Goal: Task Accomplishment & Management: Complete application form

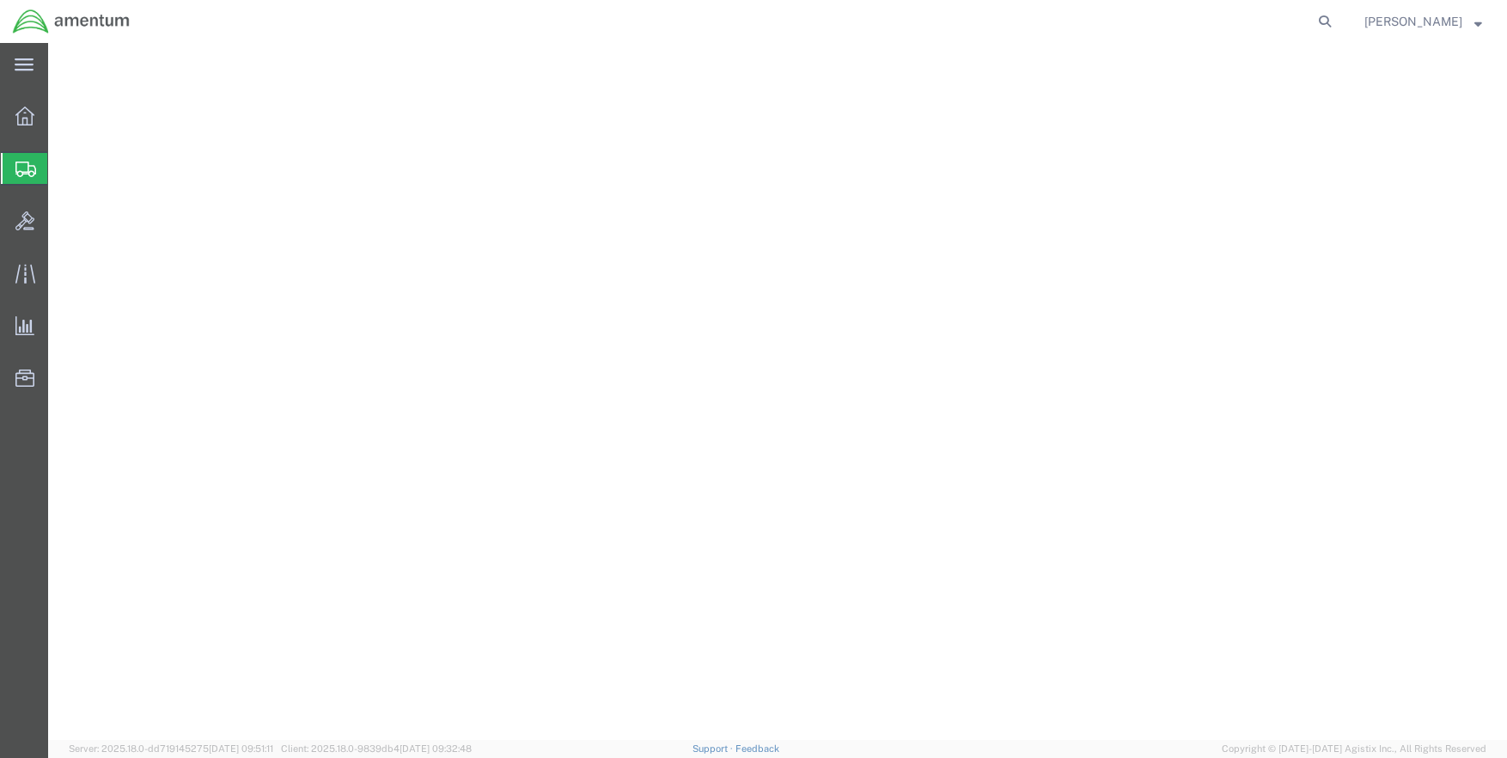
select select
select select "[GEOGRAPHIC_DATA]"
select select
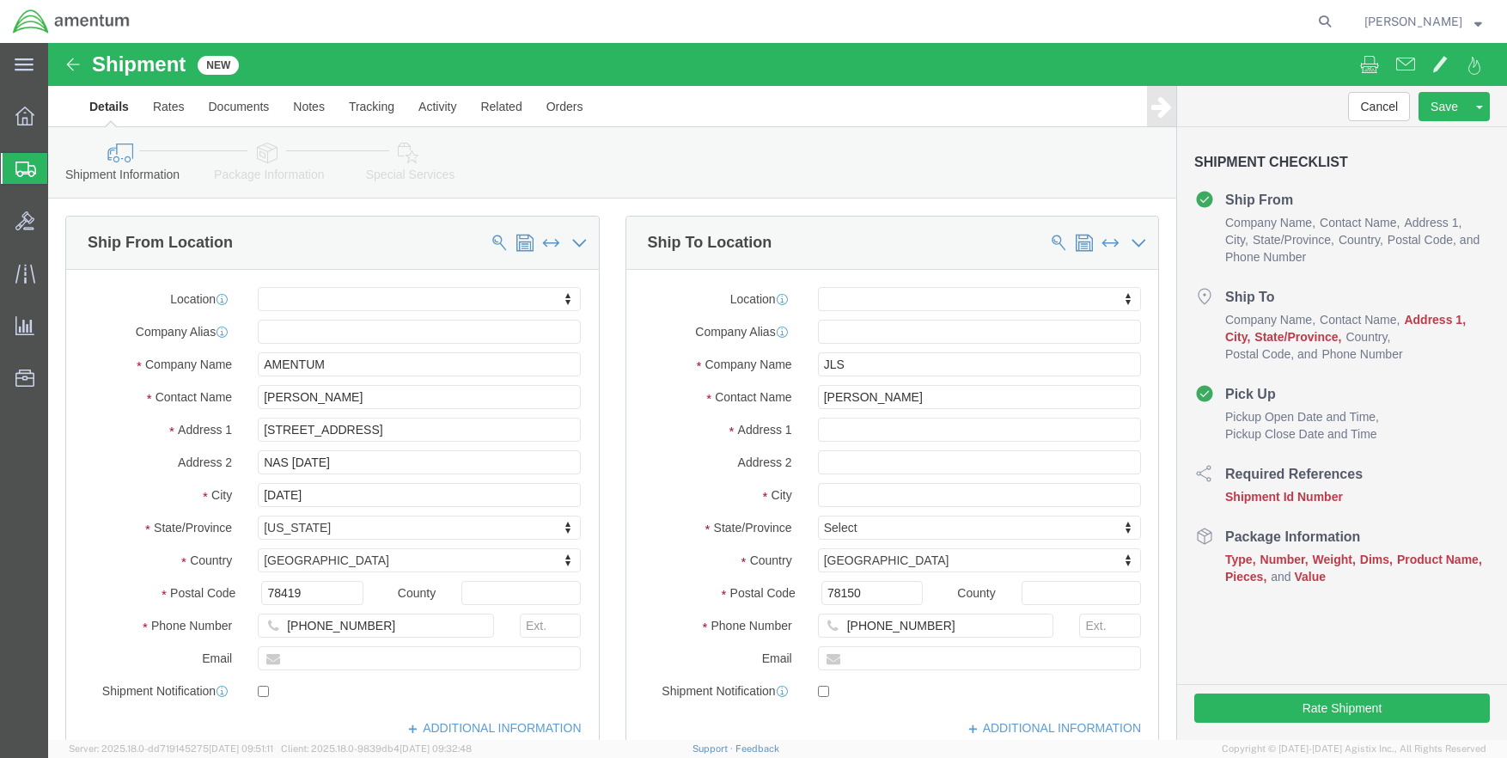
scroll to position [86, 0]
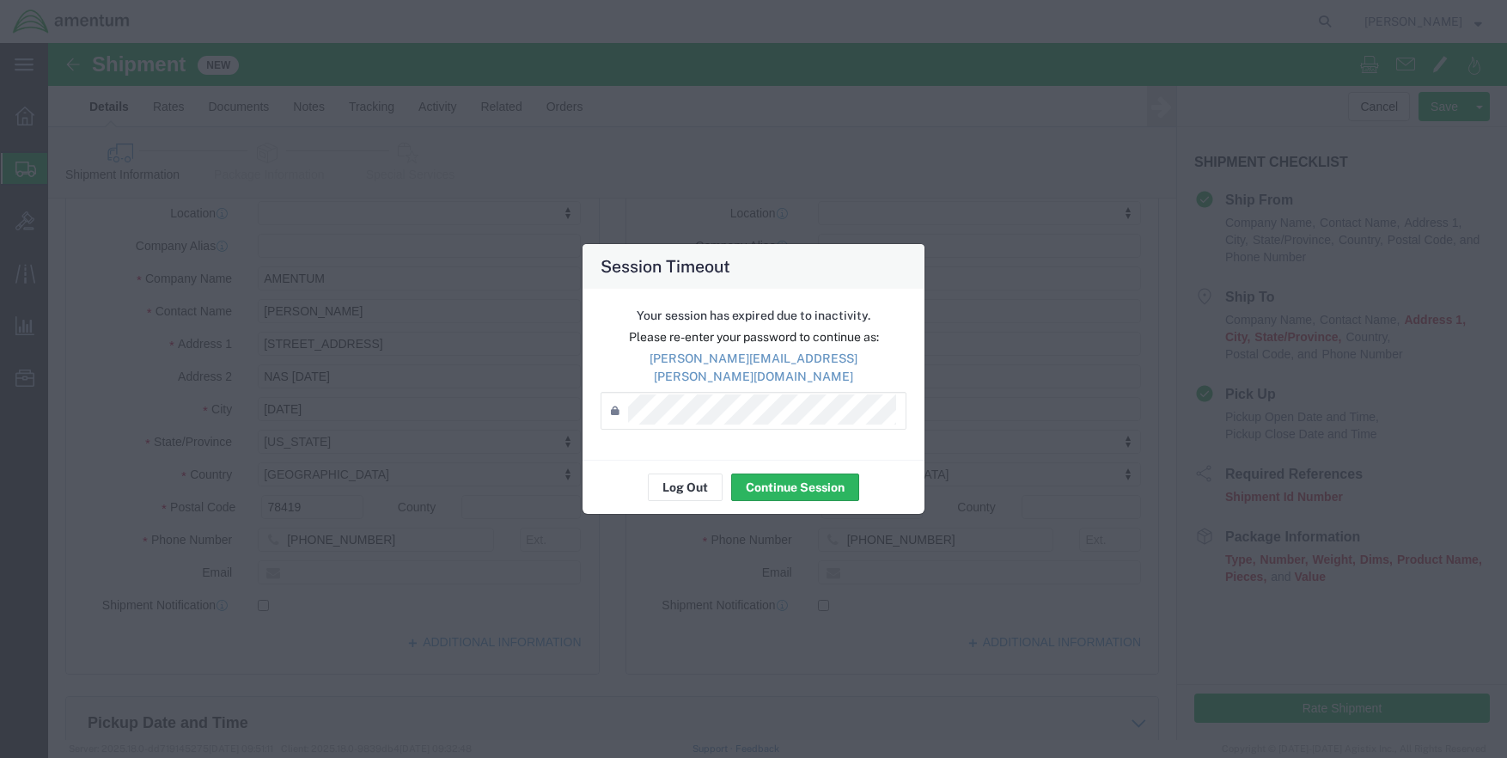
click at [788, 460] on div "Log Out Continue Session" at bounding box center [754, 487] width 342 height 54
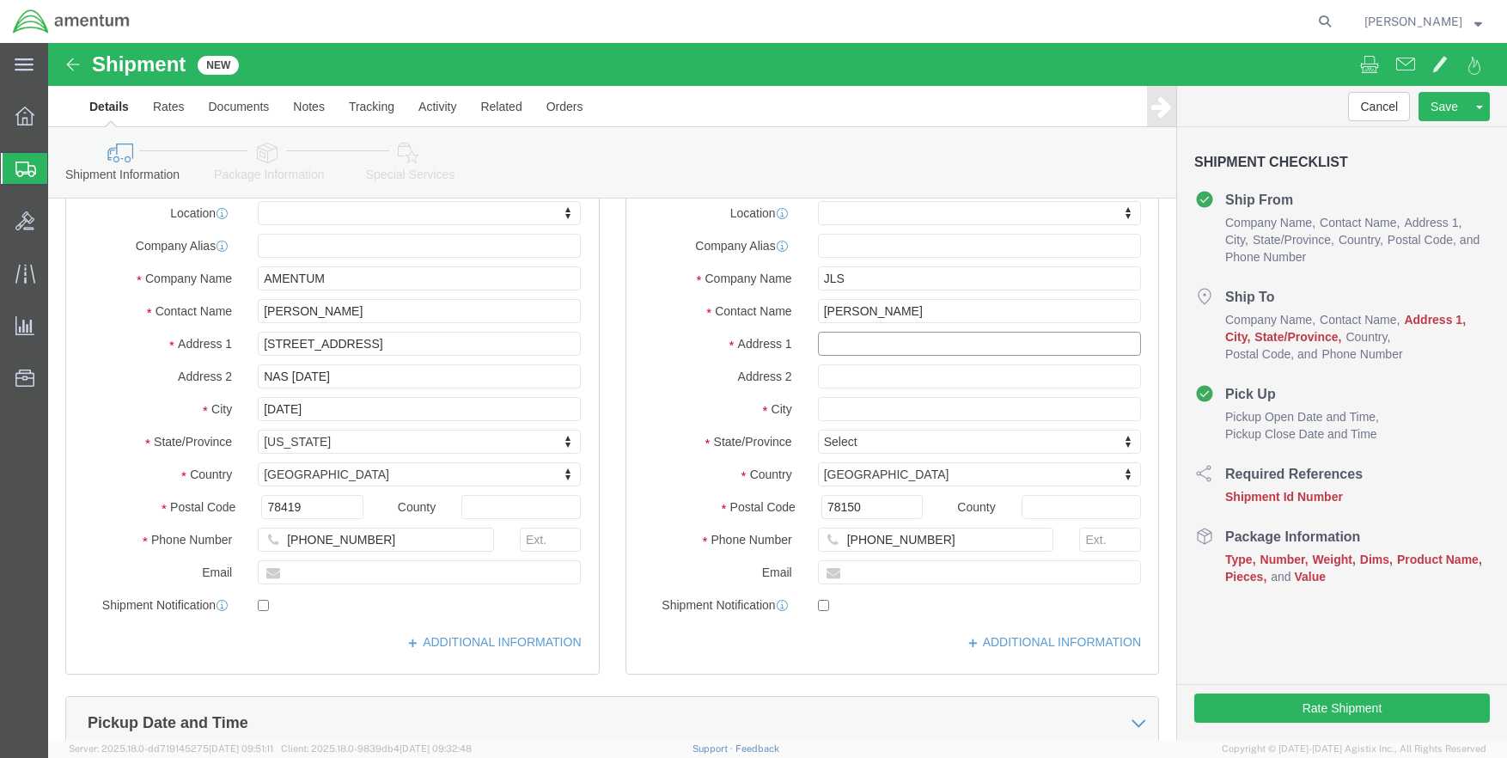
click input "text"
click input "JLS"
type input "JLS T6 [PERSON_NAME]"
click input "text"
type input "[STREET_ADDRESS]"
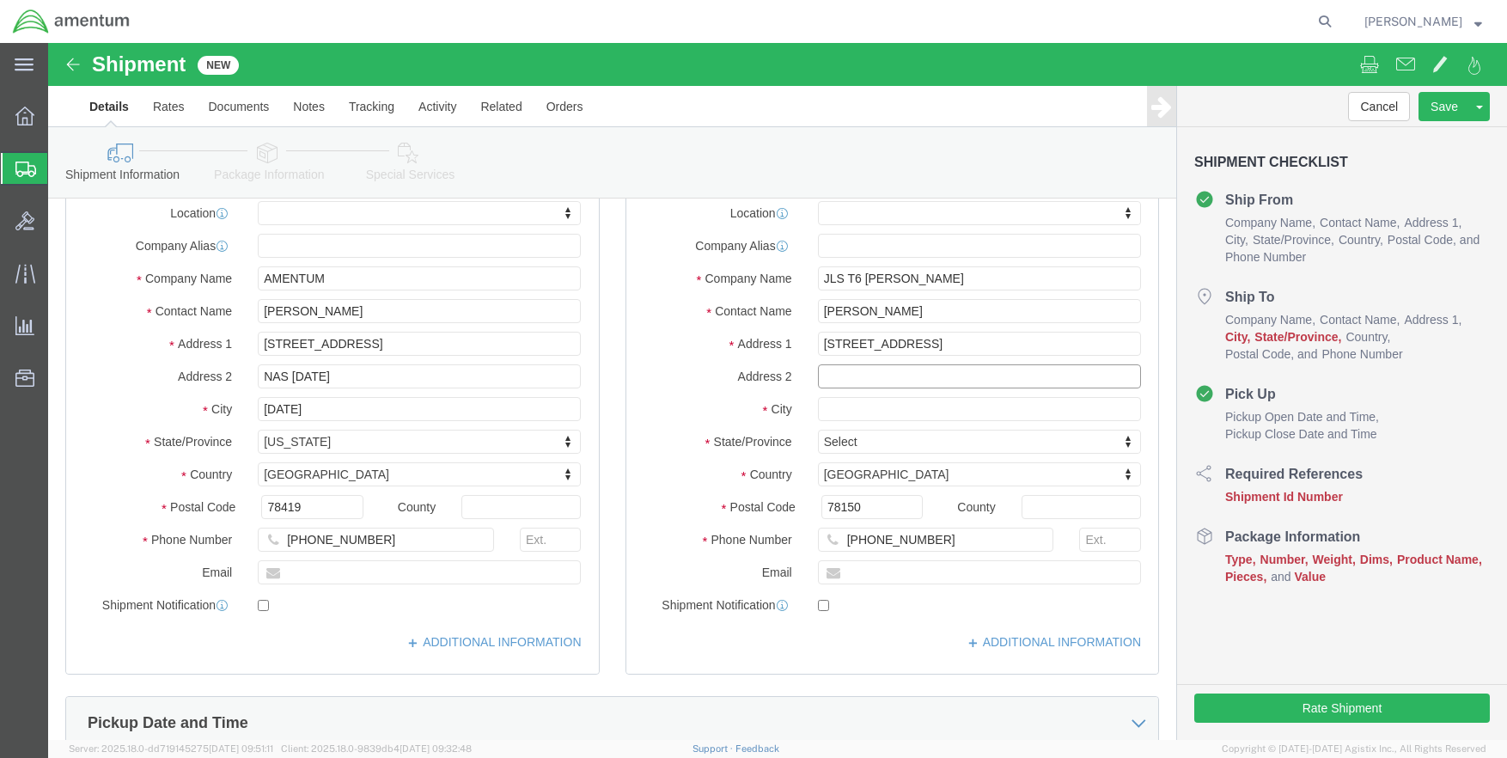
select select
click input "text"
type input "[PERSON_NAME][GEOGRAPHIC_DATA]"
click input "text"
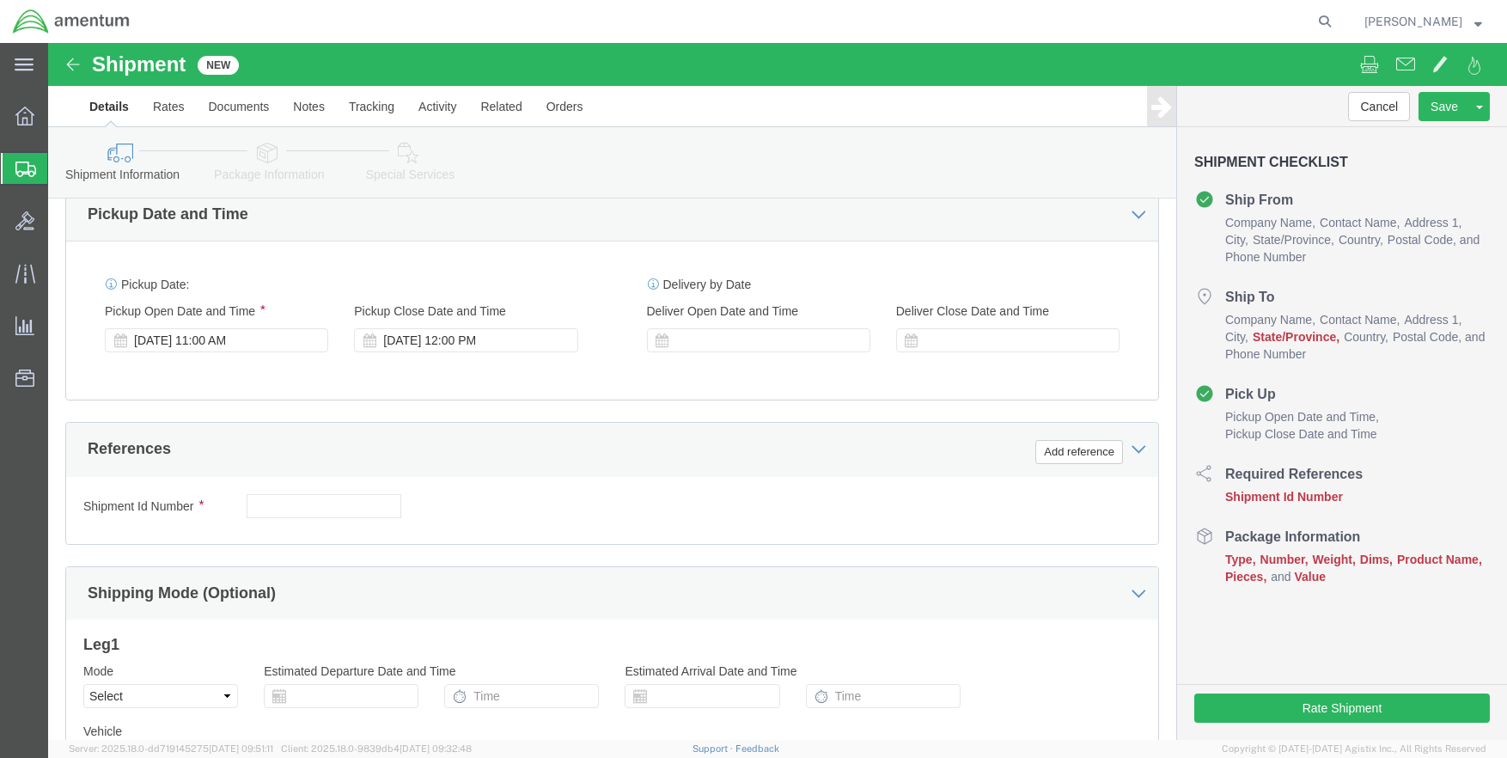
scroll to position [602, 0]
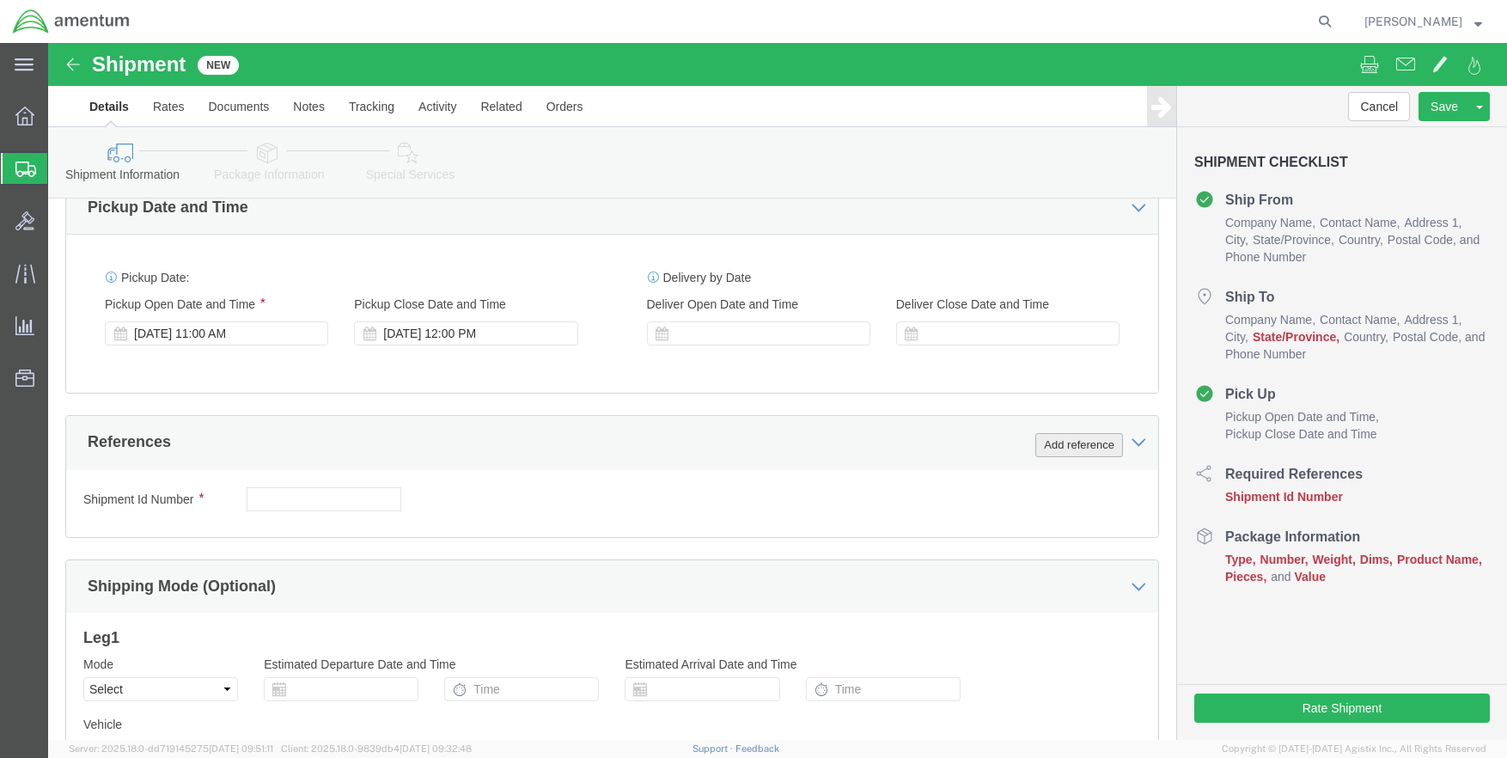
type input "San Antomio"
select select
click button "Add reference"
click input "text"
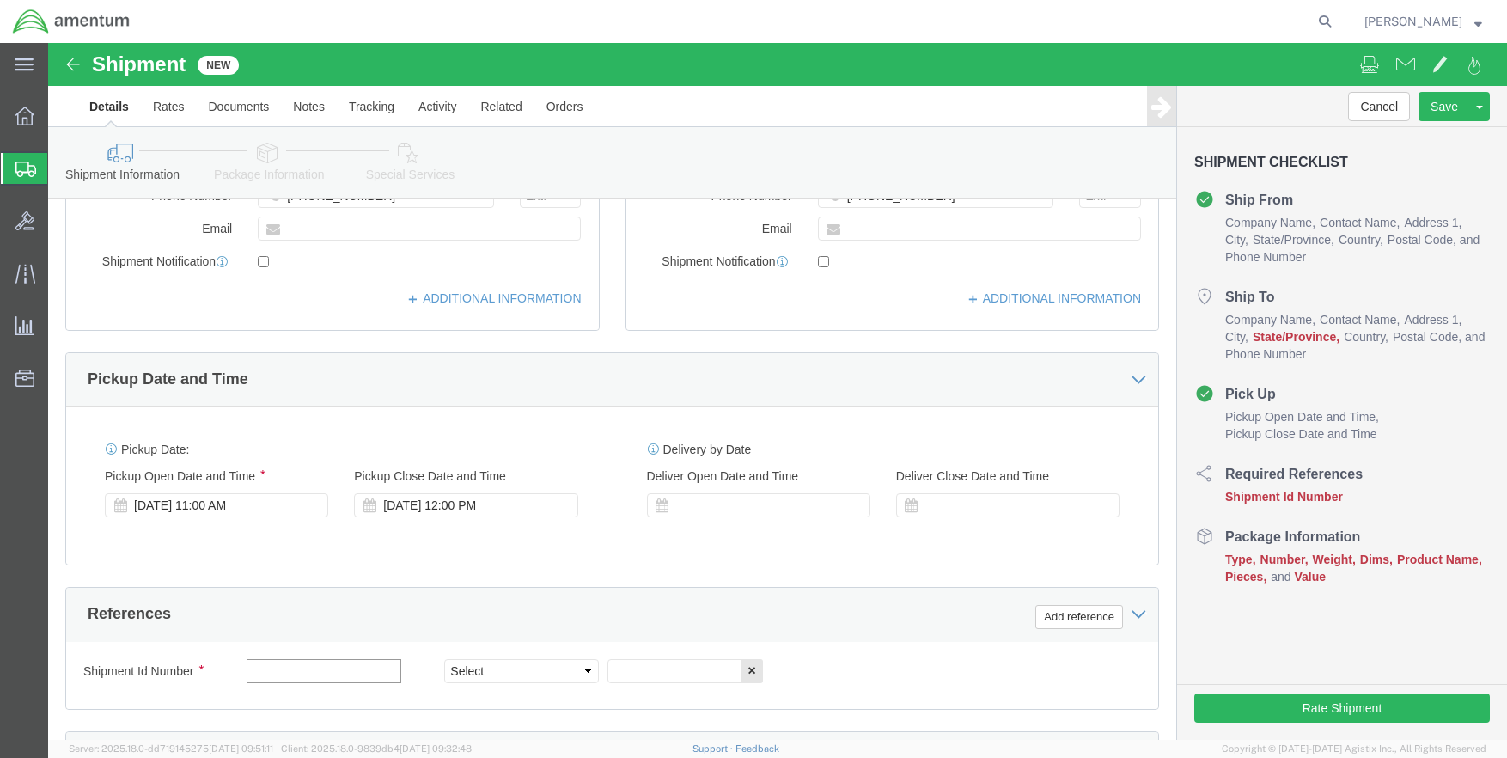
scroll to position [516, 0]
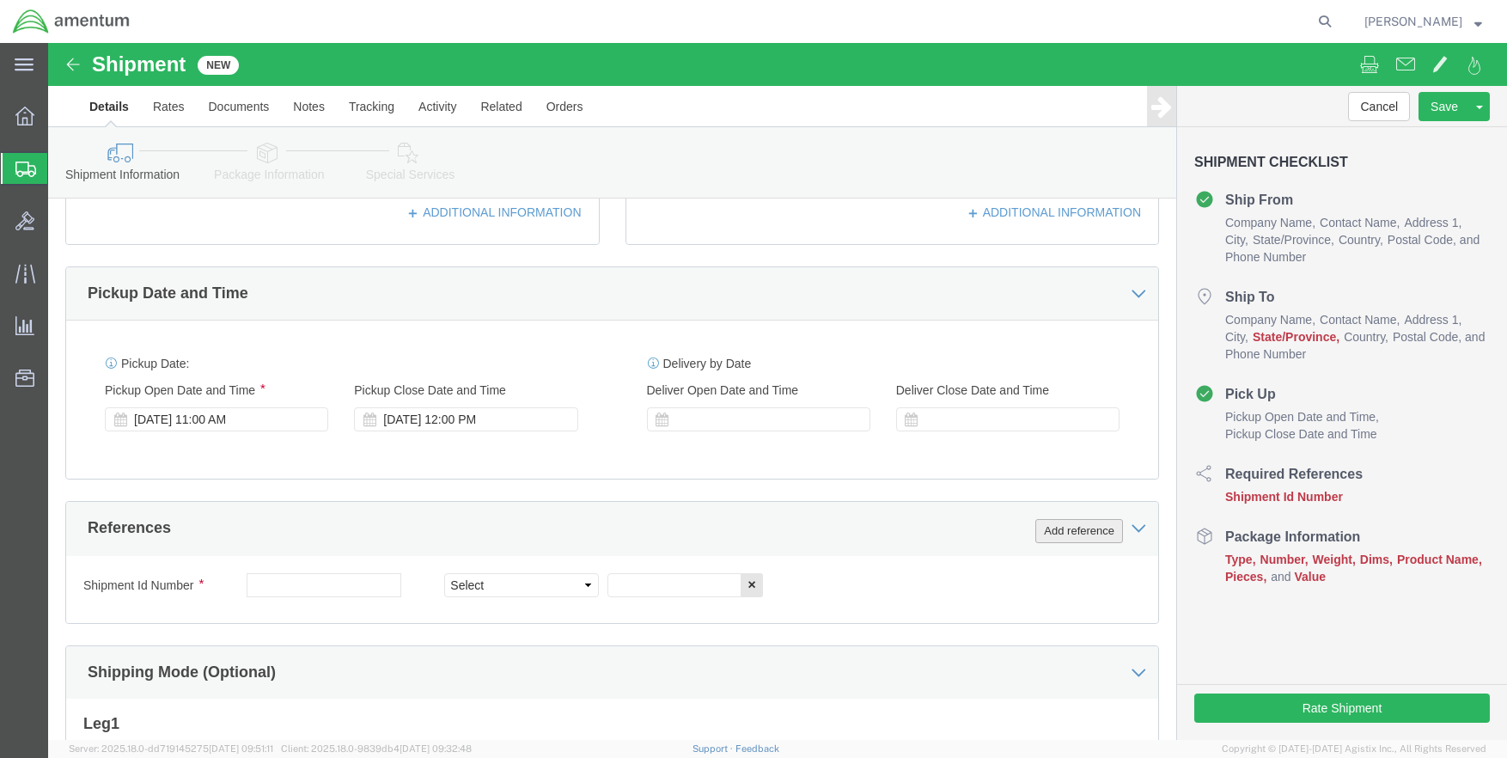
click button "Add reference"
click select "Select Account Type Activity ID Airline Appointment Number ASN Batch Request # …"
select select "CUSTREF"
click select "Select Account Type Activity ID Airline Appointment Number ASN Batch Request # …"
click input "text"
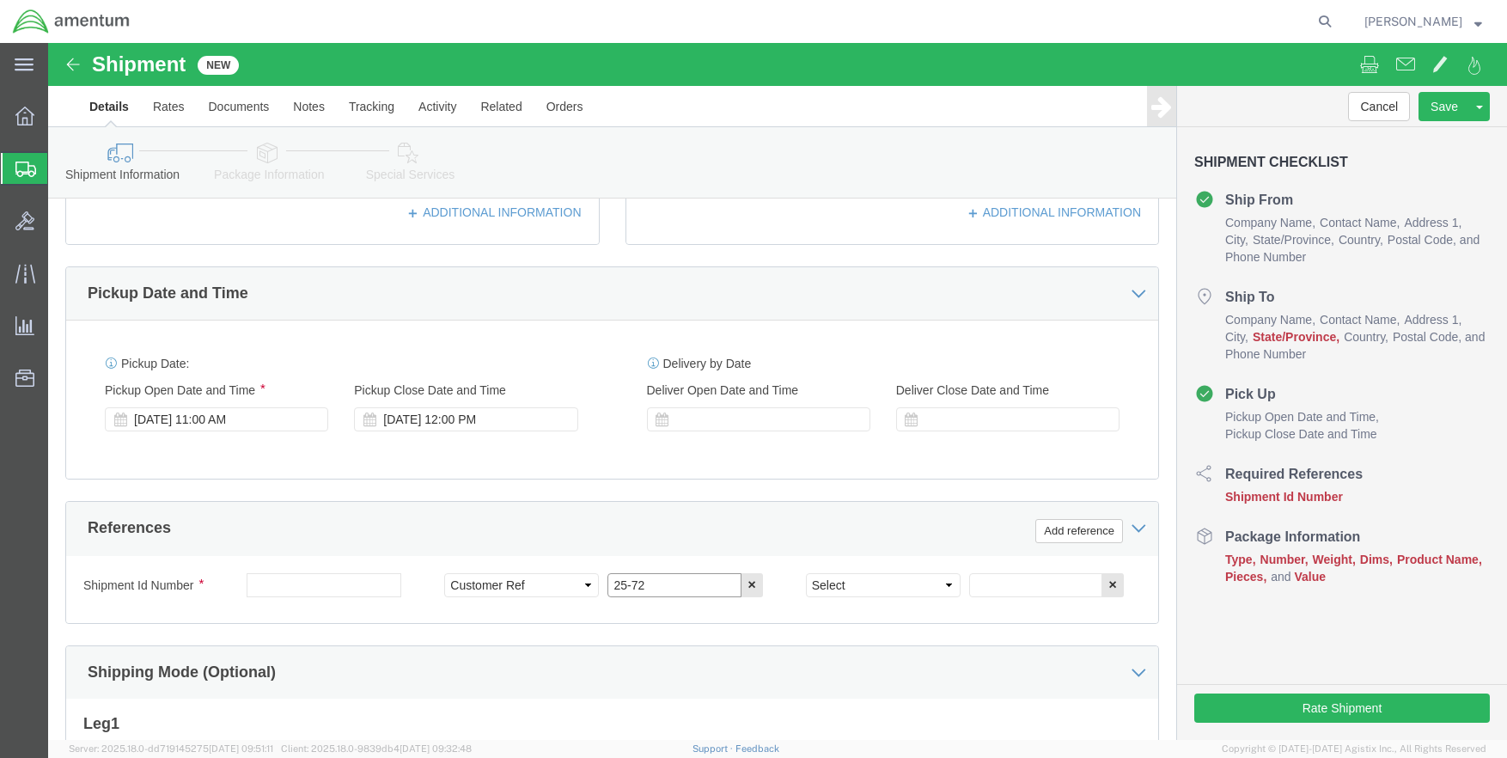
type input "25-72"
click select "Select Account Type Activity ID Airline Appointment Number ASN Batch Request # …"
select select "PROJNUM"
click select "Select Account Type Activity ID Airline Appointment Number ASN Batch Request # …"
click input "text"
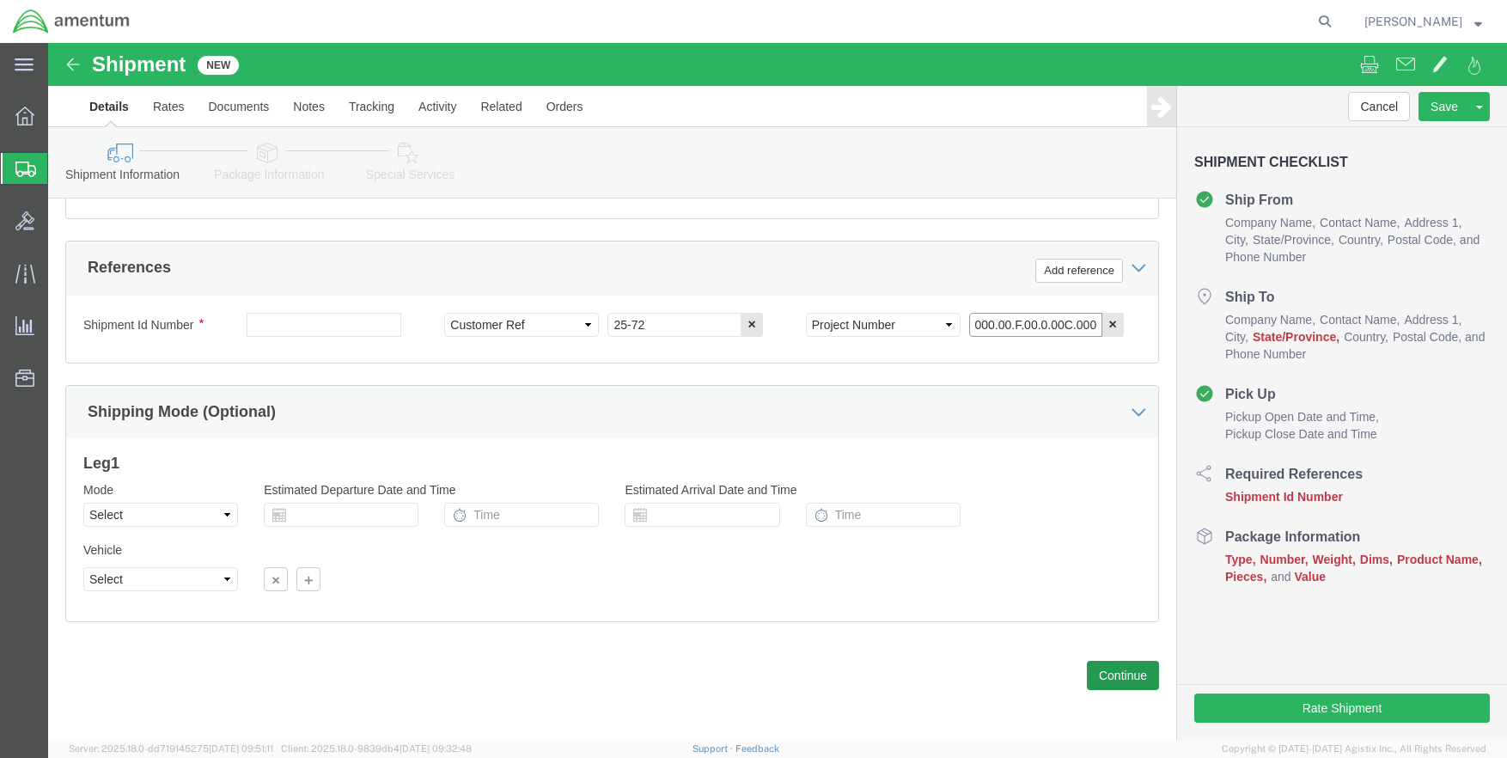
scroll to position [779, 0]
type input "6097.5.000.00.F.00.0.00C.000"
click button "Continue"
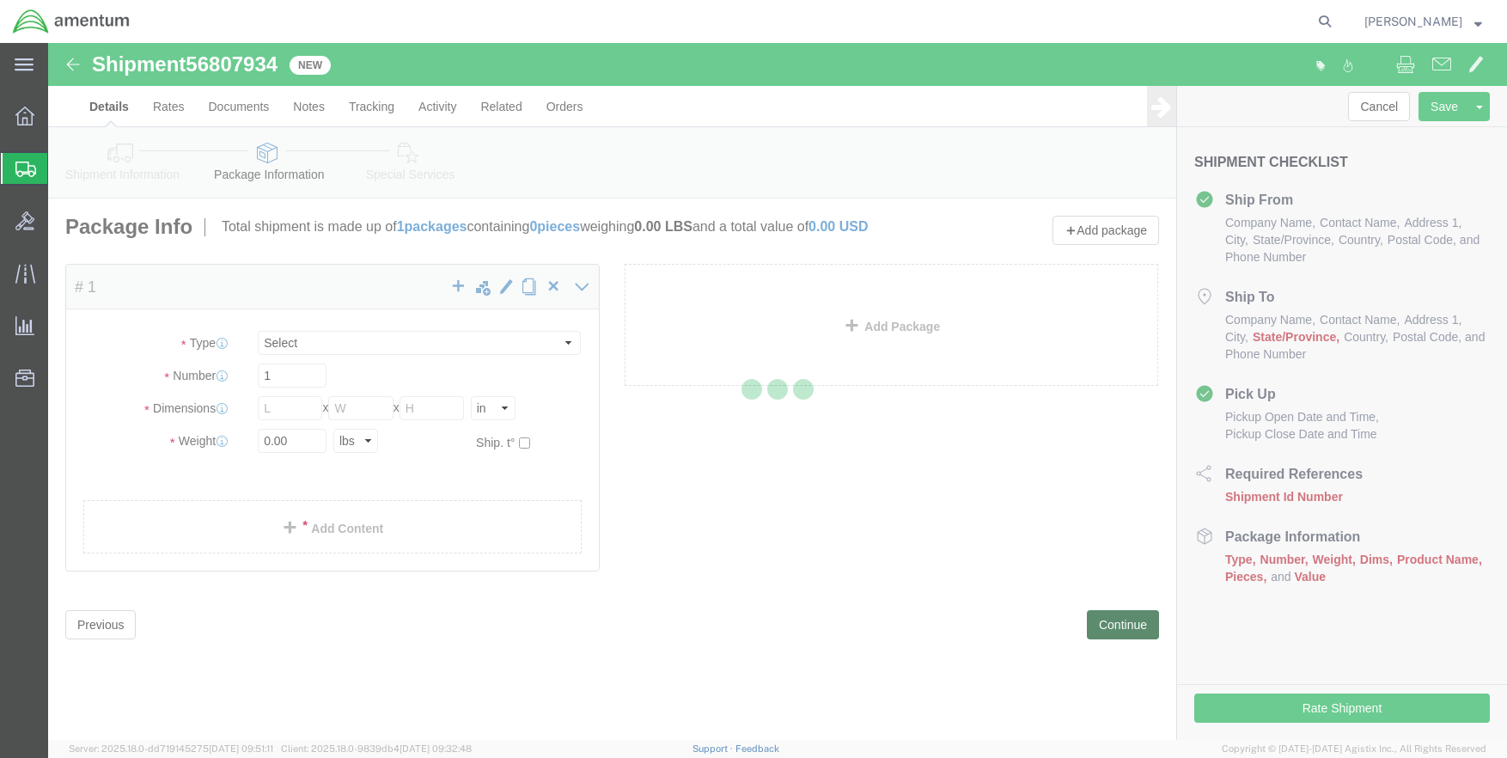
select select "CBOX"
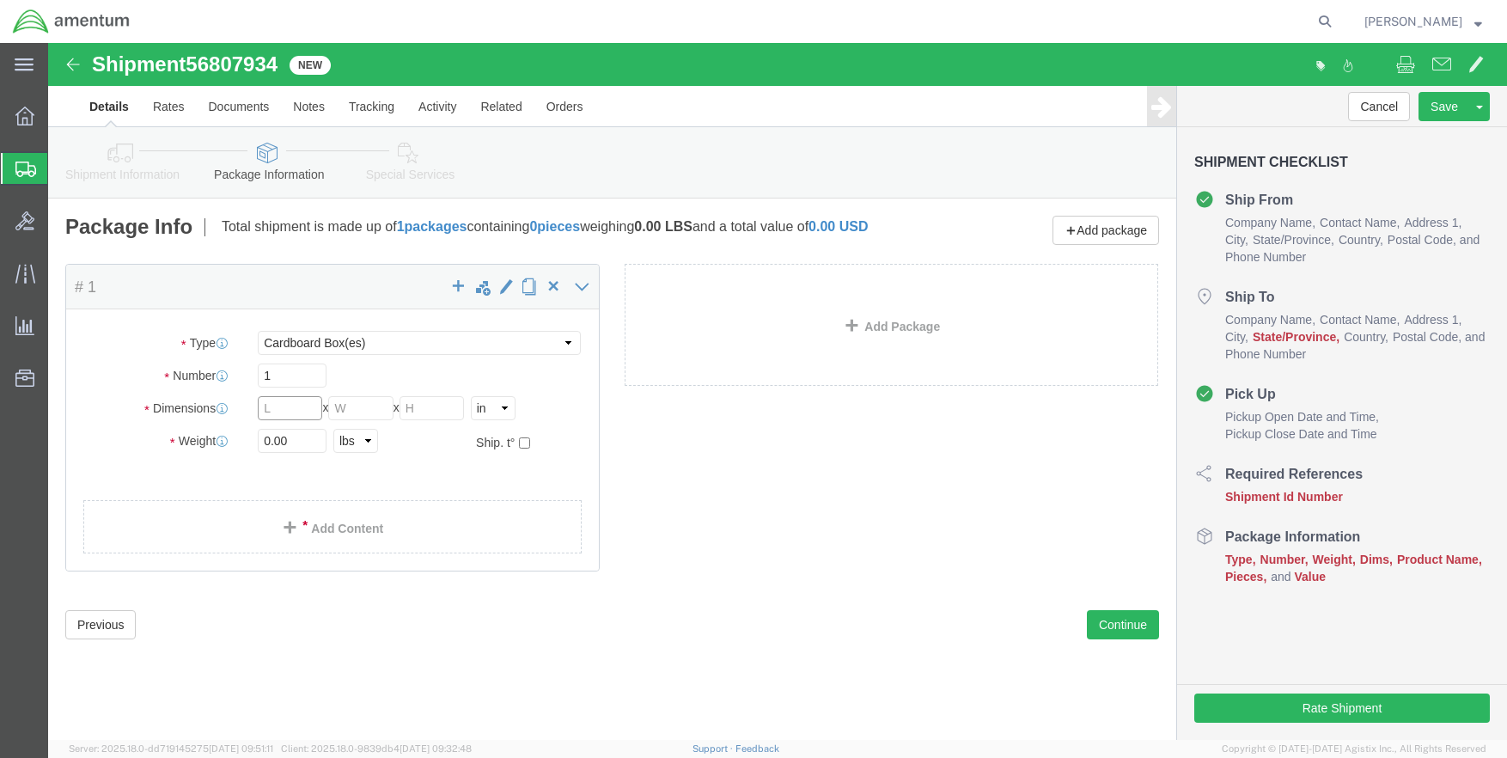
click input "text"
type input "49"
type input "17"
type input "7"
type input "90"
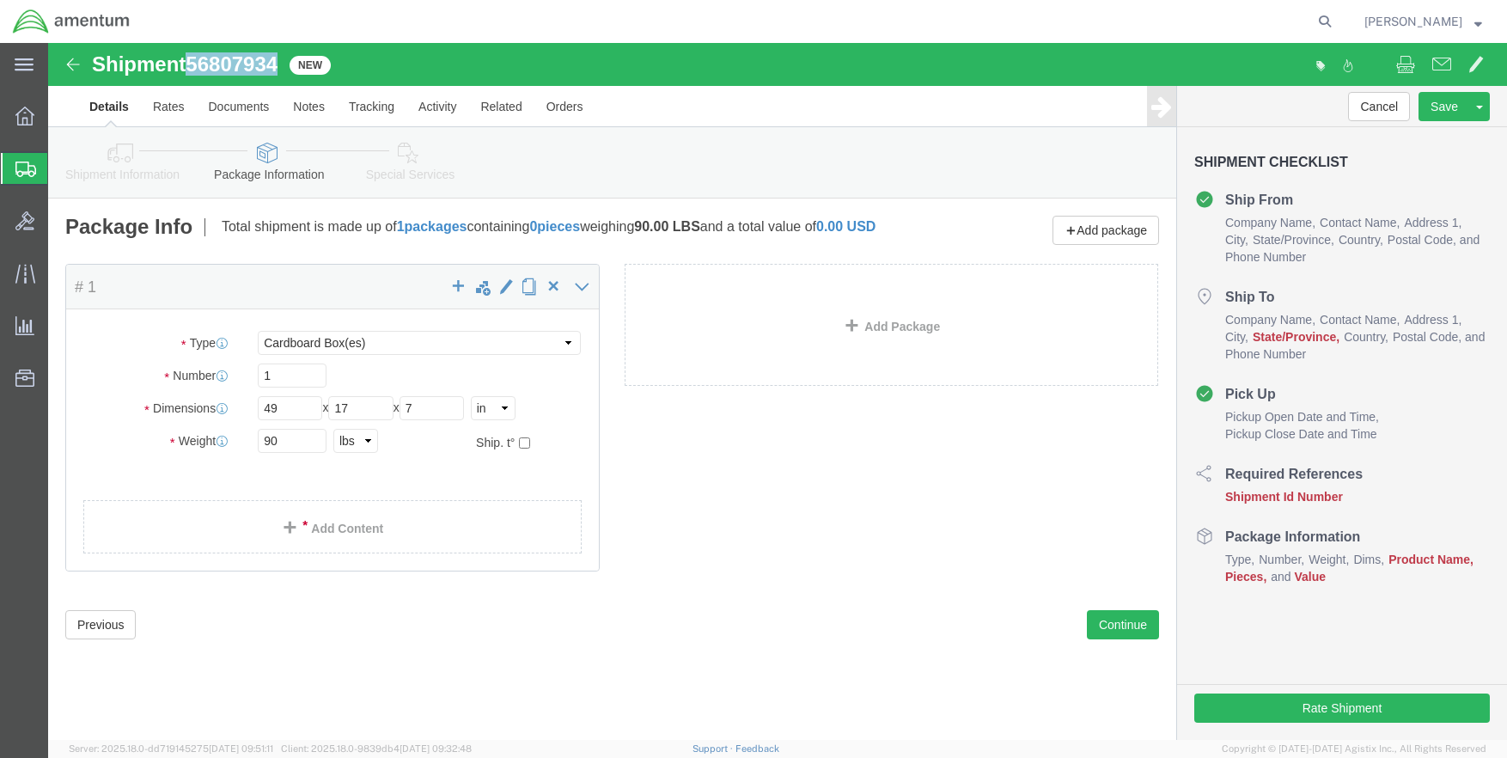
drag, startPoint x: 145, startPoint y: 20, endPoint x: 233, endPoint y: 26, distance: 87.9
click span "56807934"
copy span "56807934"
click icon
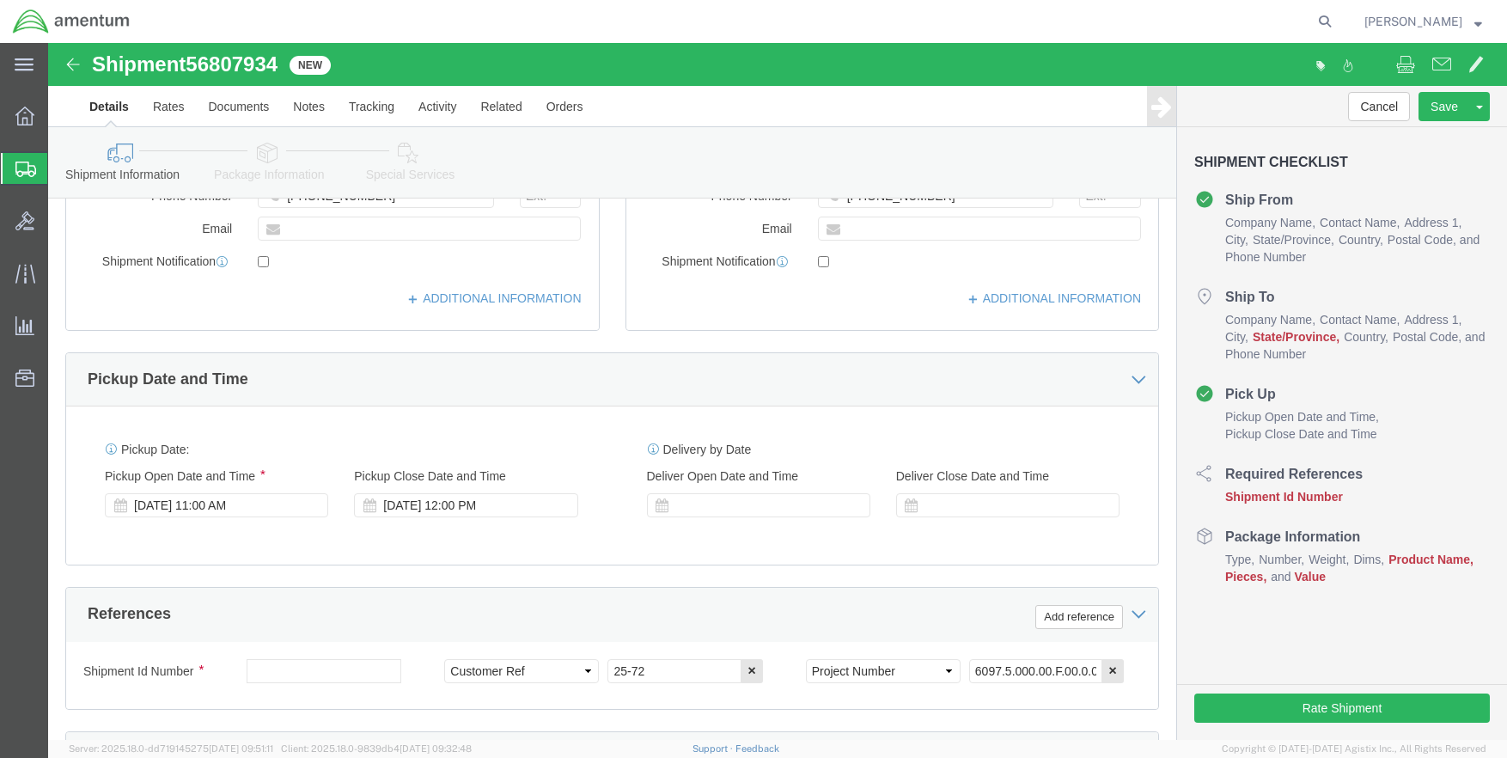
scroll to position [602, 0]
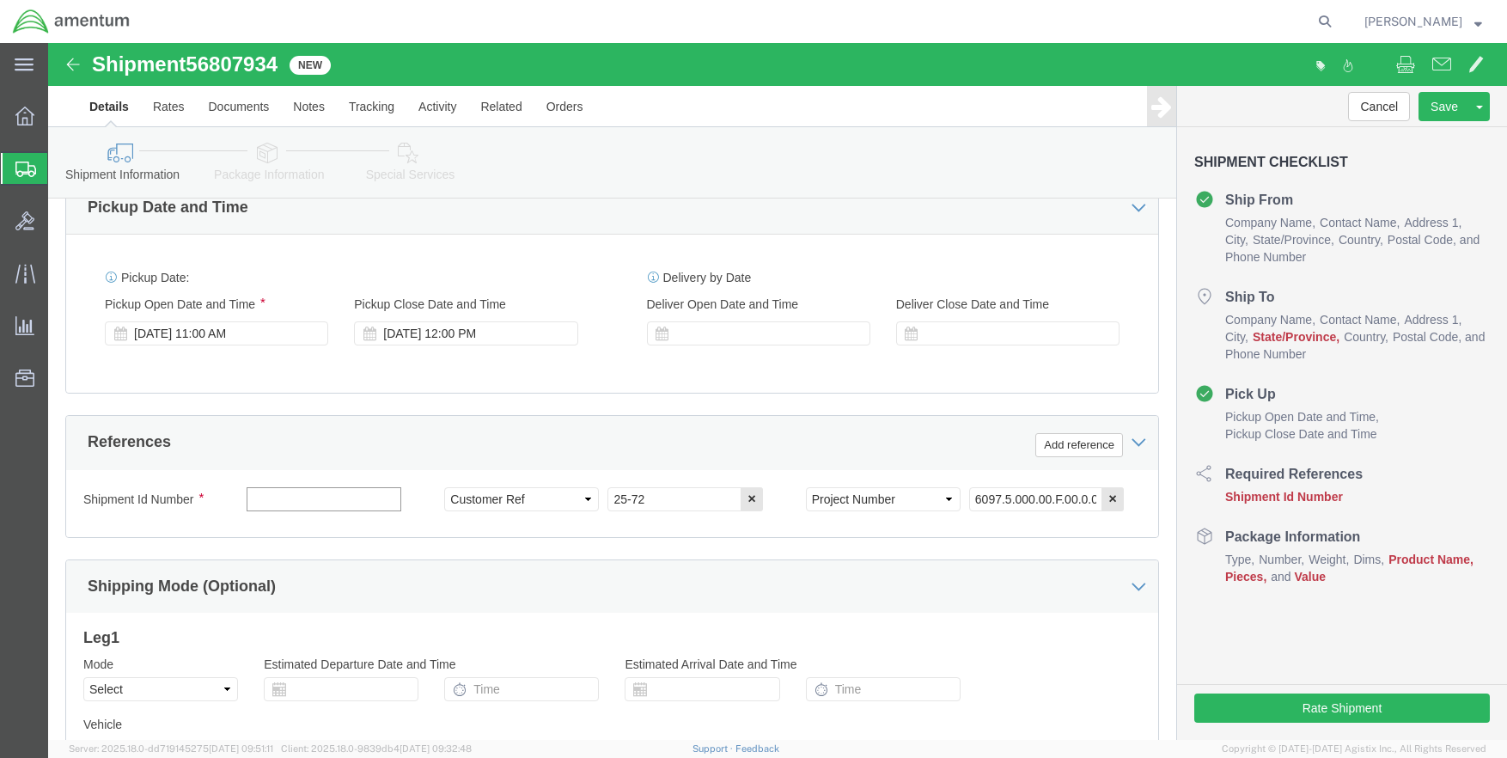
paste input "56807934"
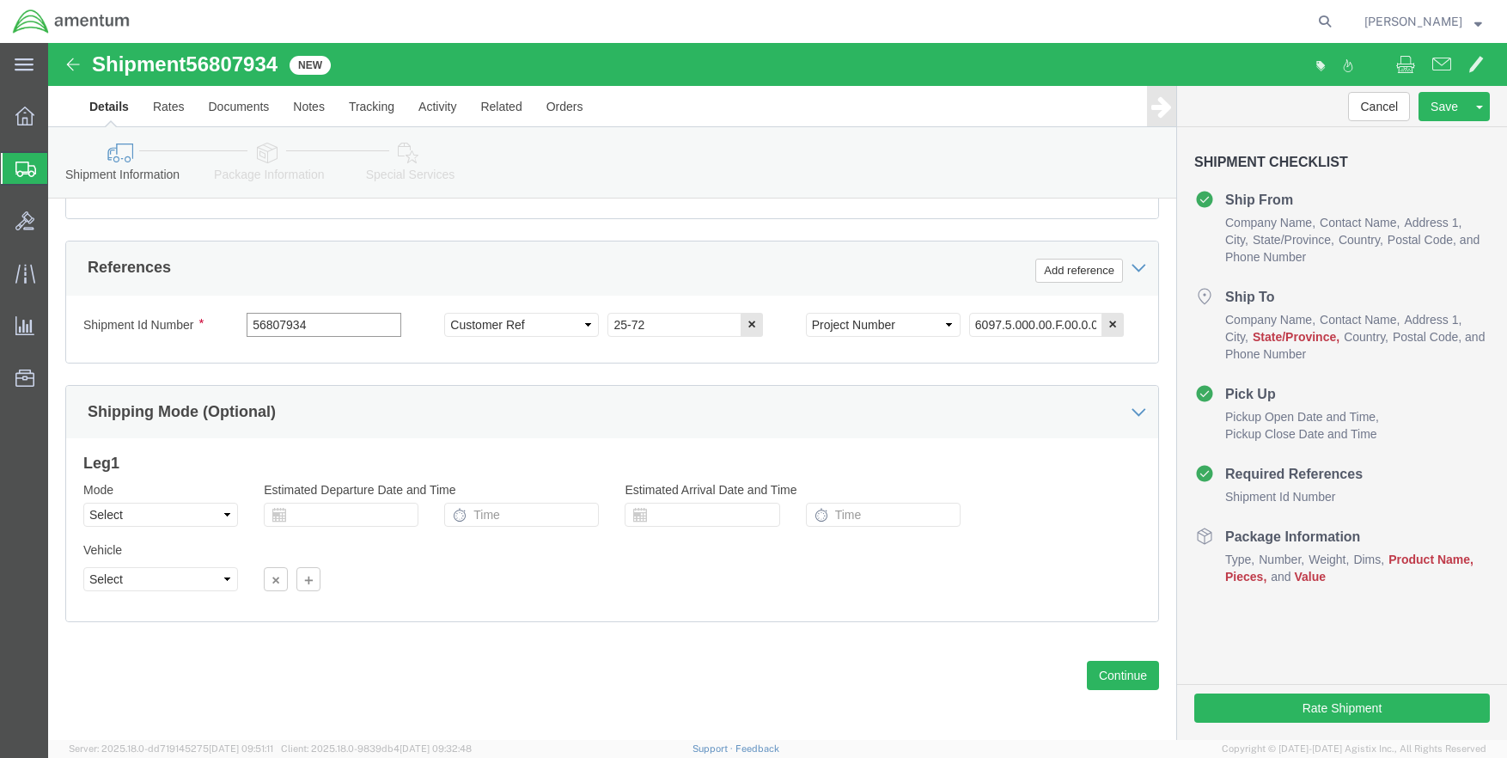
scroll to position [779, 0]
type input "56807934"
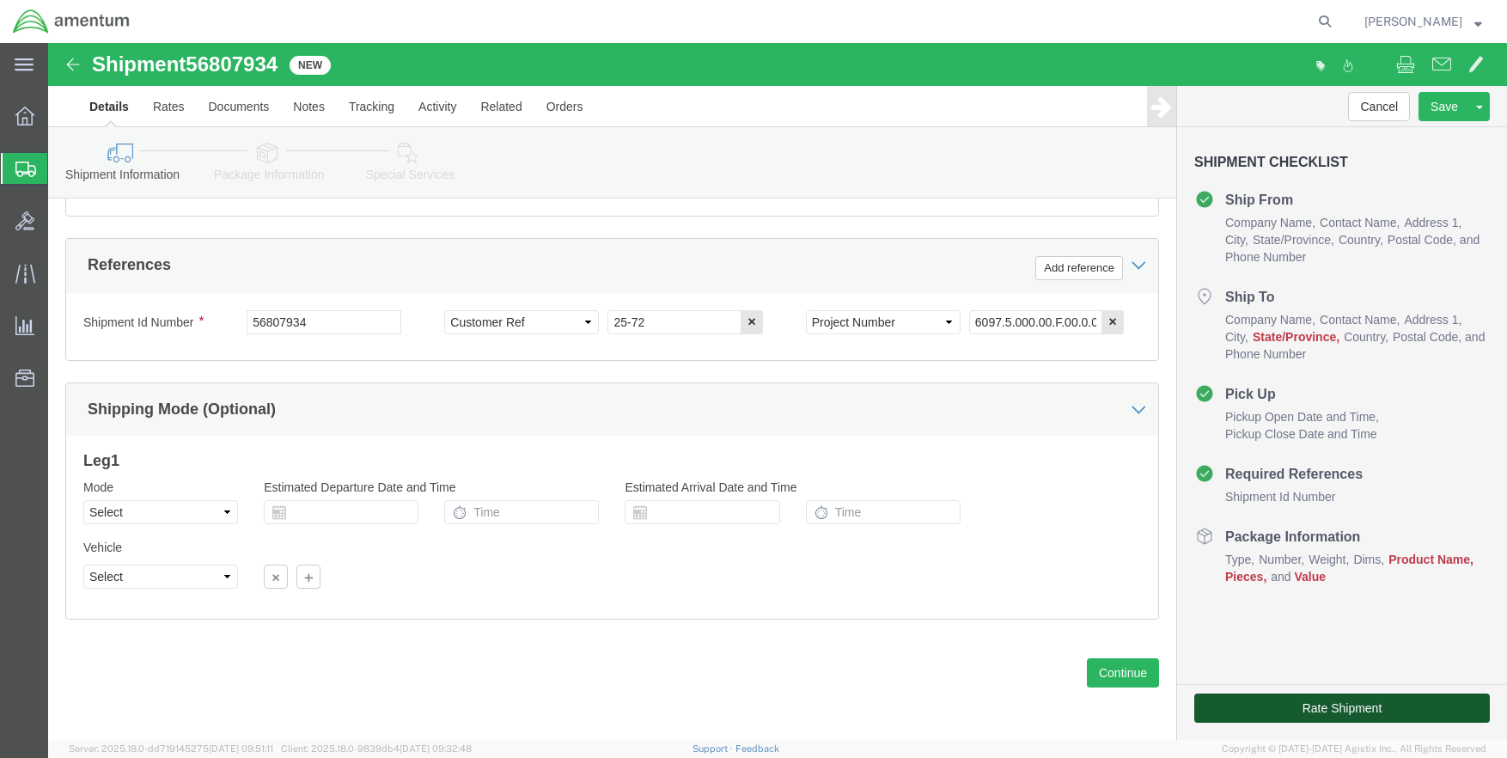
click button "Rate Shipment"
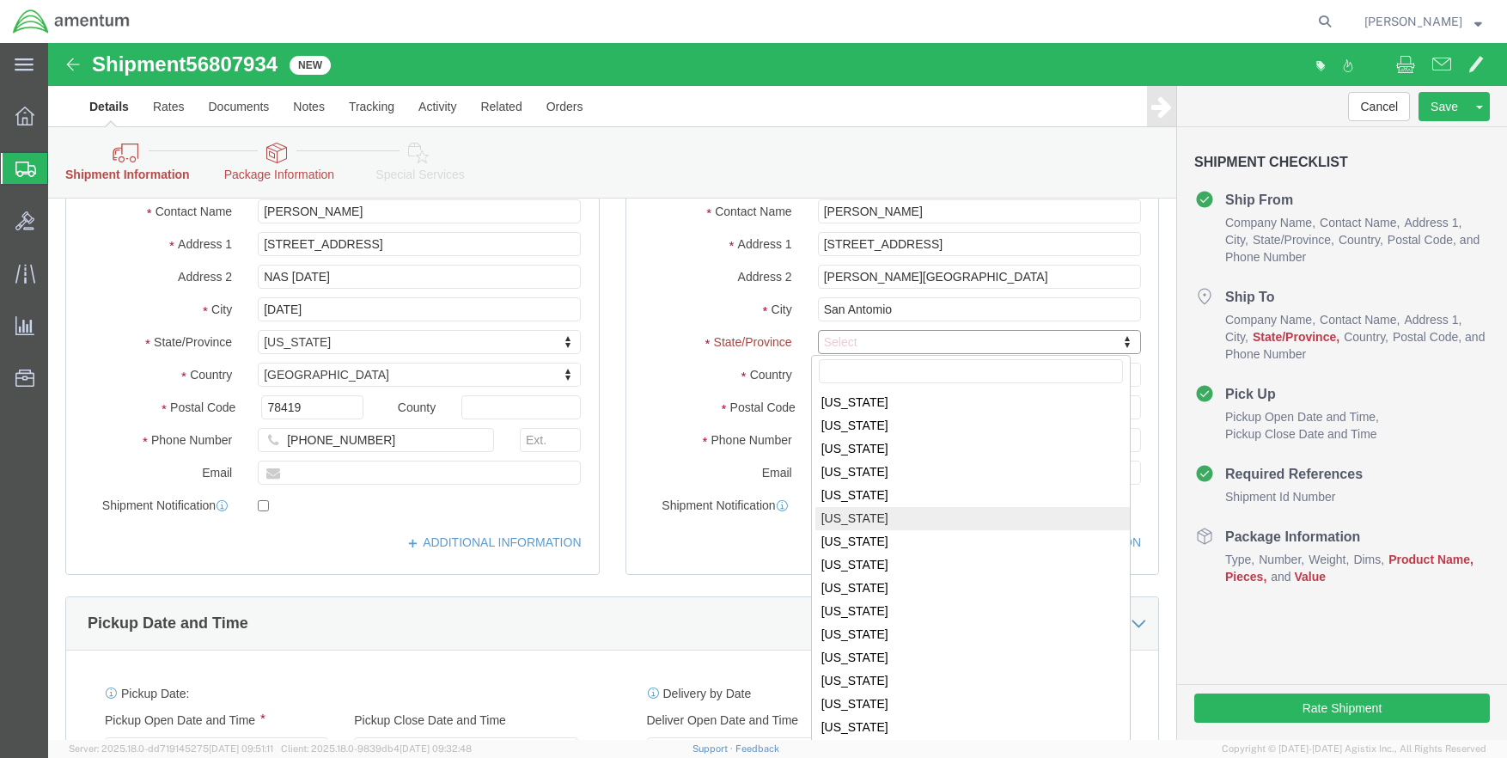
scroll to position [893, 0]
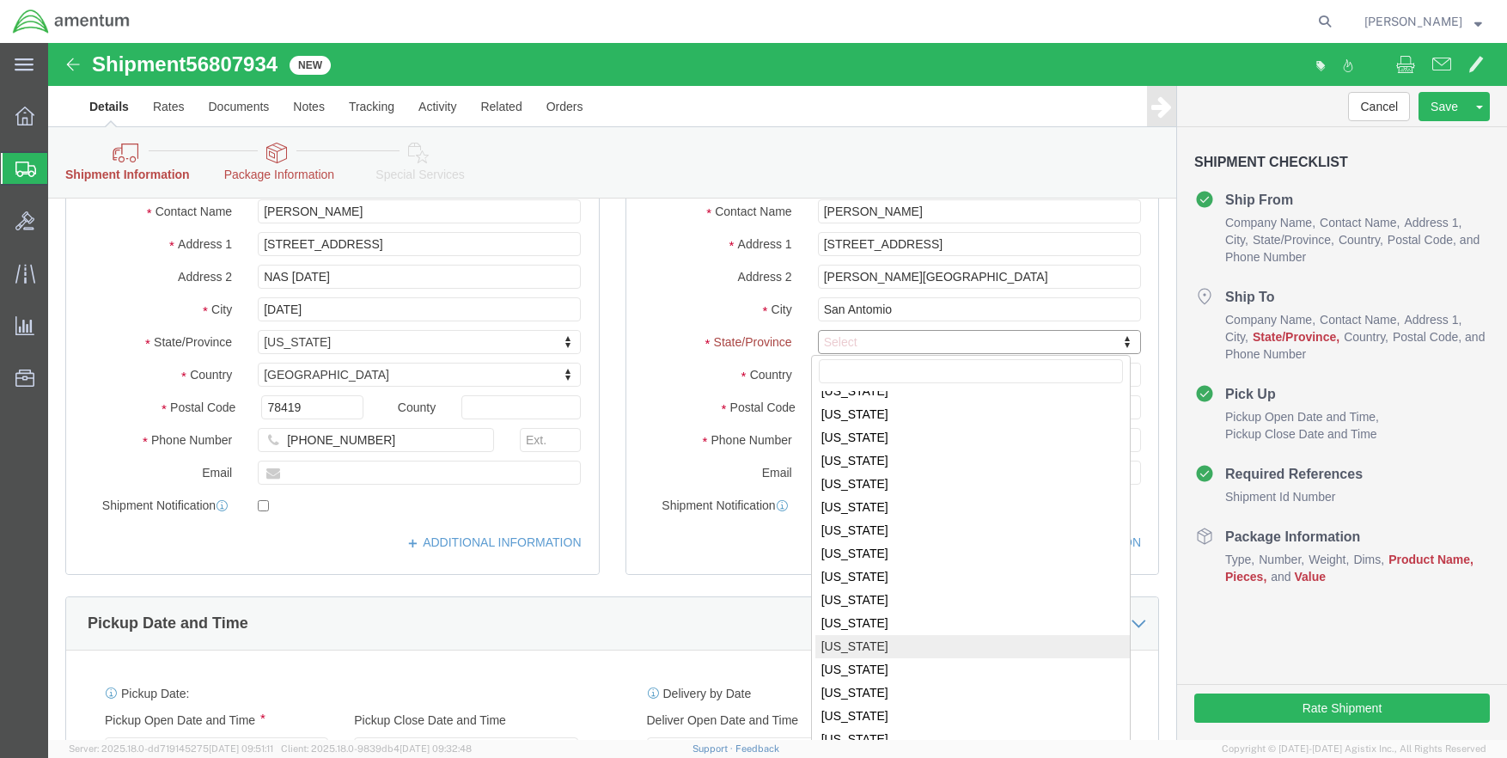
select select
select select "[GEOGRAPHIC_DATA]"
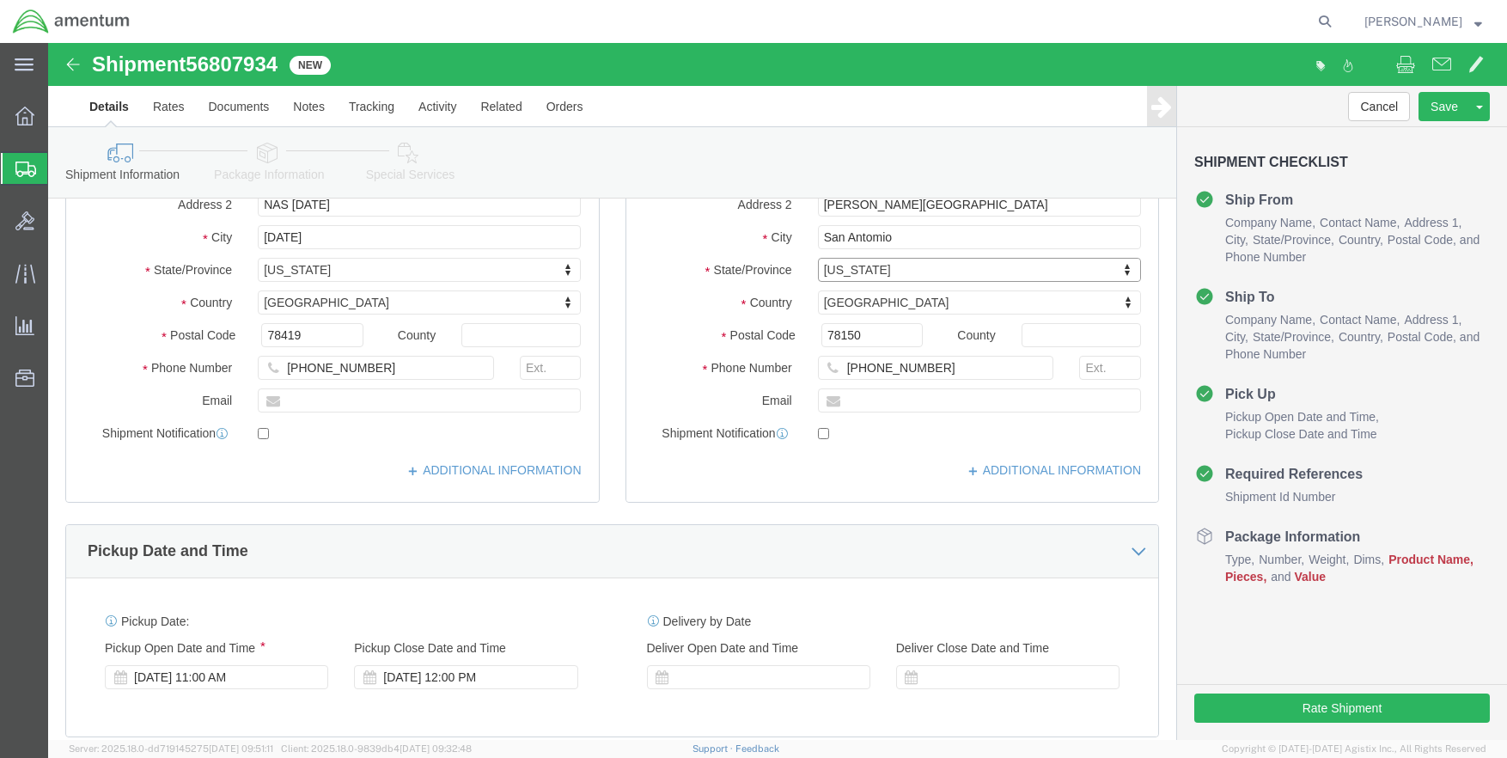
scroll to position [186, 0]
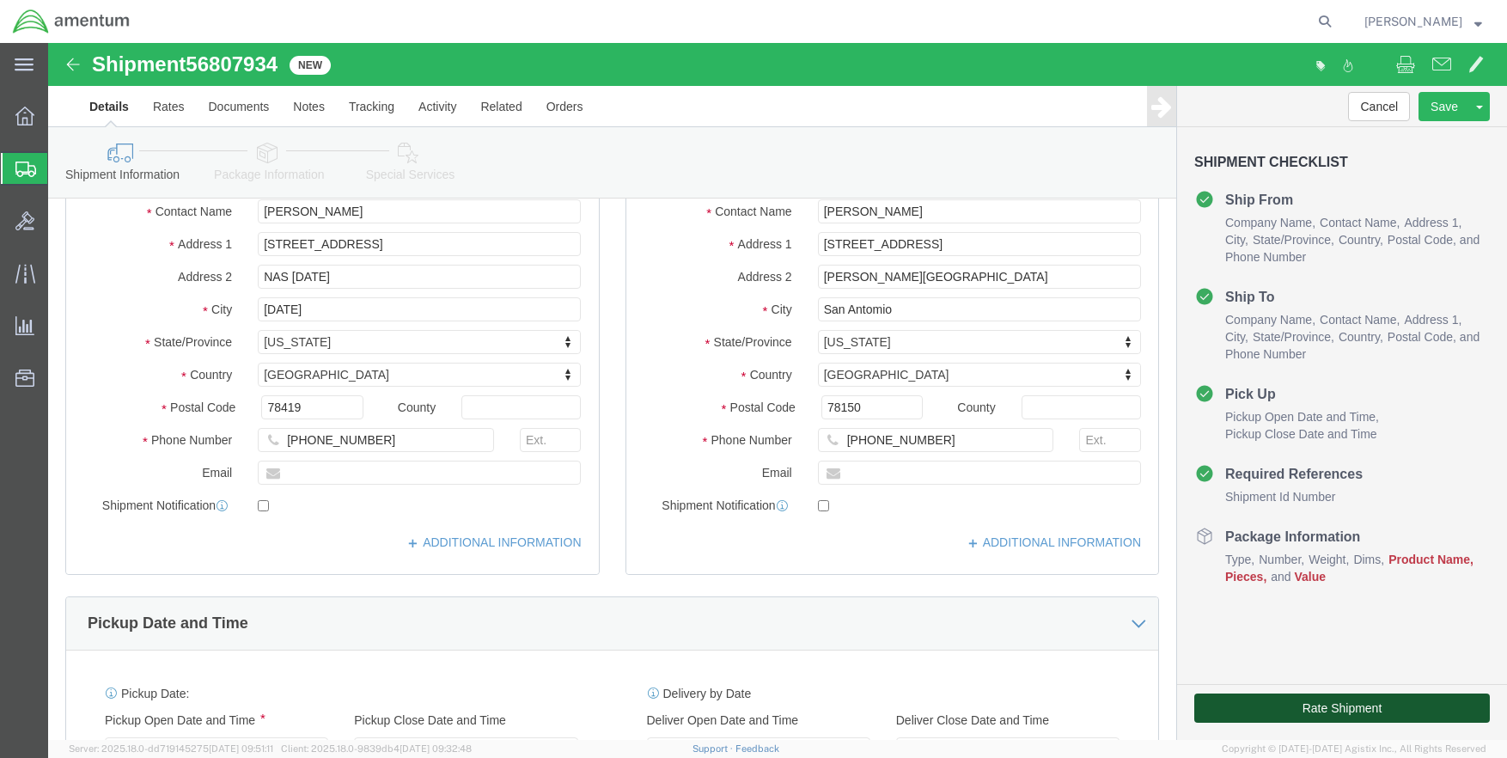
click button "Rate Shipment"
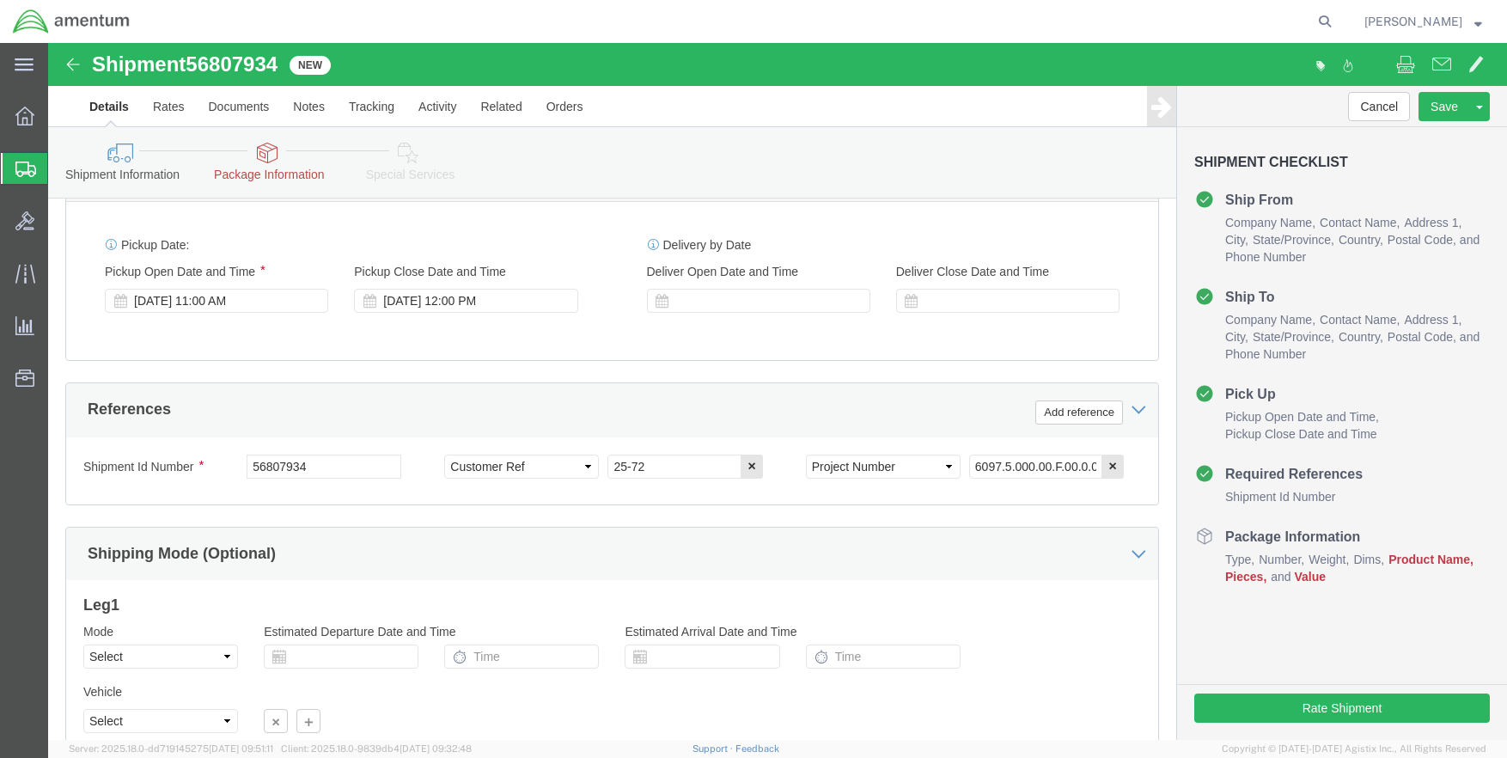
scroll to position [774, 0]
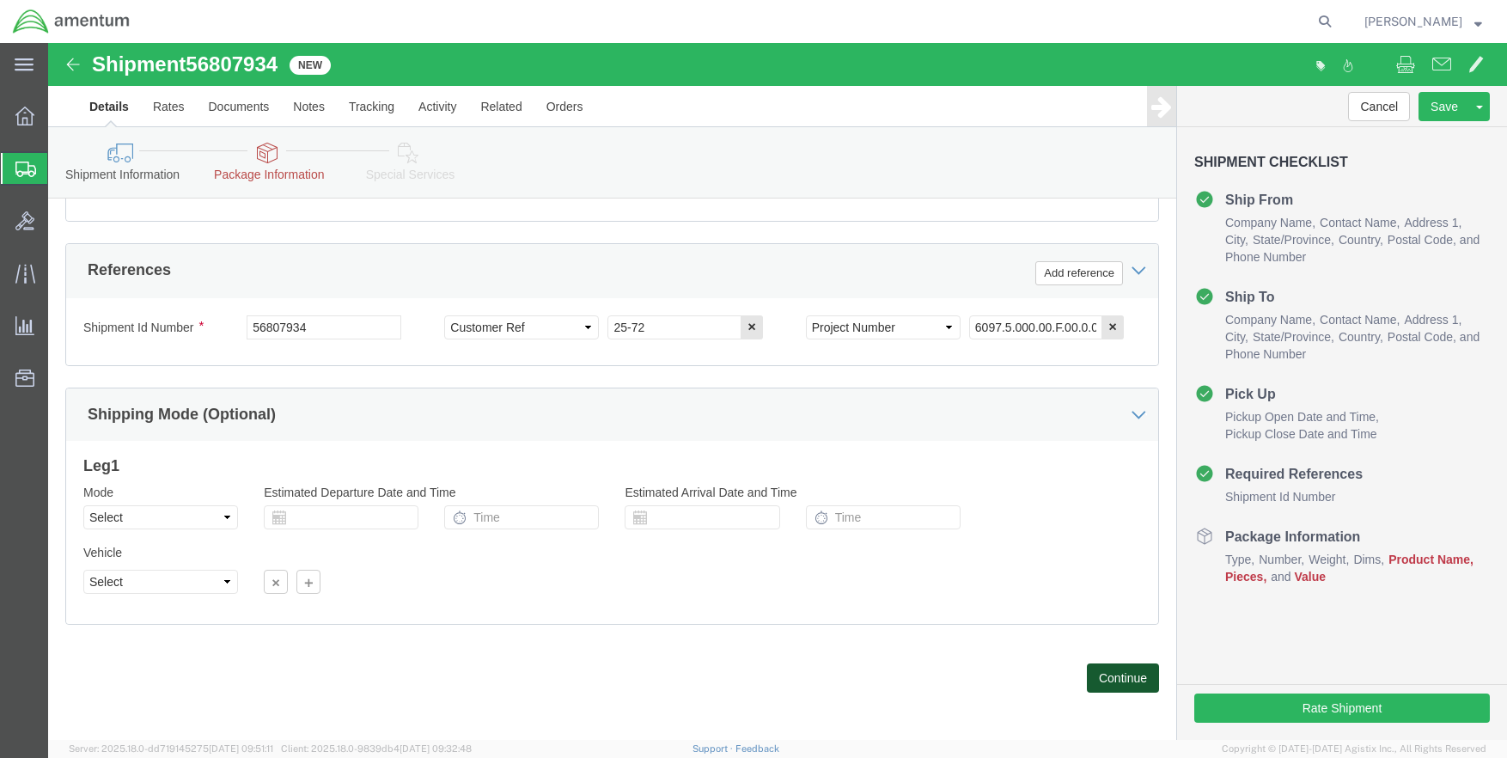
click button "Continue"
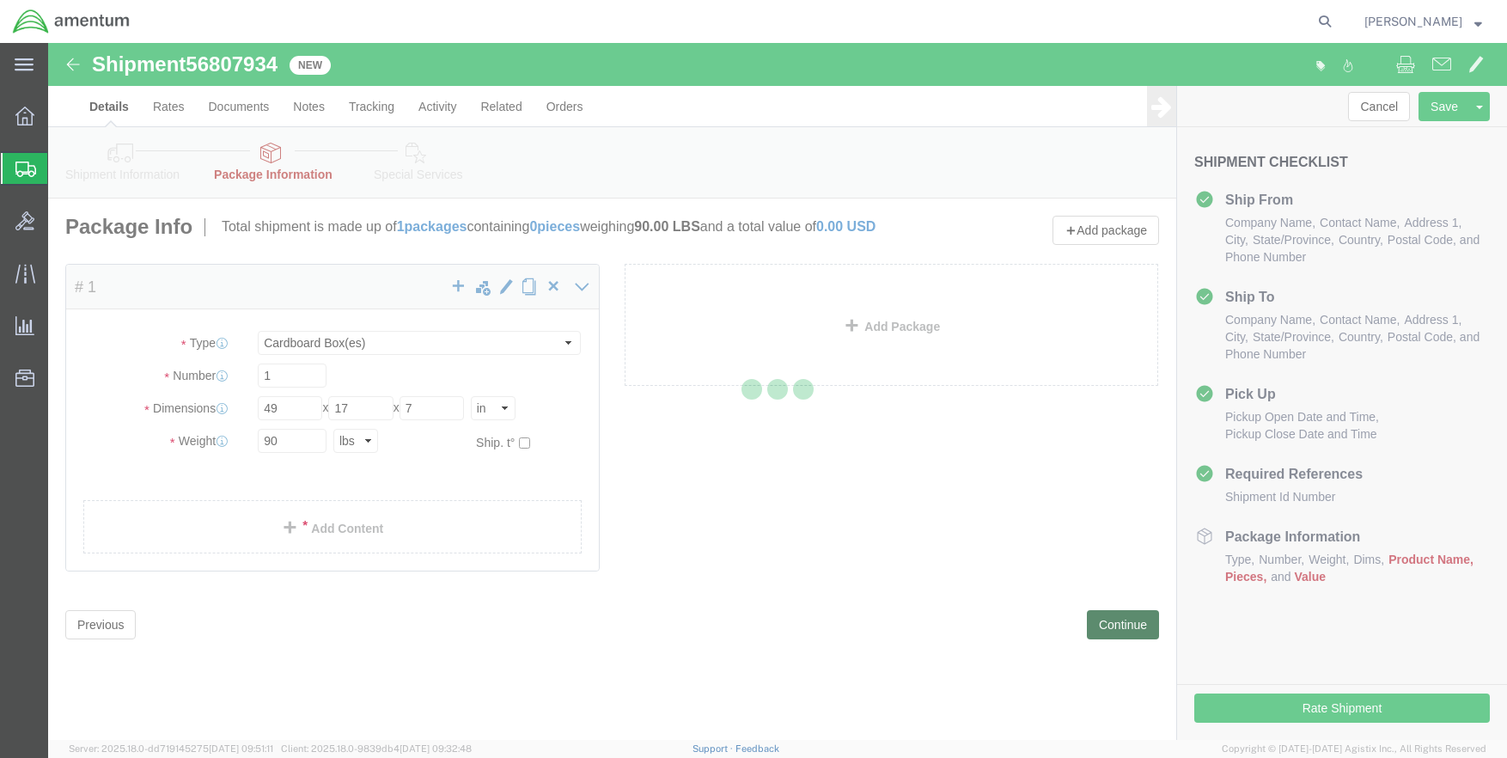
scroll to position [0, 0]
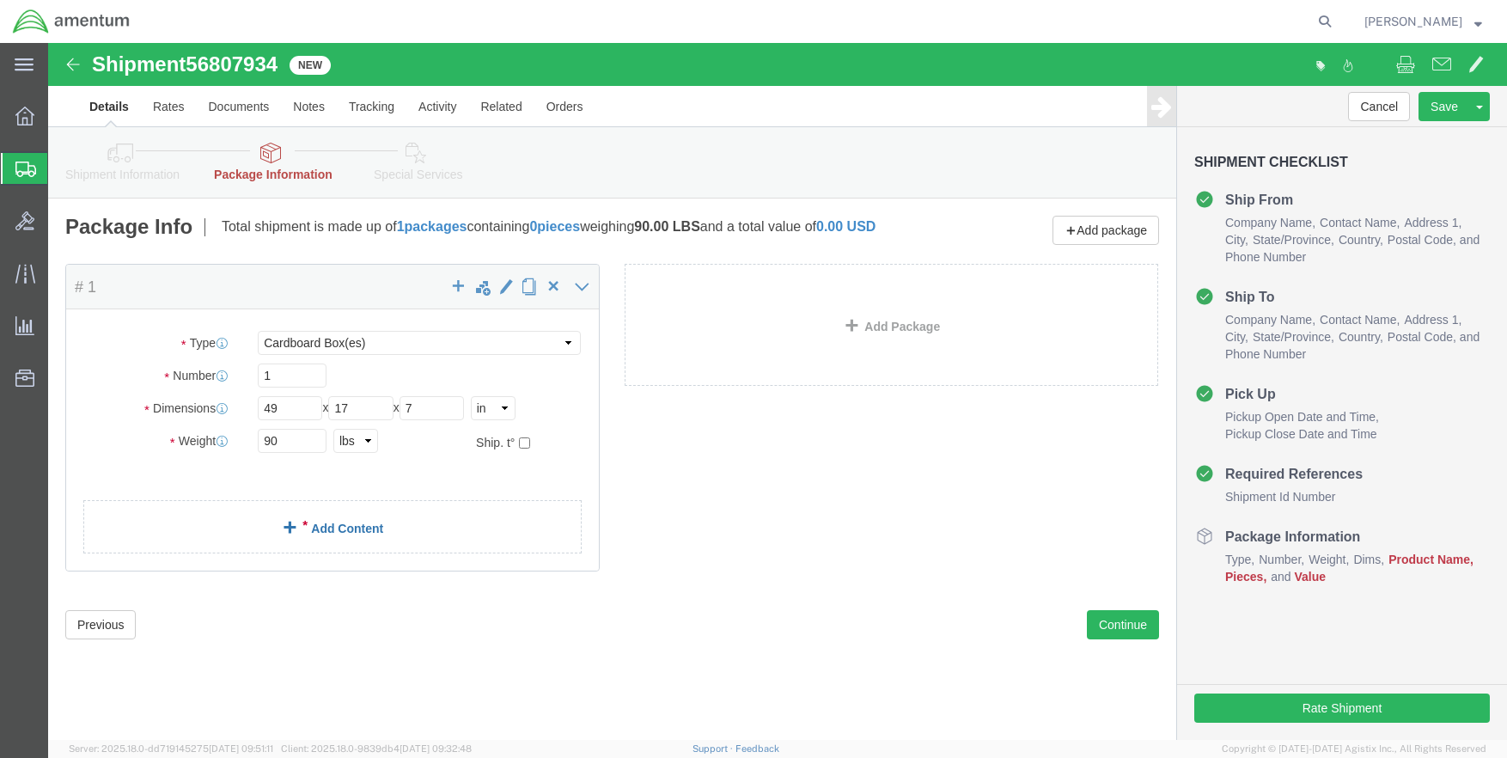
click link "Add Content"
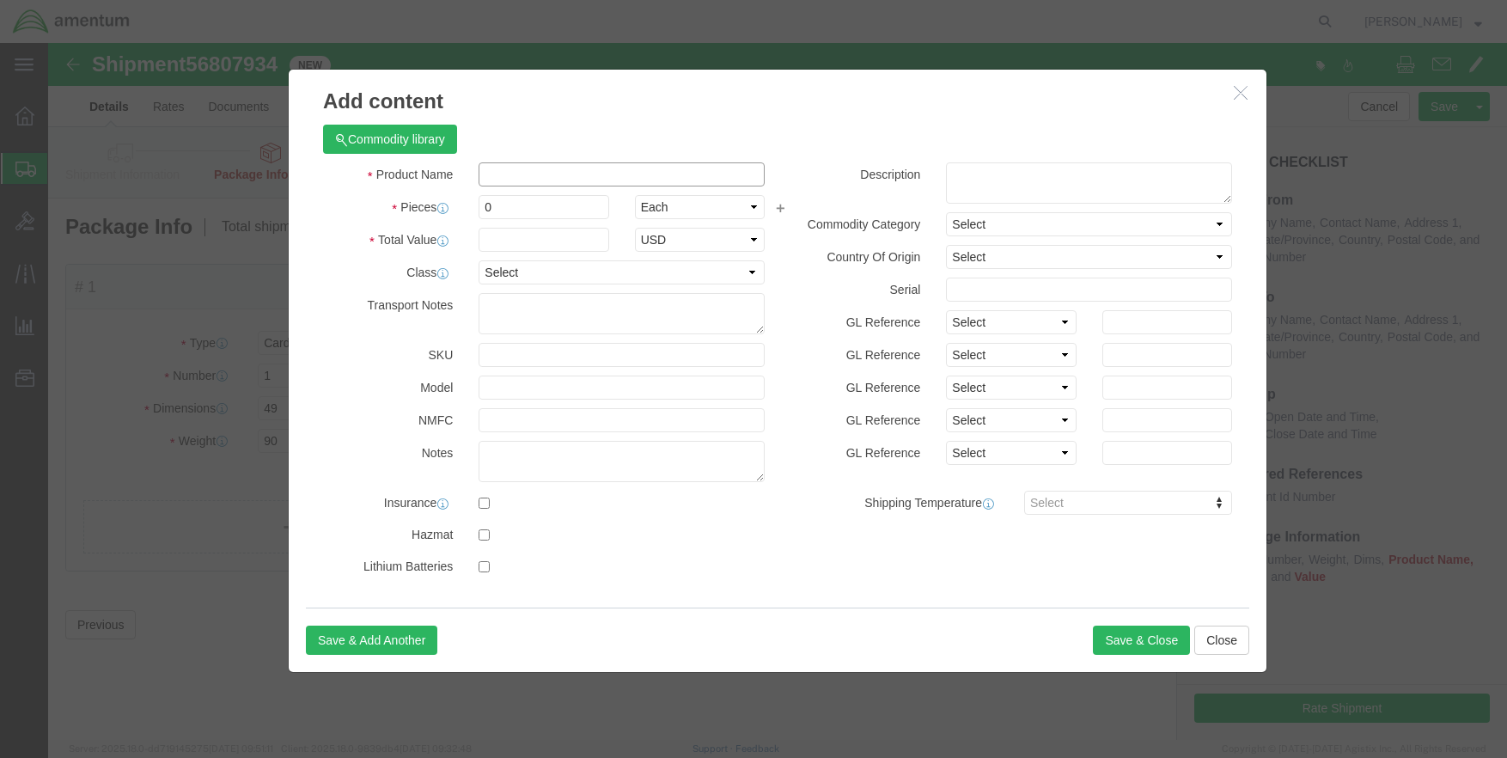
click input "text"
type input "[PHONE_NUMBER] Stand"
click input "0"
type input "1"
drag, startPoint x: 482, startPoint y: 196, endPoint x: 470, endPoint y: 193, distance: 12.5
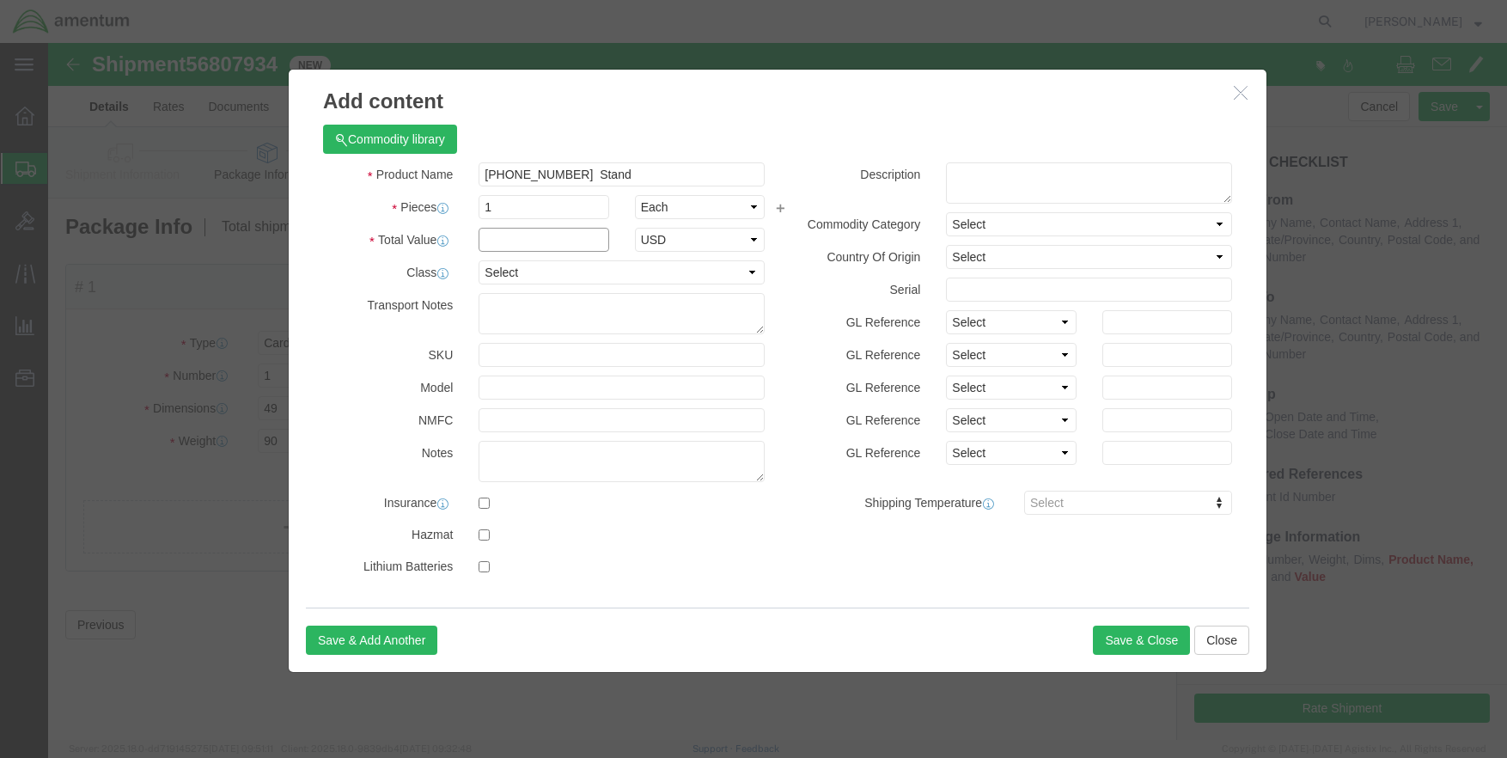
click input "text"
type input "1"
click select "Select 50 55 60 65 70 85 92.5 100 125 175 250 300 400"
select select "85"
click select "Select 50 55 60 65 70 85 92.5 100 125 175 250 300 400"
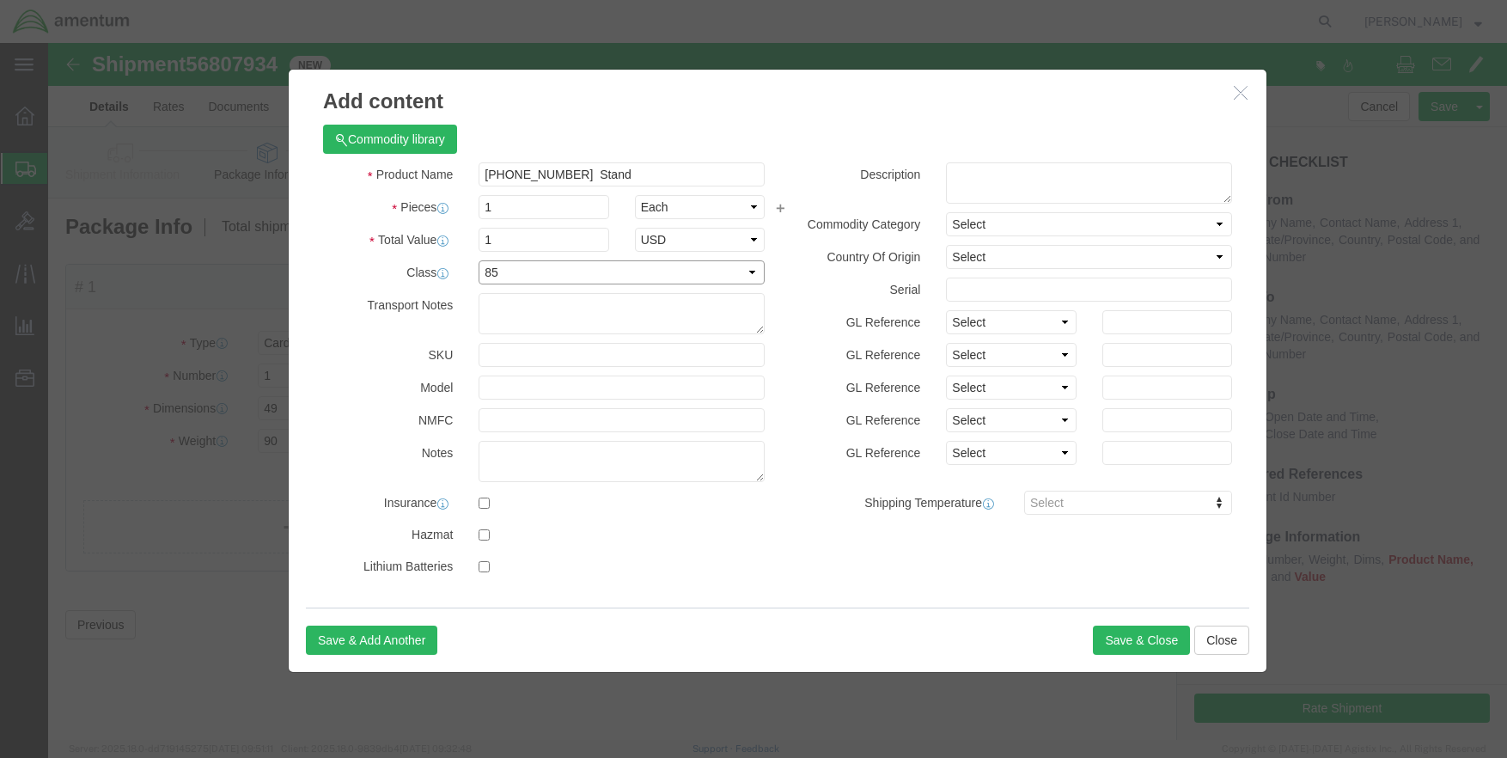
click select "Select 50 55 60 65 70 85 92.5 100 125 175 250 300 400"
click button "Save & Close"
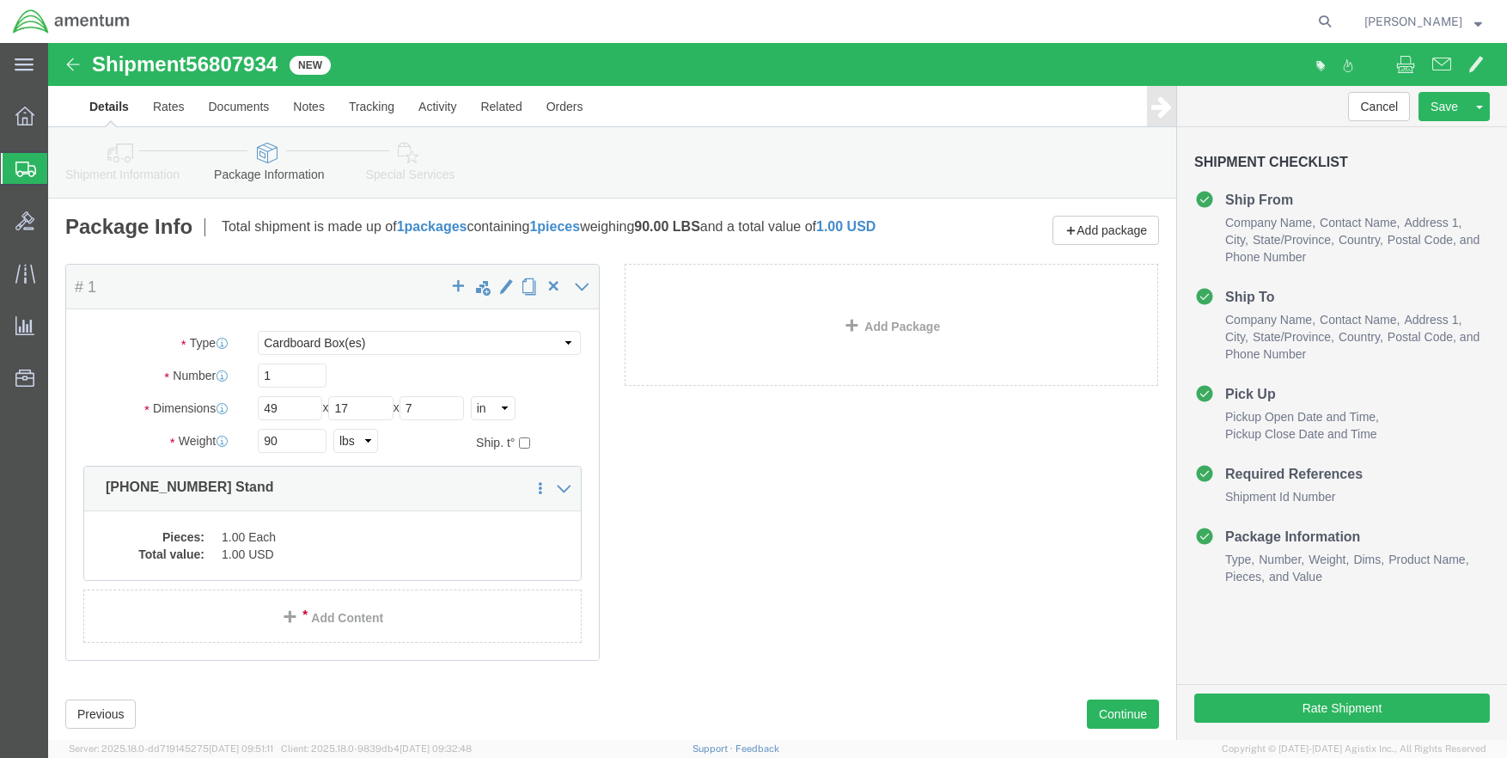
scroll to position [53, 0]
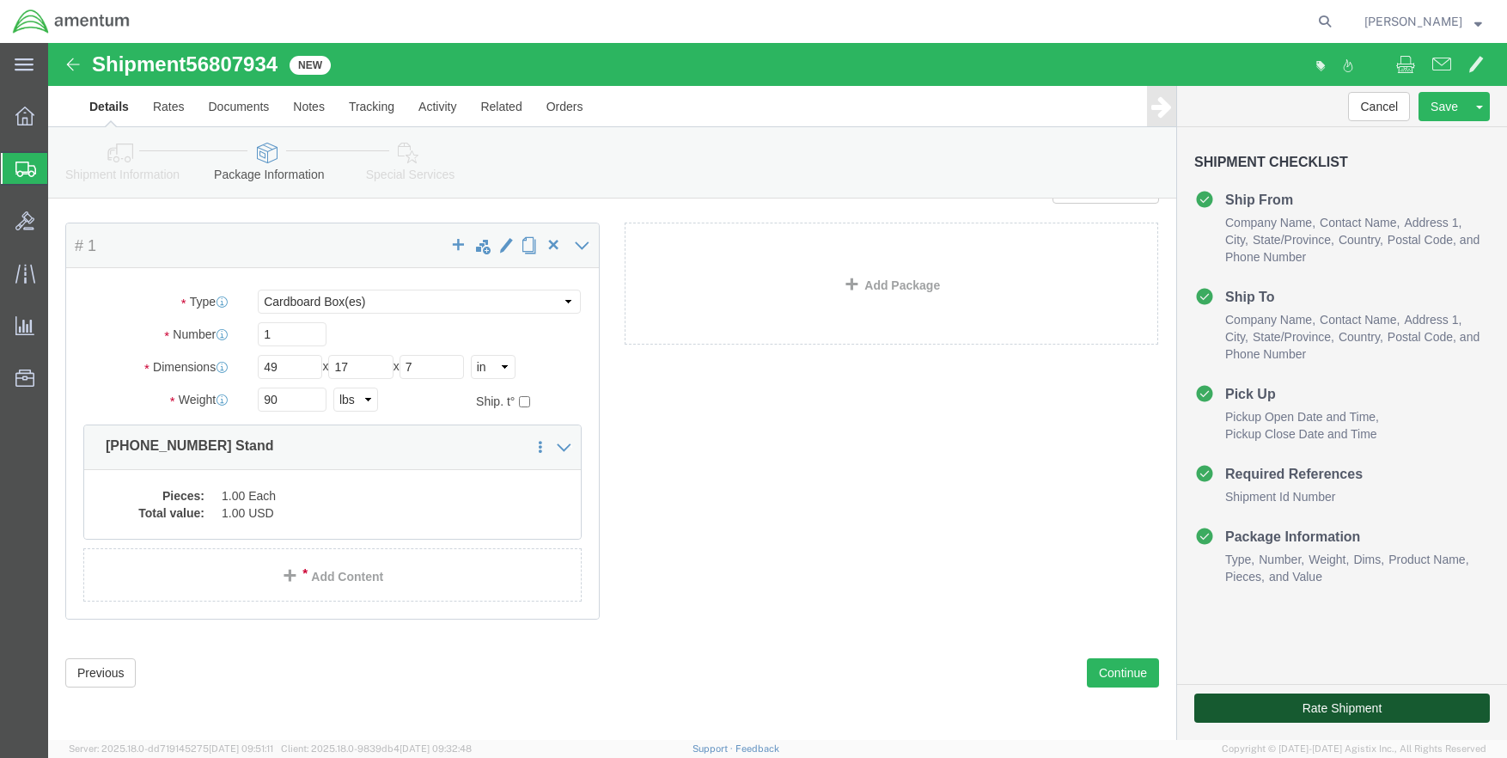
click button "Rate Shipment"
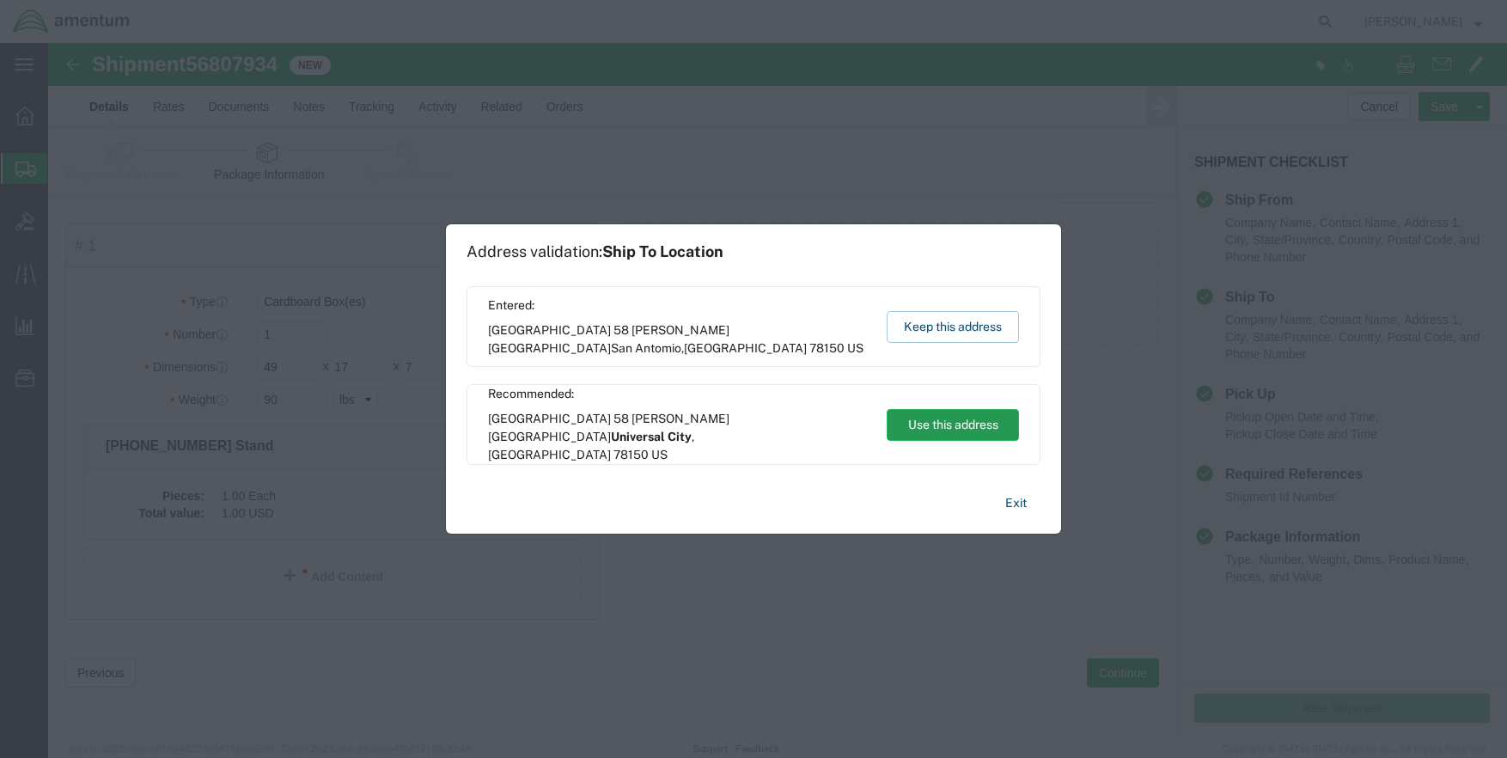
click at [954, 430] on button "Use this address" at bounding box center [953, 425] width 132 height 32
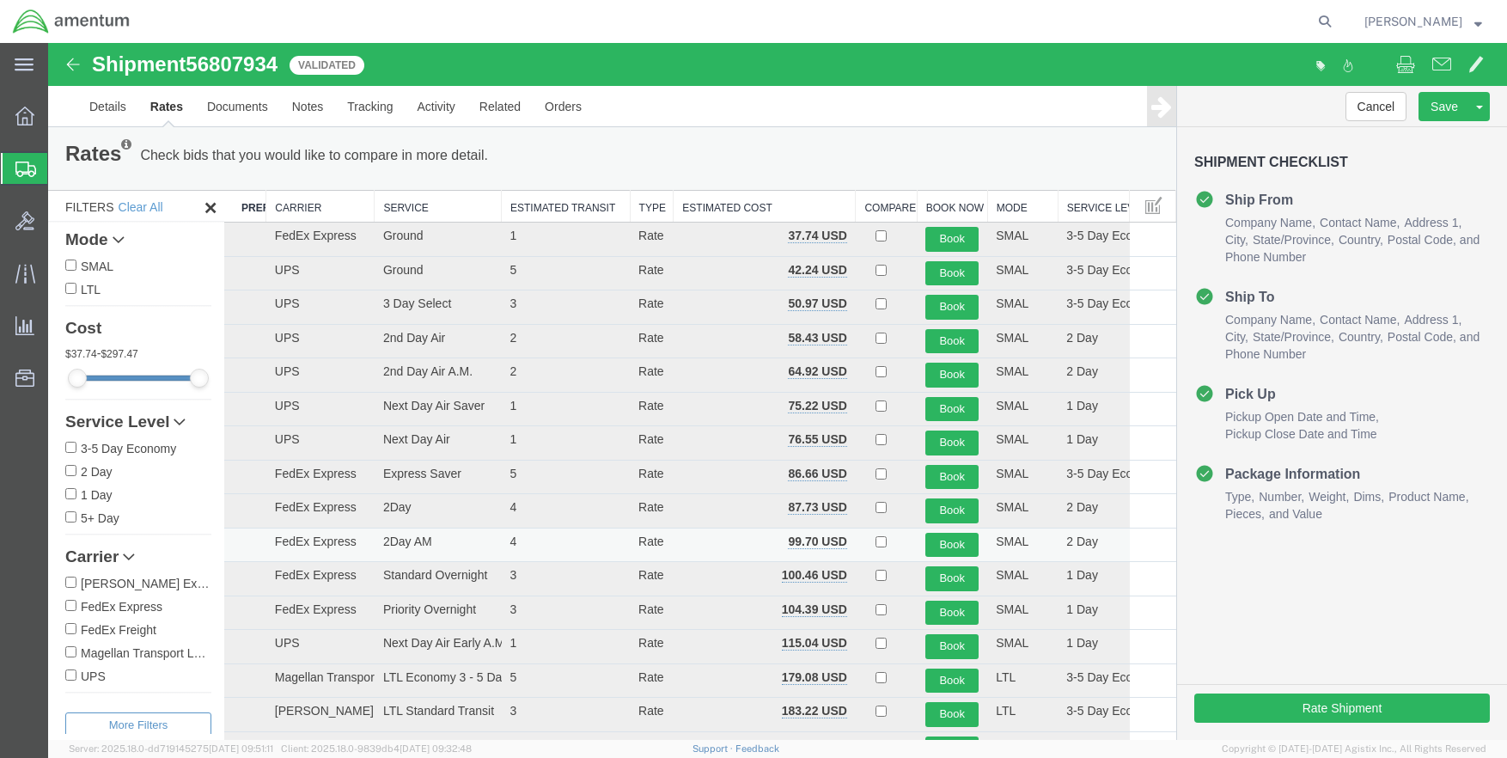
scroll to position [0, 0]
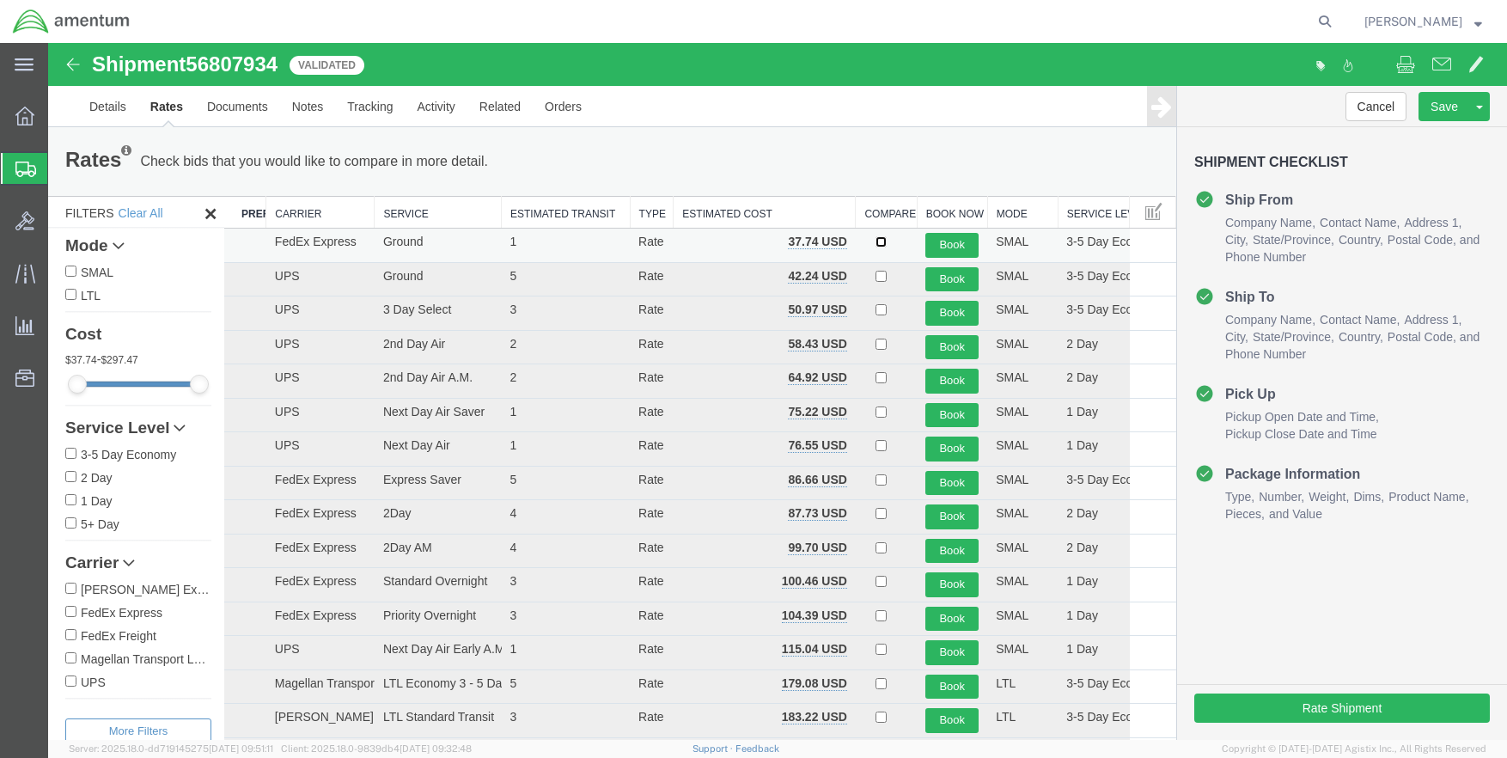
click at [876, 244] on input "checkbox" at bounding box center [881, 241] width 11 height 11
checkbox input "true"
click at [946, 246] on button "Book" at bounding box center [952, 245] width 53 height 25
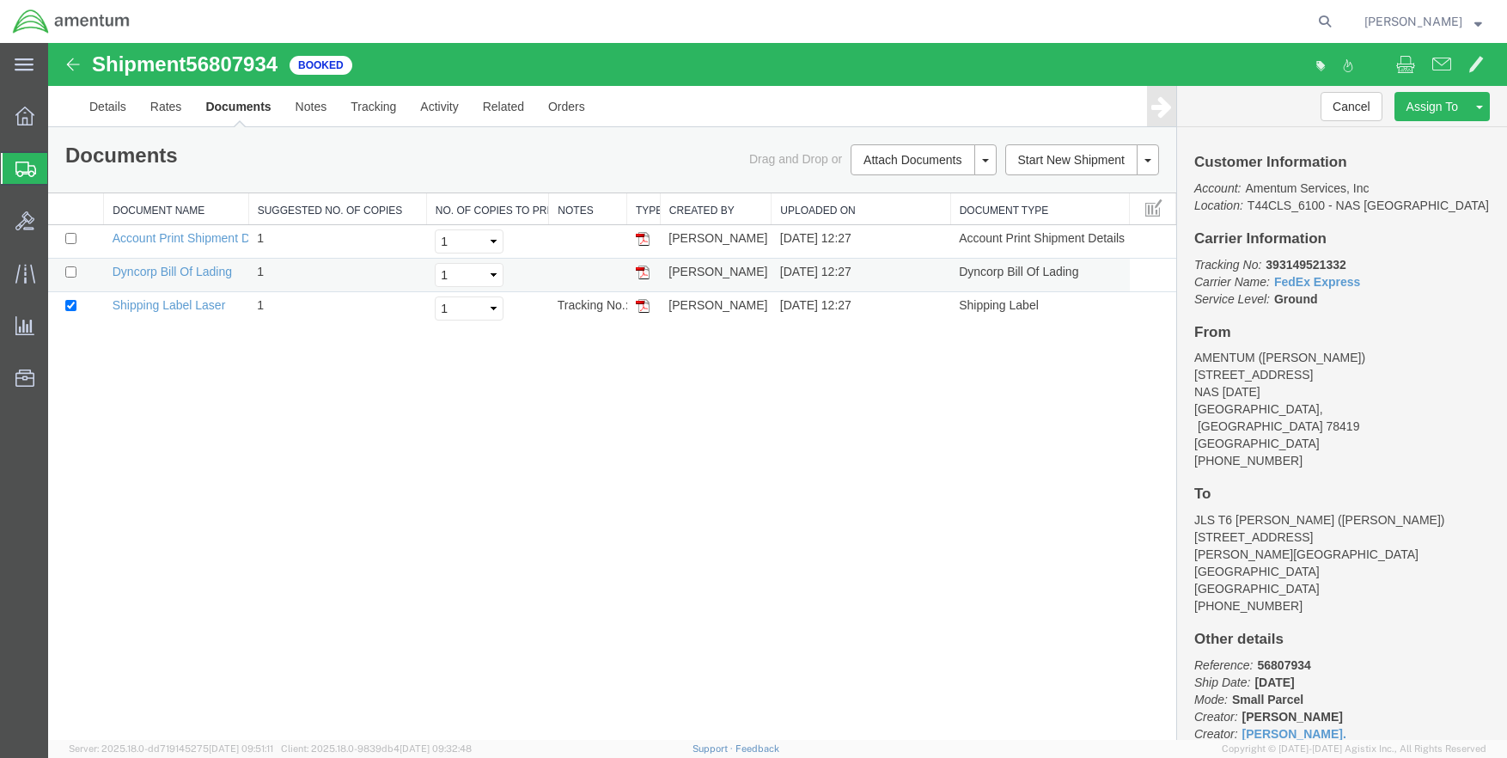
click at [640, 272] on img at bounding box center [643, 273] width 14 height 14
click at [640, 311] on img at bounding box center [643, 306] width 14 height 14
click at [0, 0] on span "Create Shipment" at bounding box center [0, 0] width 0 height 0
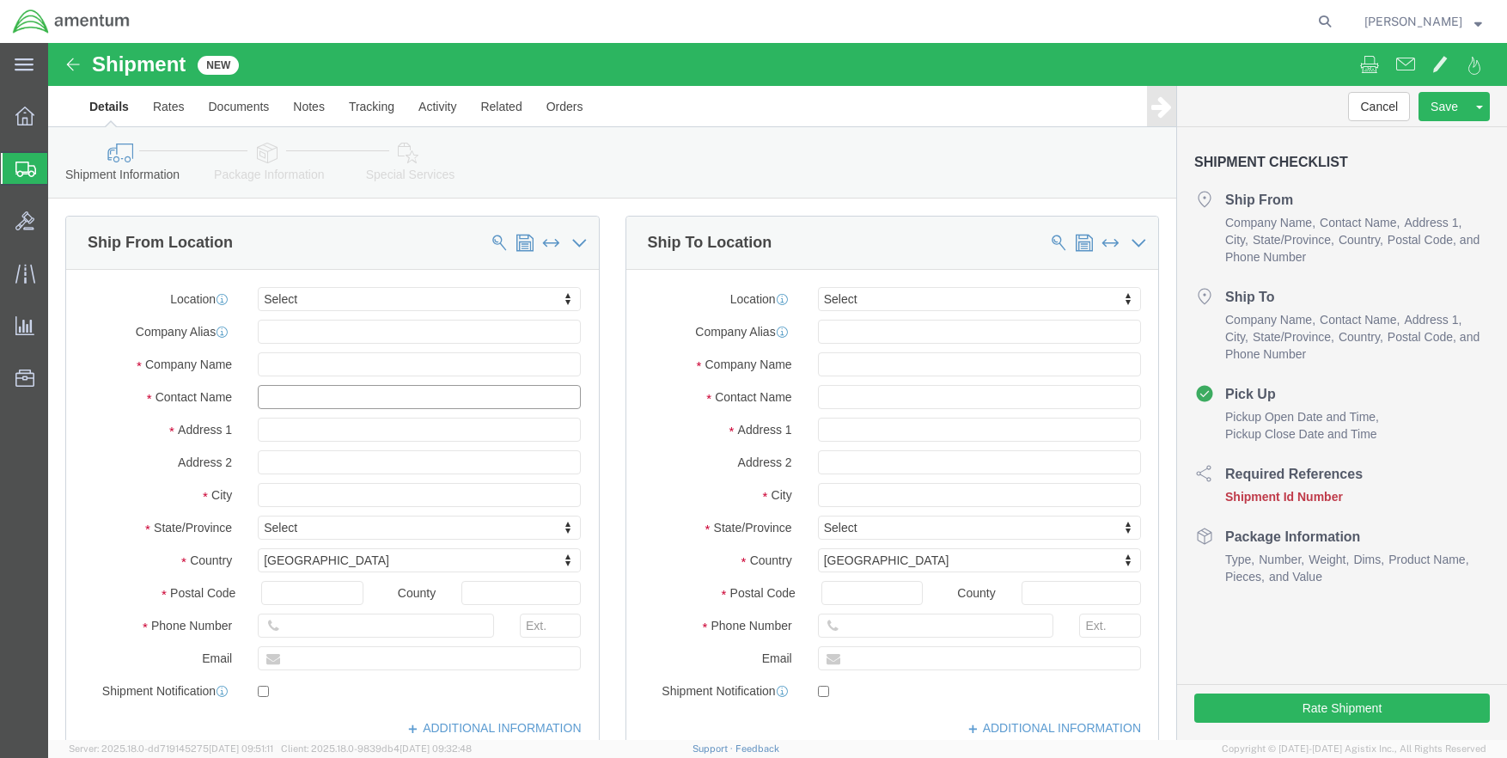
click input "text"
drag, startPoint x: 263, startPoint y: 350, endPoint x: 191, endPoint y: 345, distance: 72.4
click div "Contact Name [PERSON_NAME]"
click input "[PERSON_NAME]"
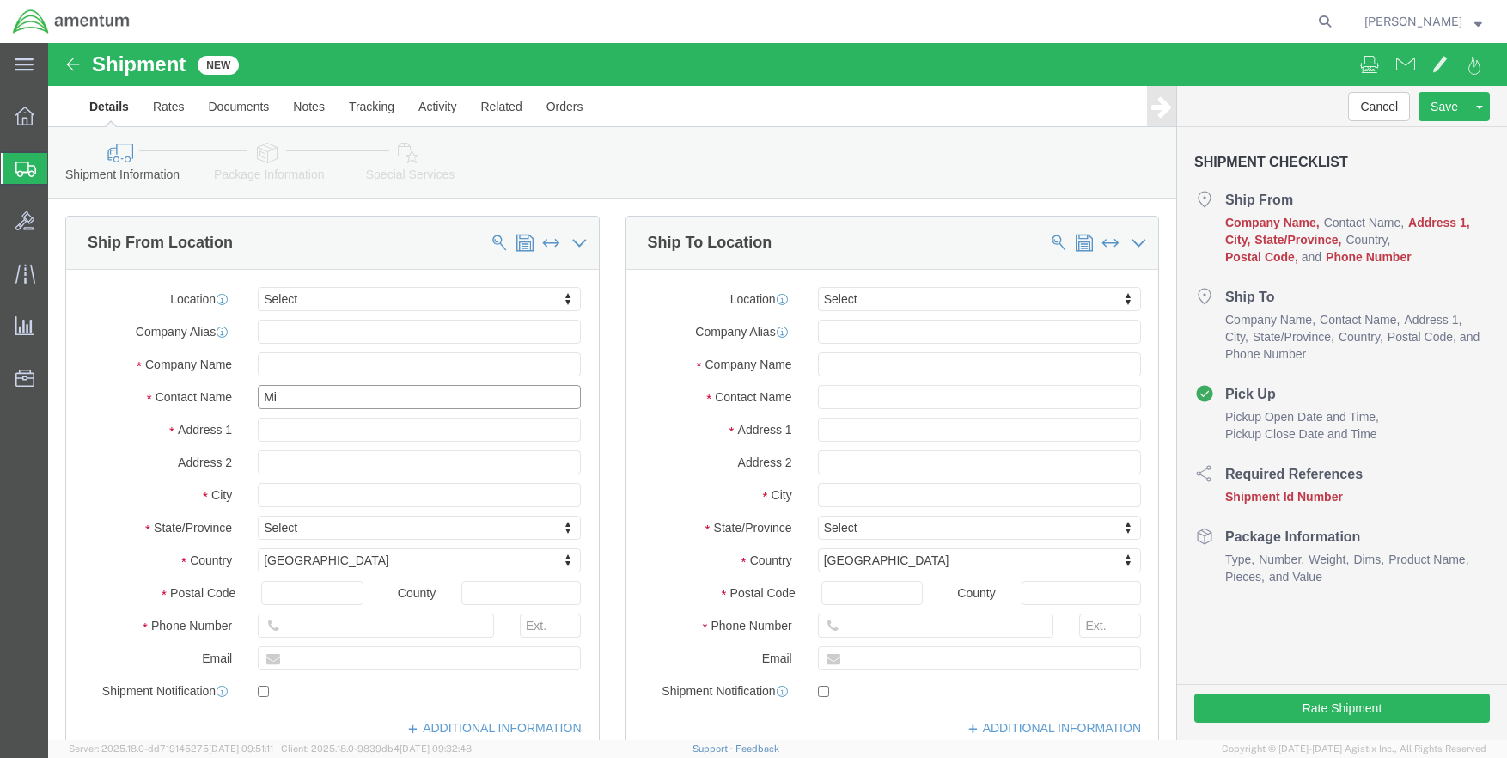
type input "M"
type input "[PERSON_NAME]"
click p "- AMENTUM - ([PERSON_NAME]) [STREET_ADDRESS][DATE][DATE]"
type input "[STREET_ADDRESS]"
type input "NAS [DATE]"
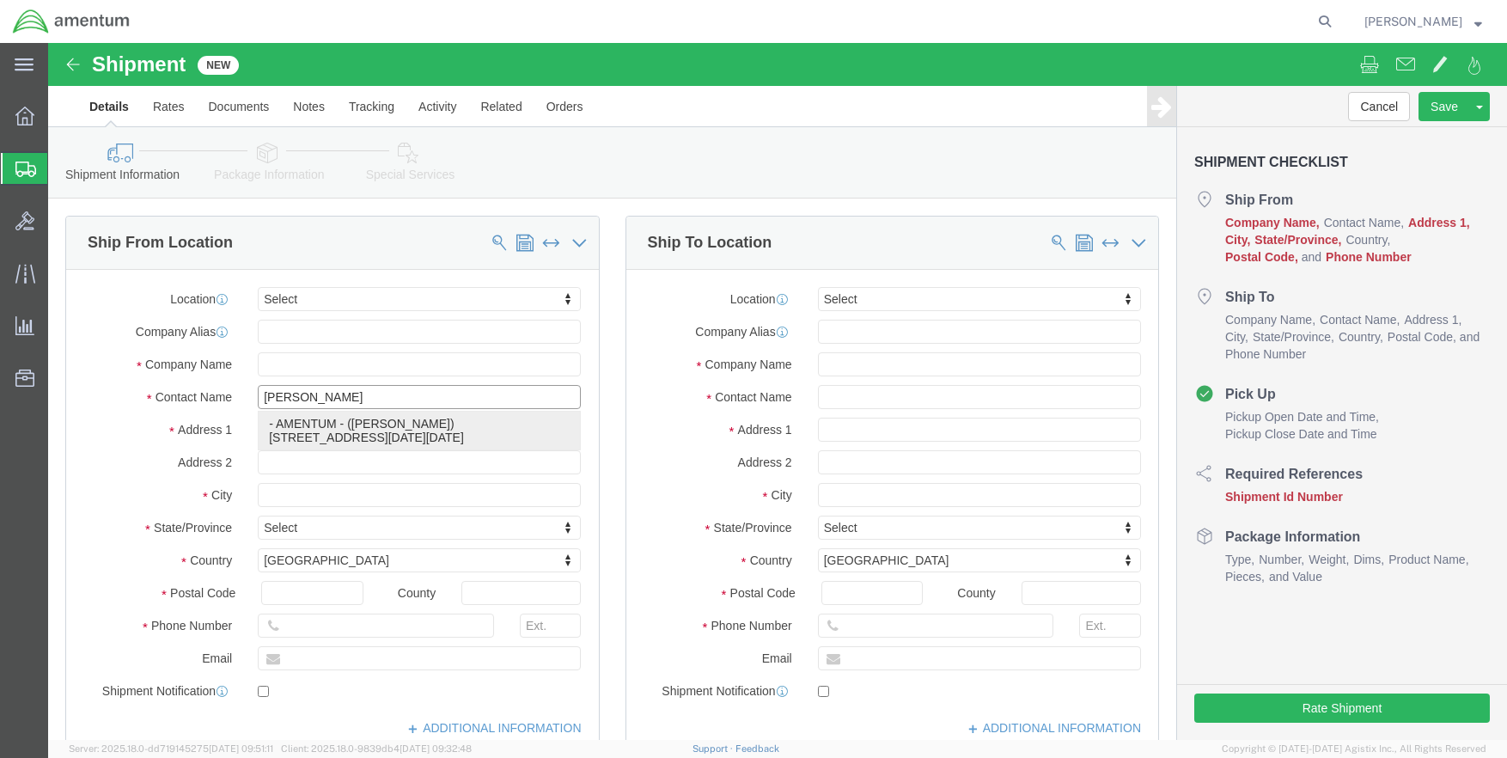
type input "78419"
type input "AMENTUM"
type input "[PERSON_NAME]"
type input "[DATE]"
select select "[GEOGRAPHIC_DATA]"
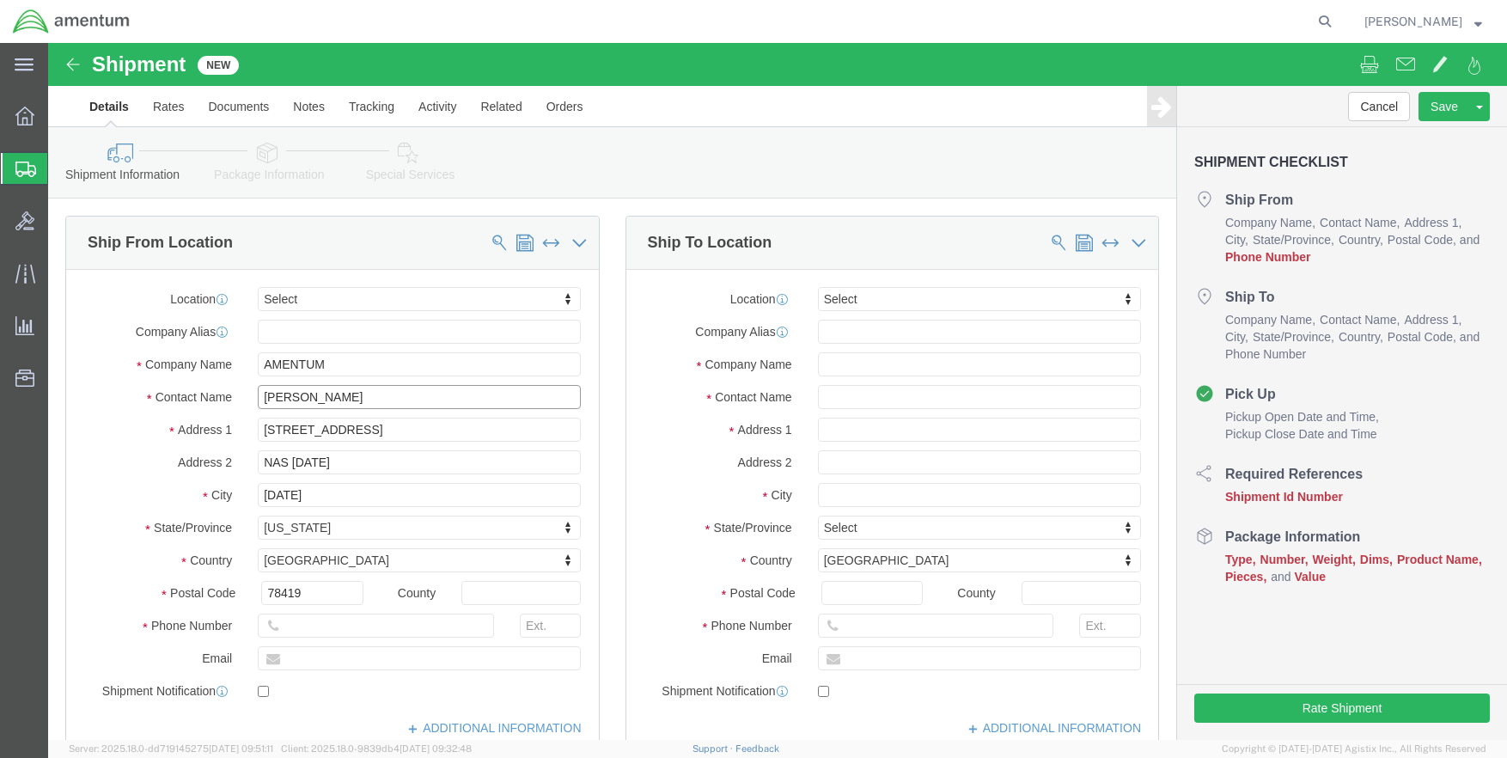
click input "[PERSON_NAME]"
type input "[PERSON_NAME]"
click input "text"
type input "[PHONE_NUMBER]"
click input "text"
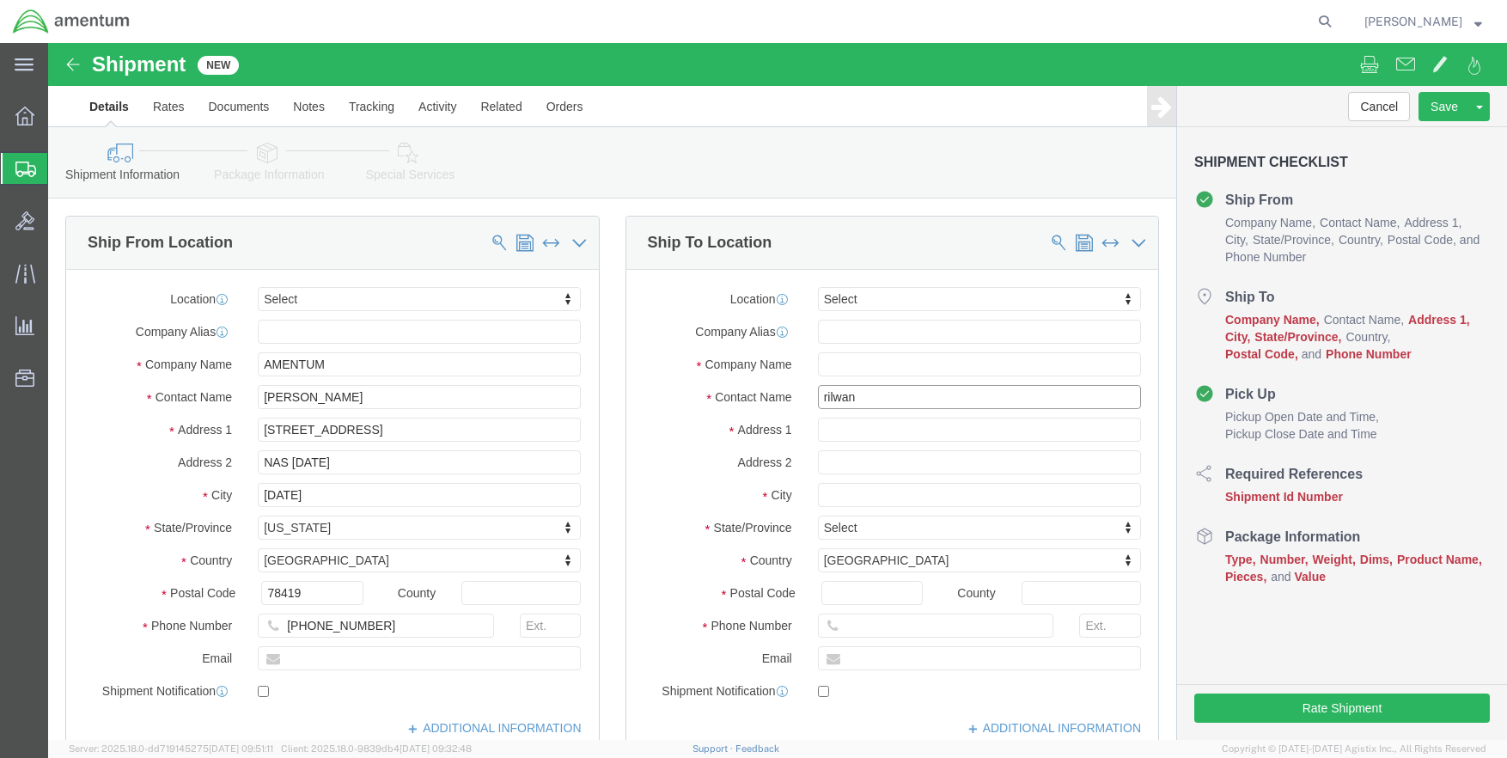
type input "rilwan"
type input "F"
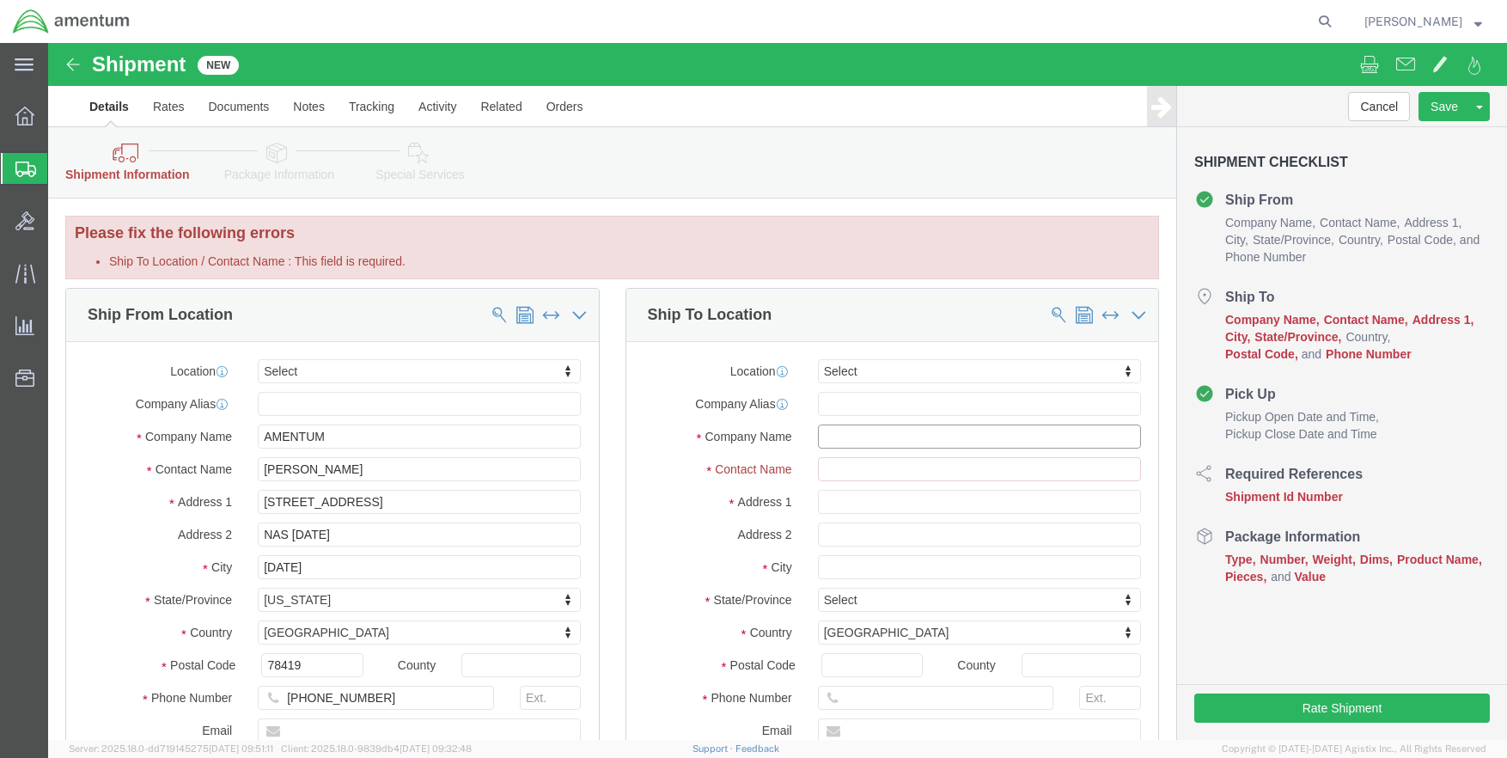
click input "text"
type input "Amentun"
click input "Ship To Location / Contact Name : This field is required."
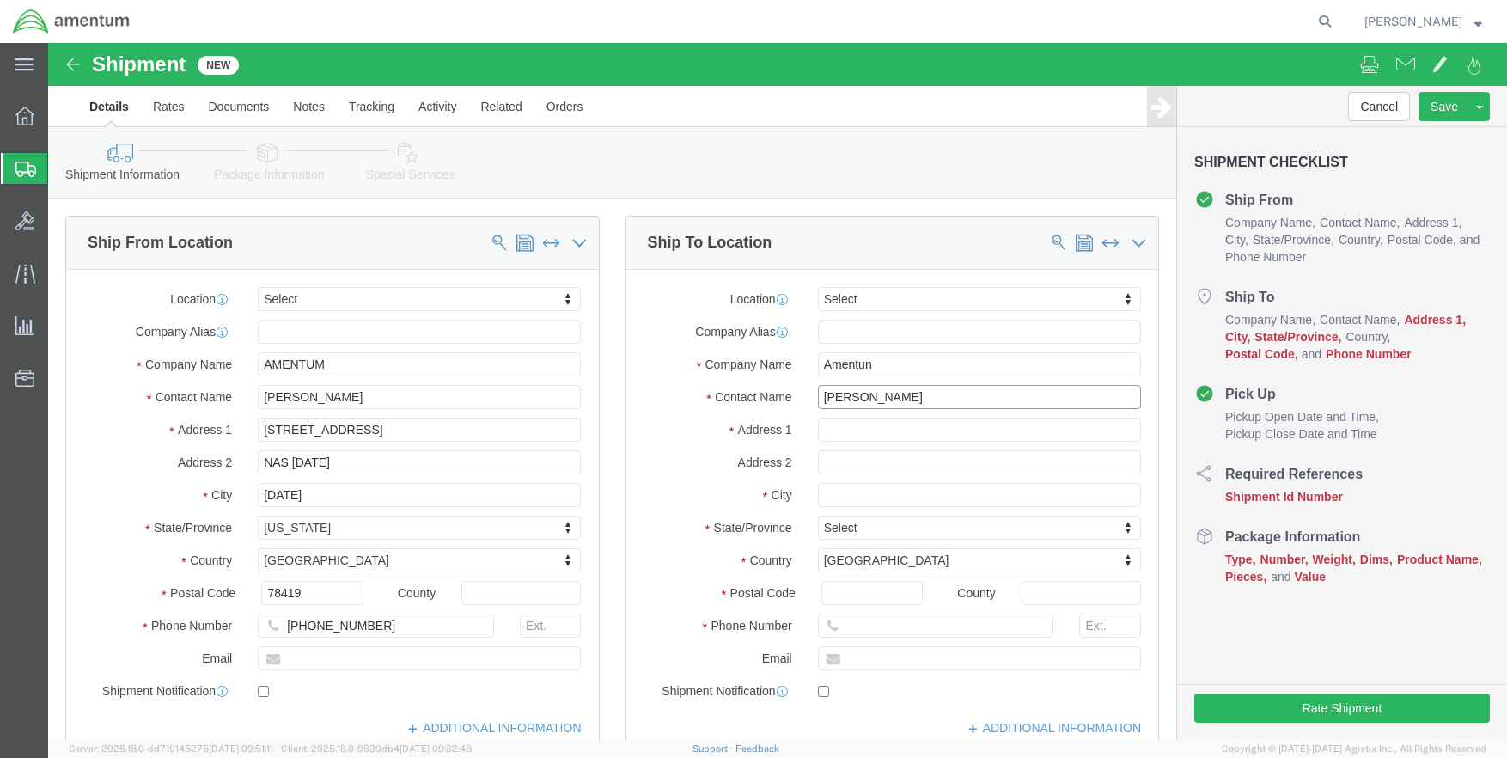
type input "[PERSON_NAME]"
click input "text"
type input "[STREET_ADDRESS]"
click input "text"
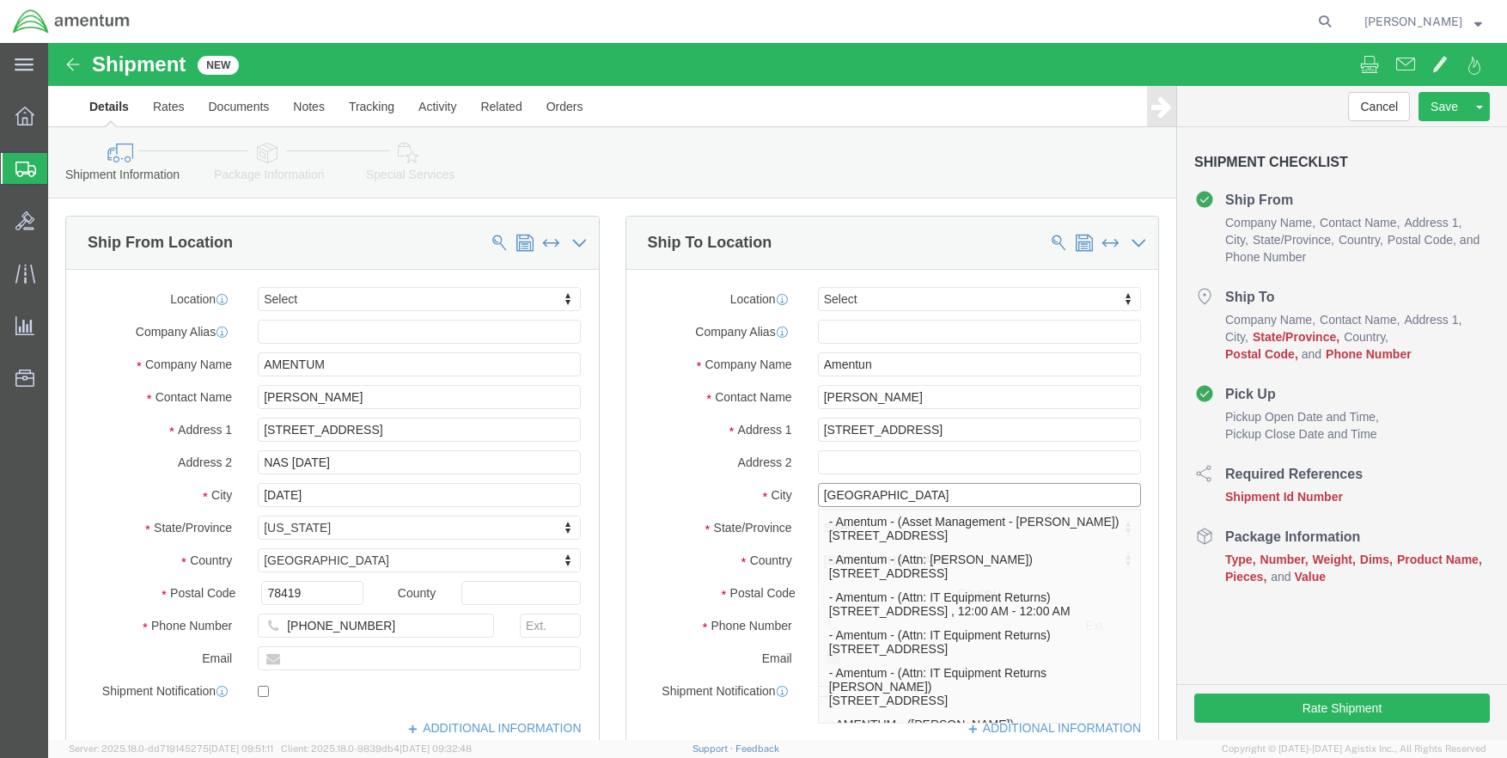
type input "[GEOGRAPHIC_DATA]"
click label "City"
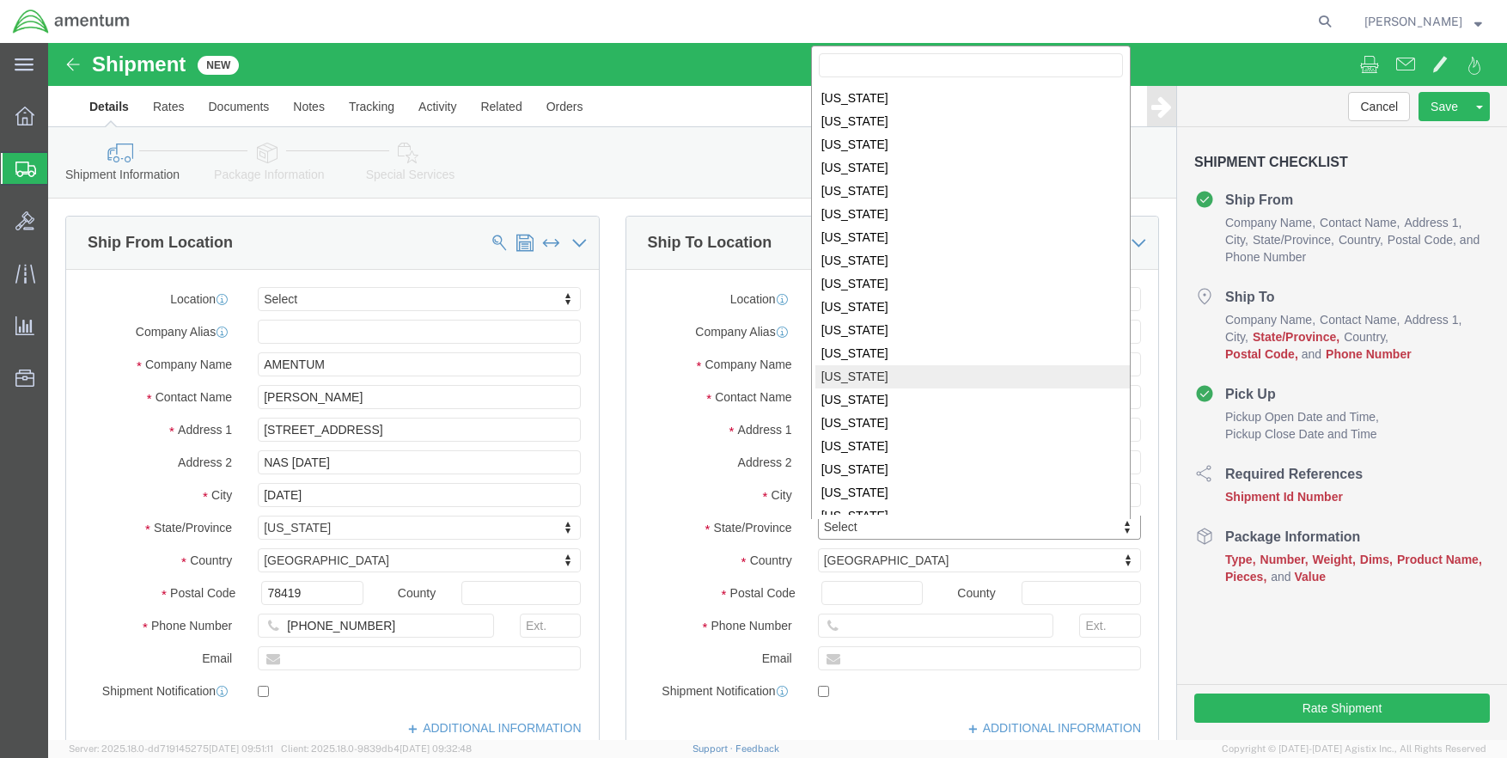
scroll to position [776, 0]
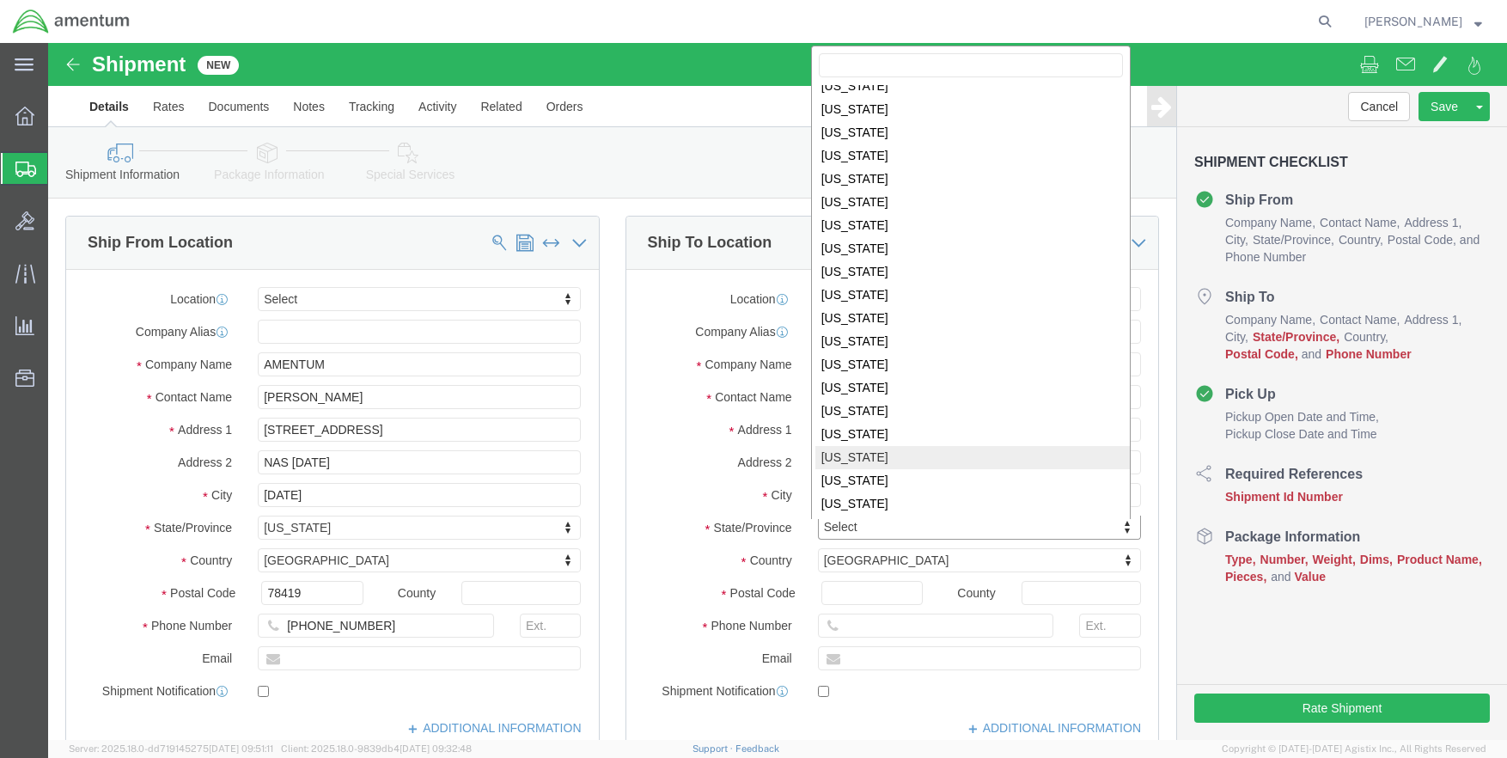
select select "[GEOGRAPHIC_DATA]"
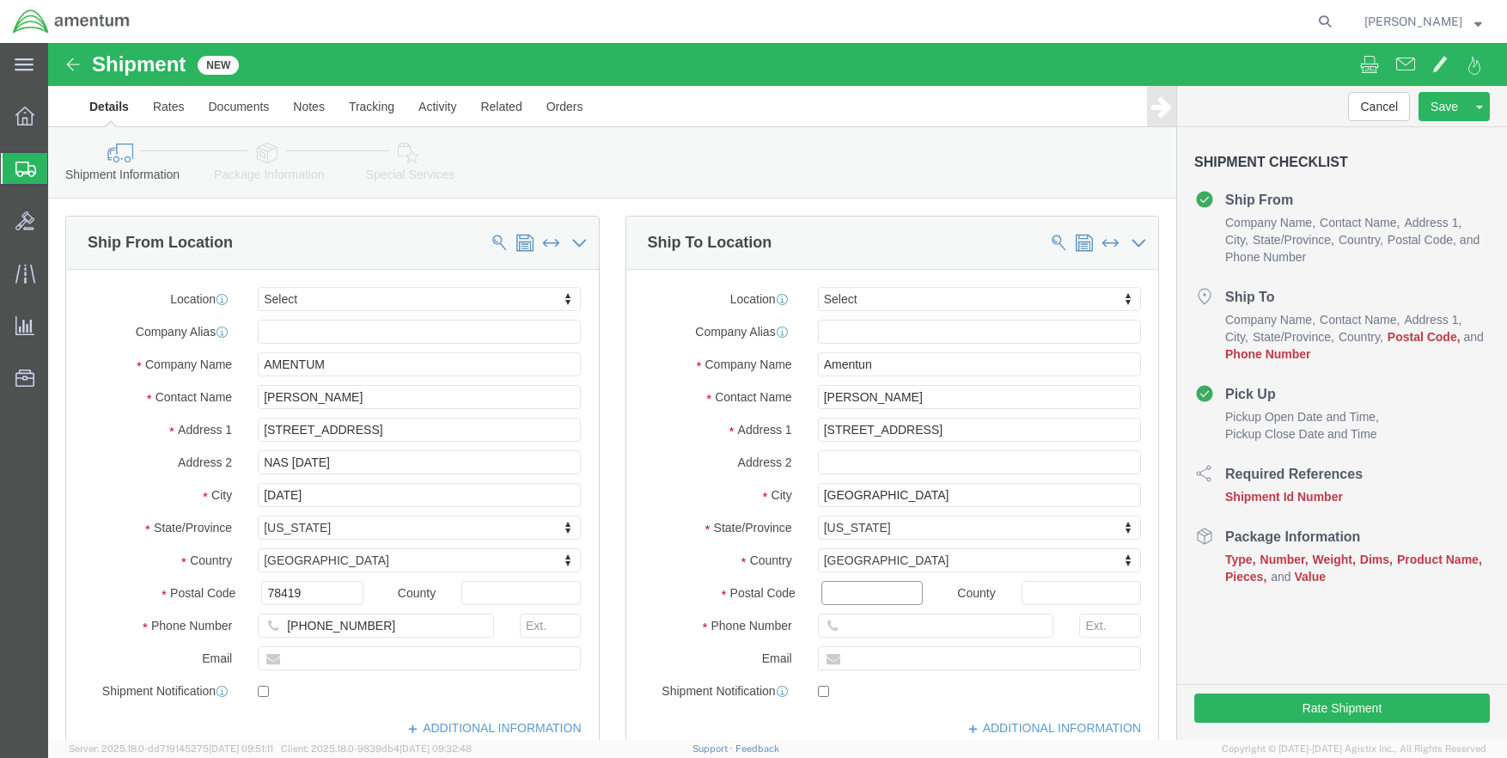
click input "Postal Code"
type input "76177"
click input "text"
type input "3"
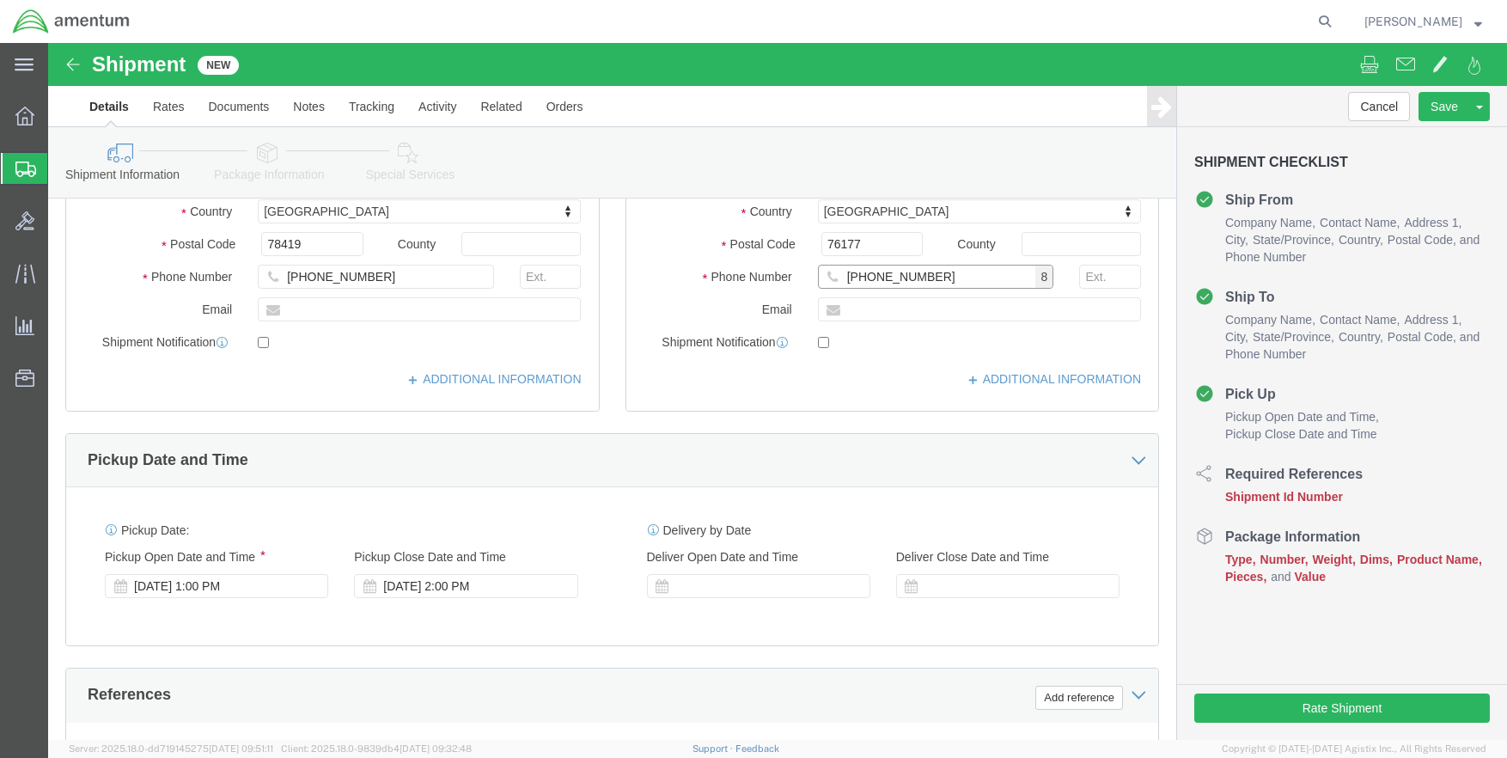
scroll to position [516, 0]
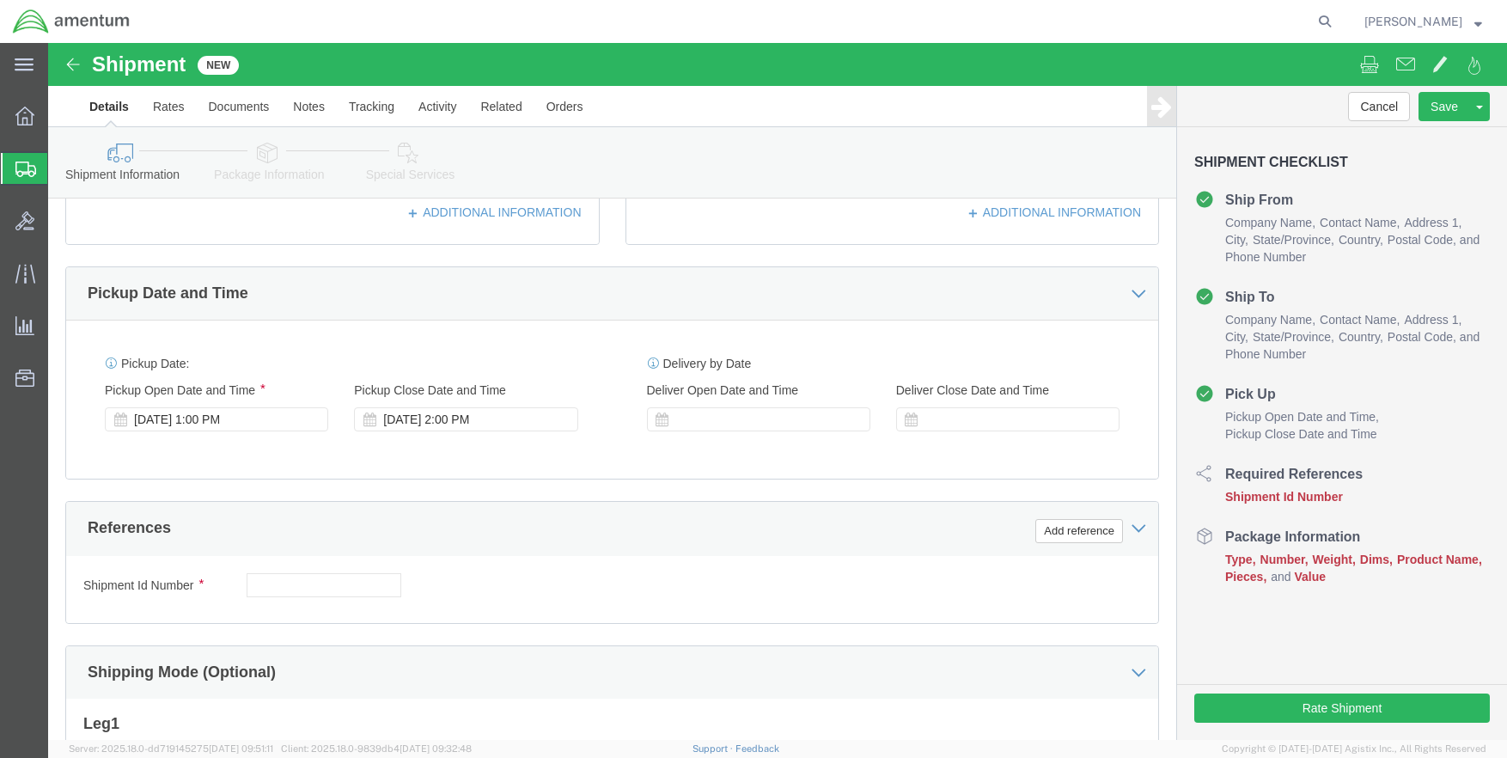
type input "[PHONE_NUMBER]"
click div "Shipment Id Number Select Account Type Activity ID Airline Appointment Number A…"
click button "Add reference"
click select "Select Account Type Activity ID Airline Appointment Number ASN Batch Request # …"
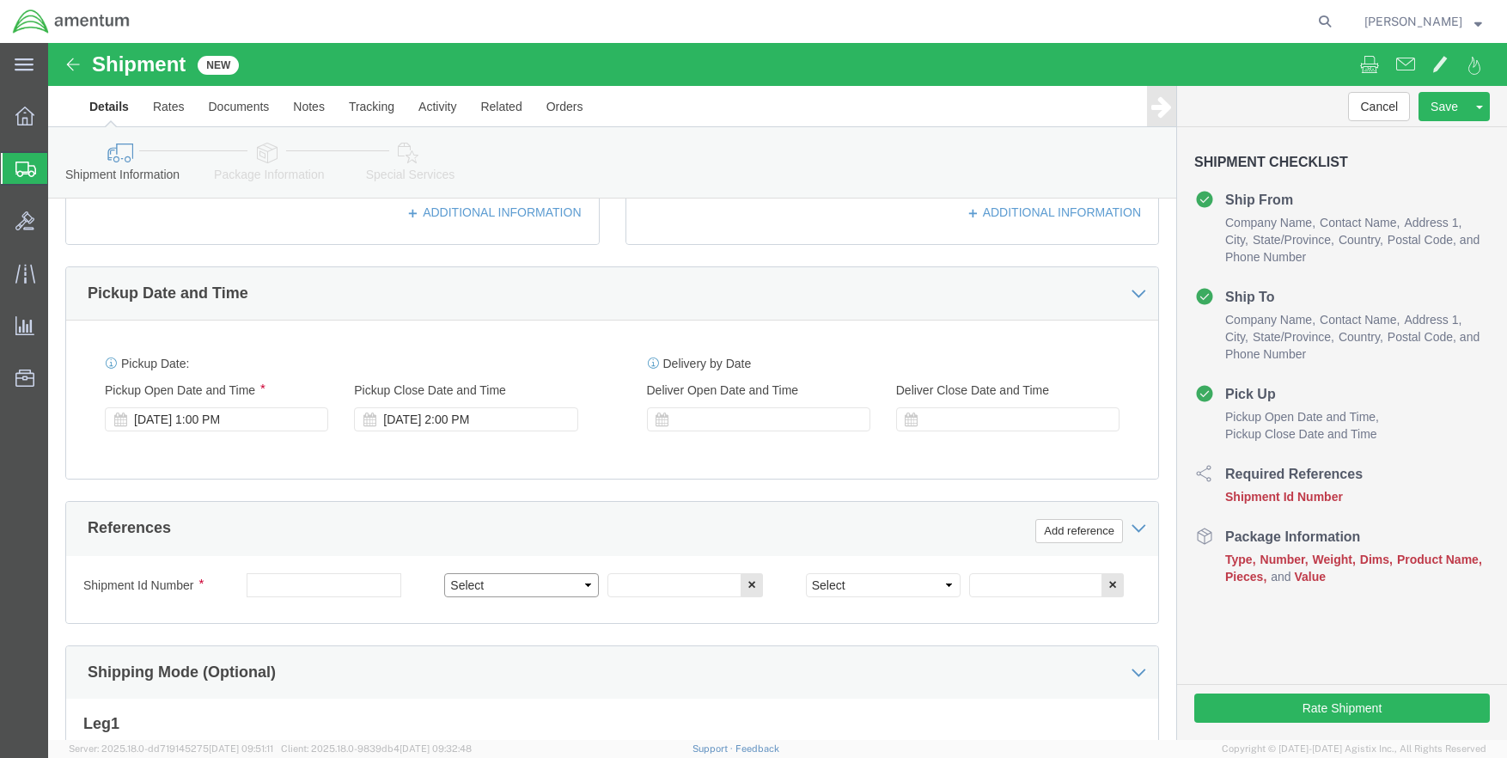
select select "PROJNUM"
click select "Select Account Type Activity ID Airline Appointment Number ASN Batch Request # …"
click input "text"
type input "6097-5.000.00.F.00.0.00C.000"
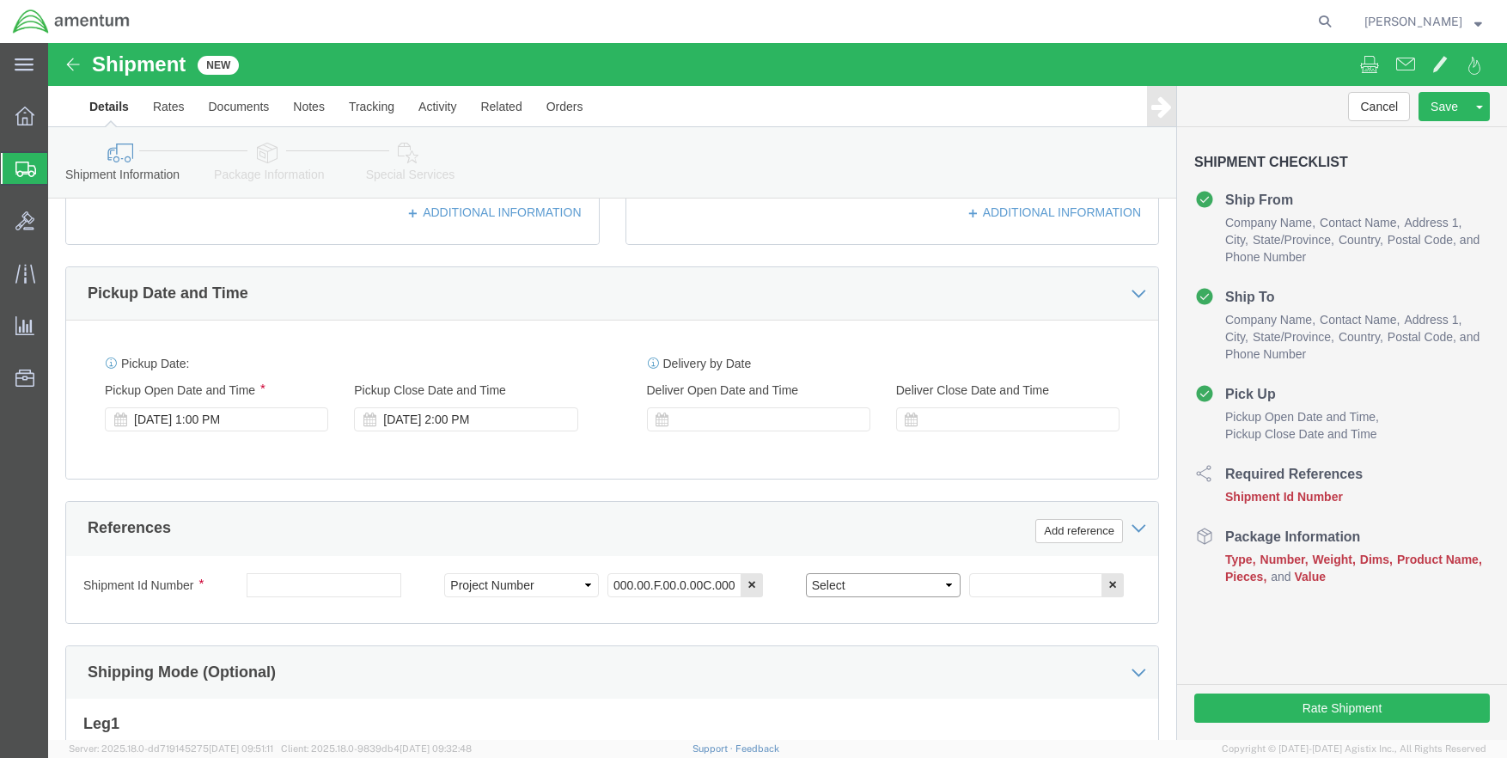
click select "Select Account Type Activity ID Airline Appointment Number ASN Batch Request # …"
select select "CUSTREF"
click select "Select Account Type Activity ID Airline Appointment Number ASN Batch Request # …"
click input "text"
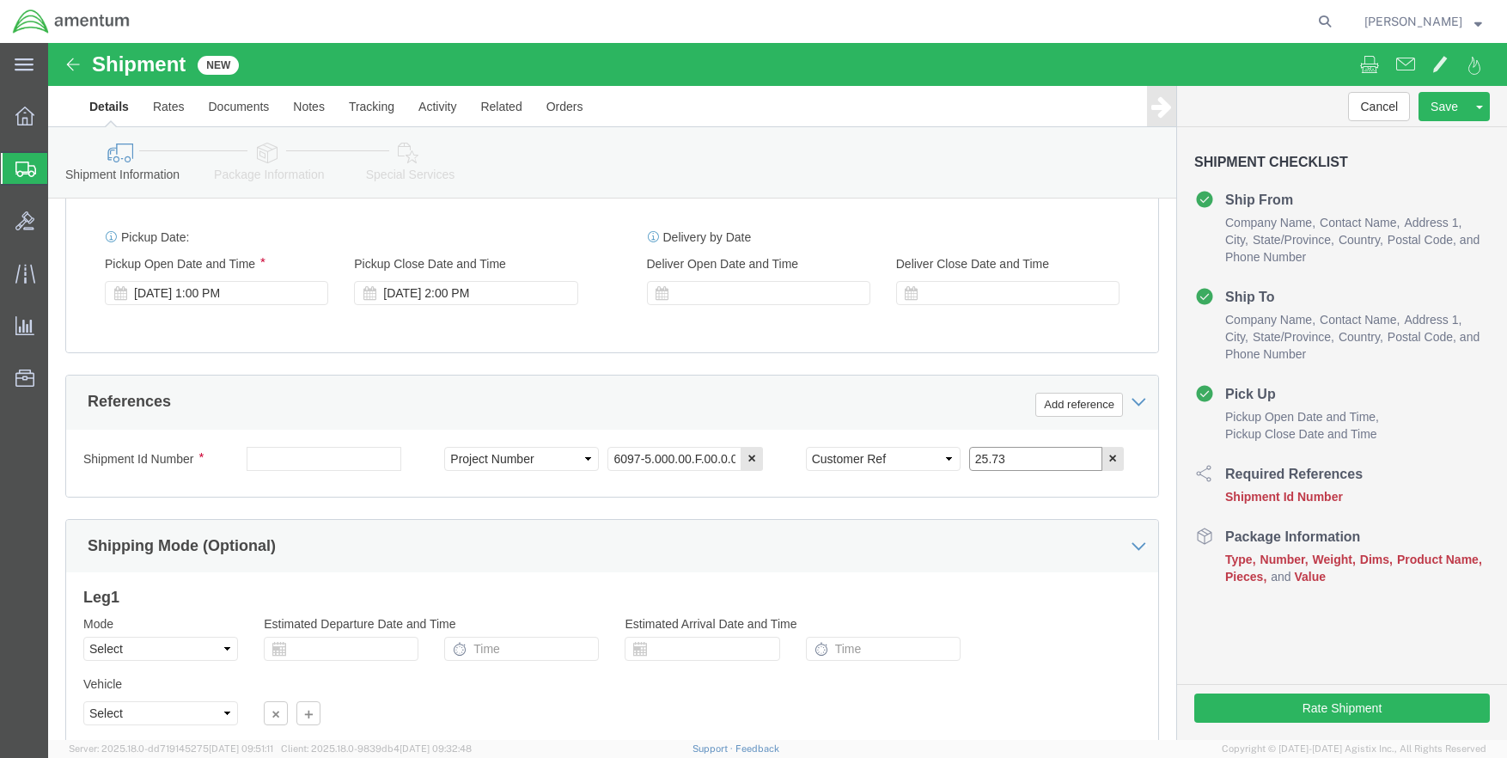
scroll to position [774, 0]
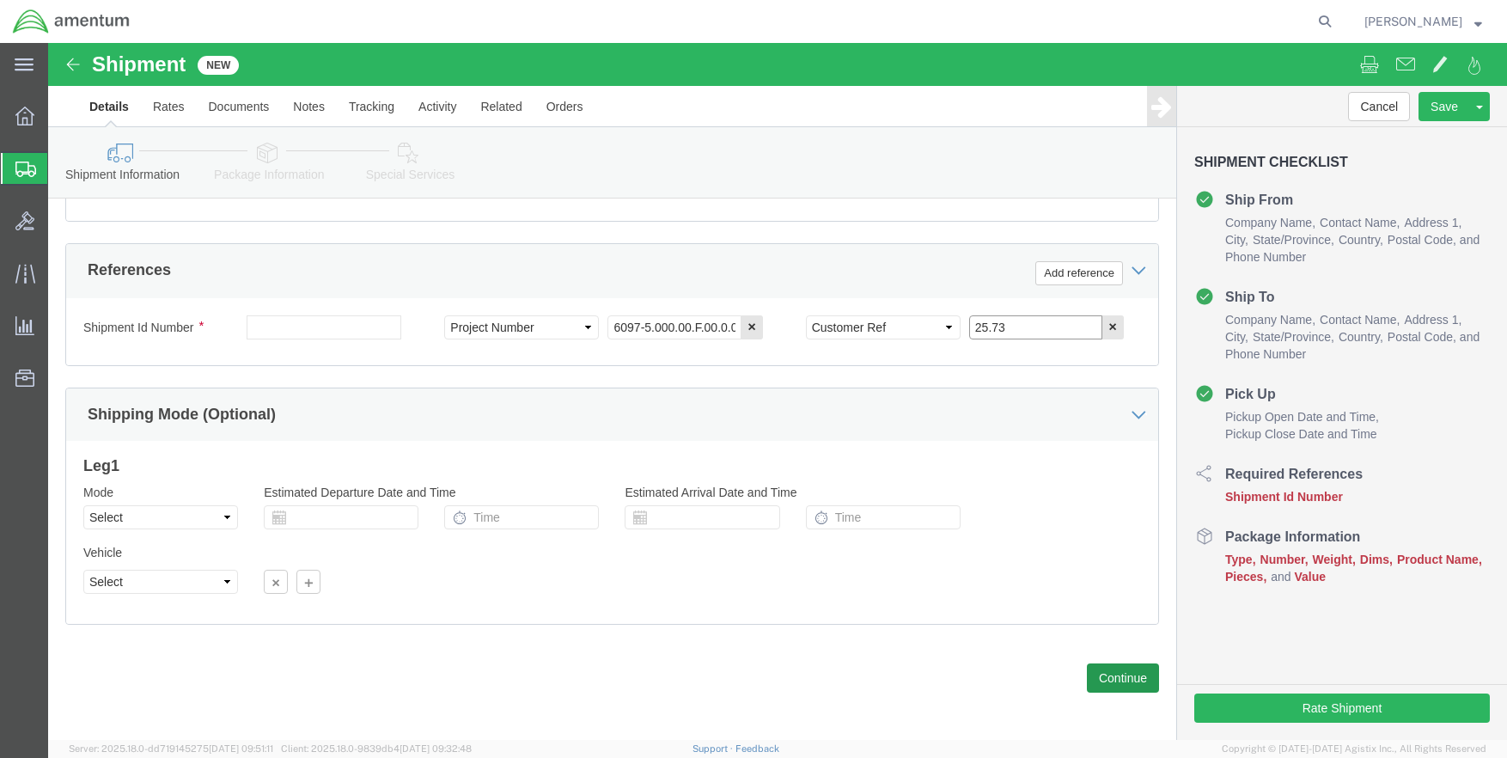
type input "25.73"
click button "Continue"
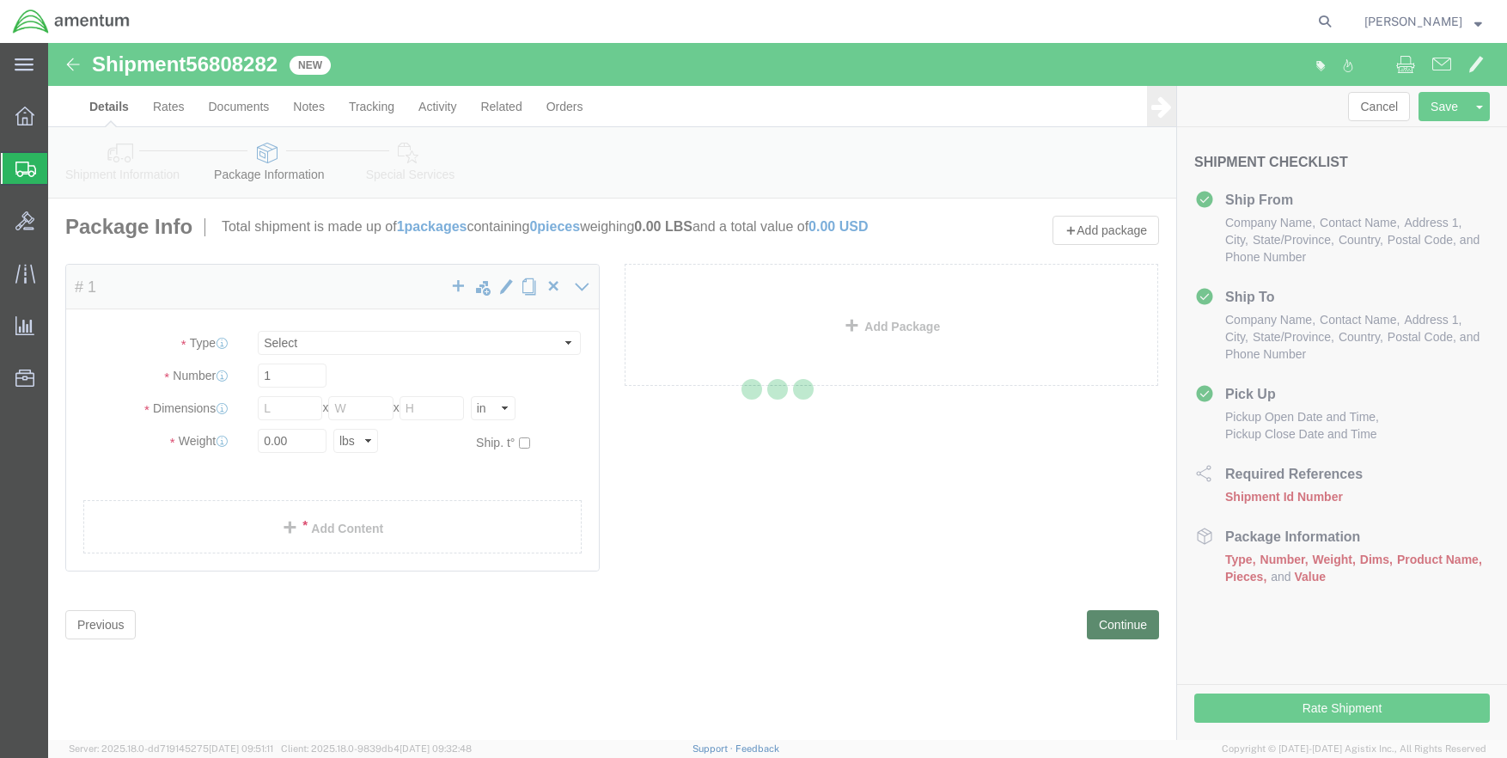
select select "CBOX"
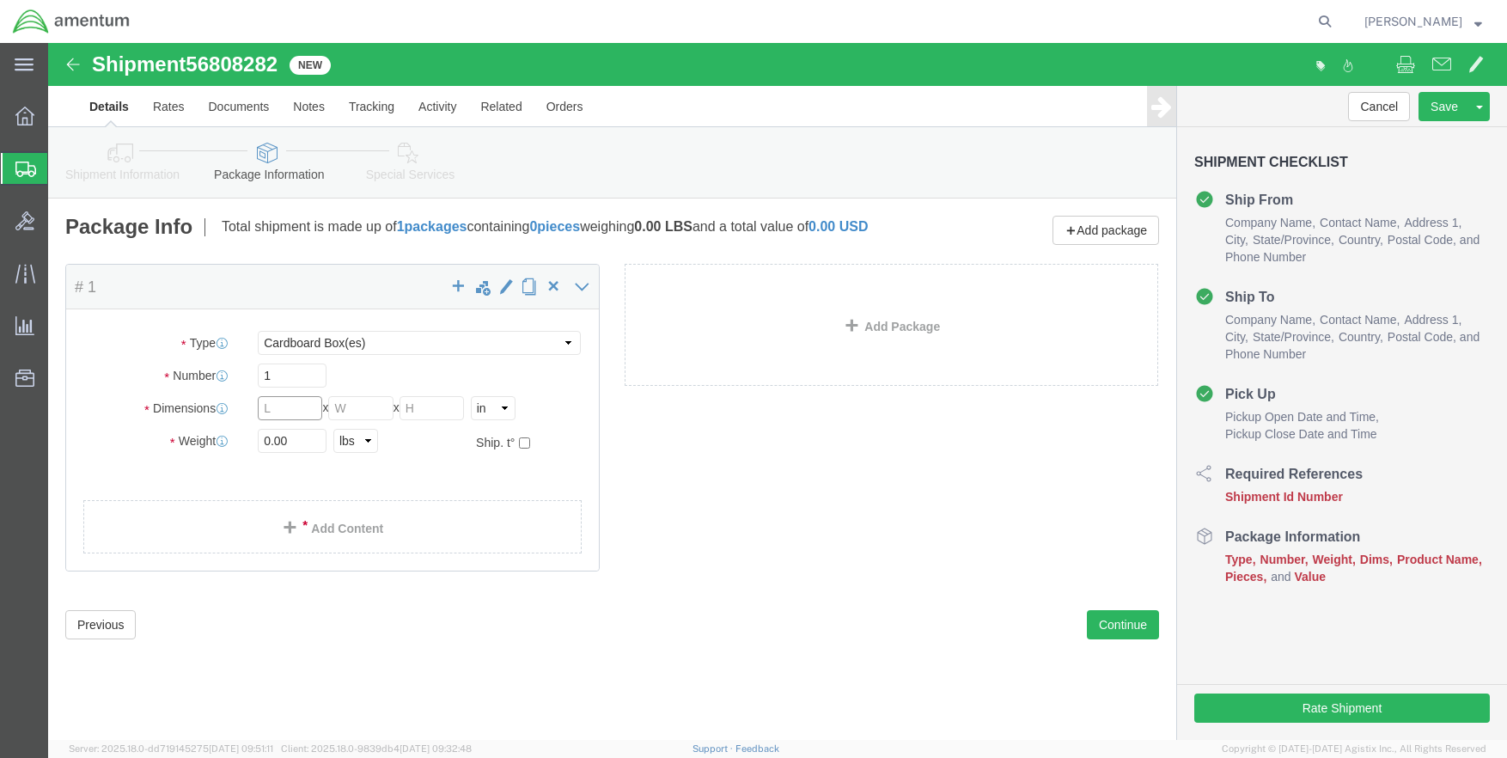
click input "text"
type input "20"
type input "18"
type input "6"
type input "18"
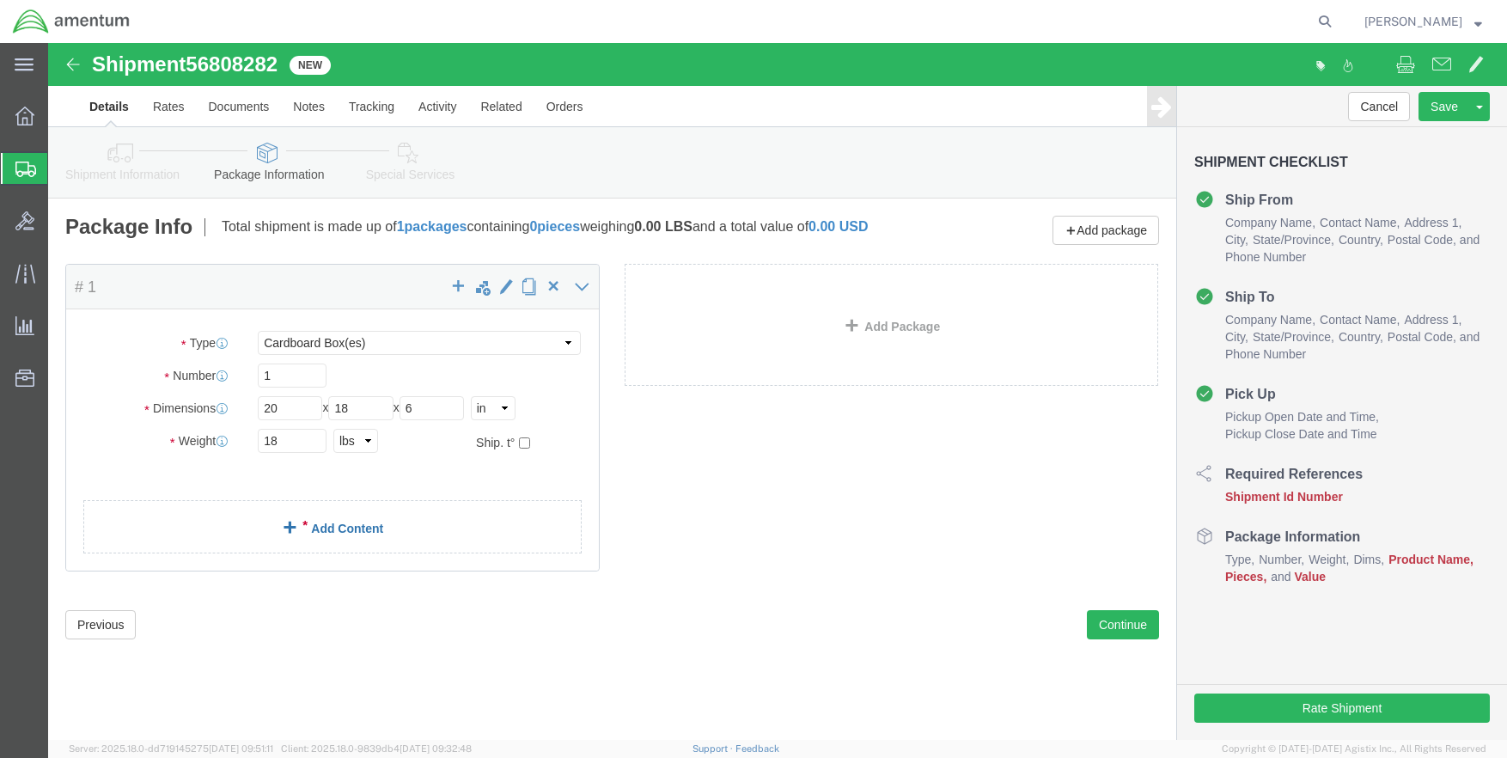
click link "Add Content"
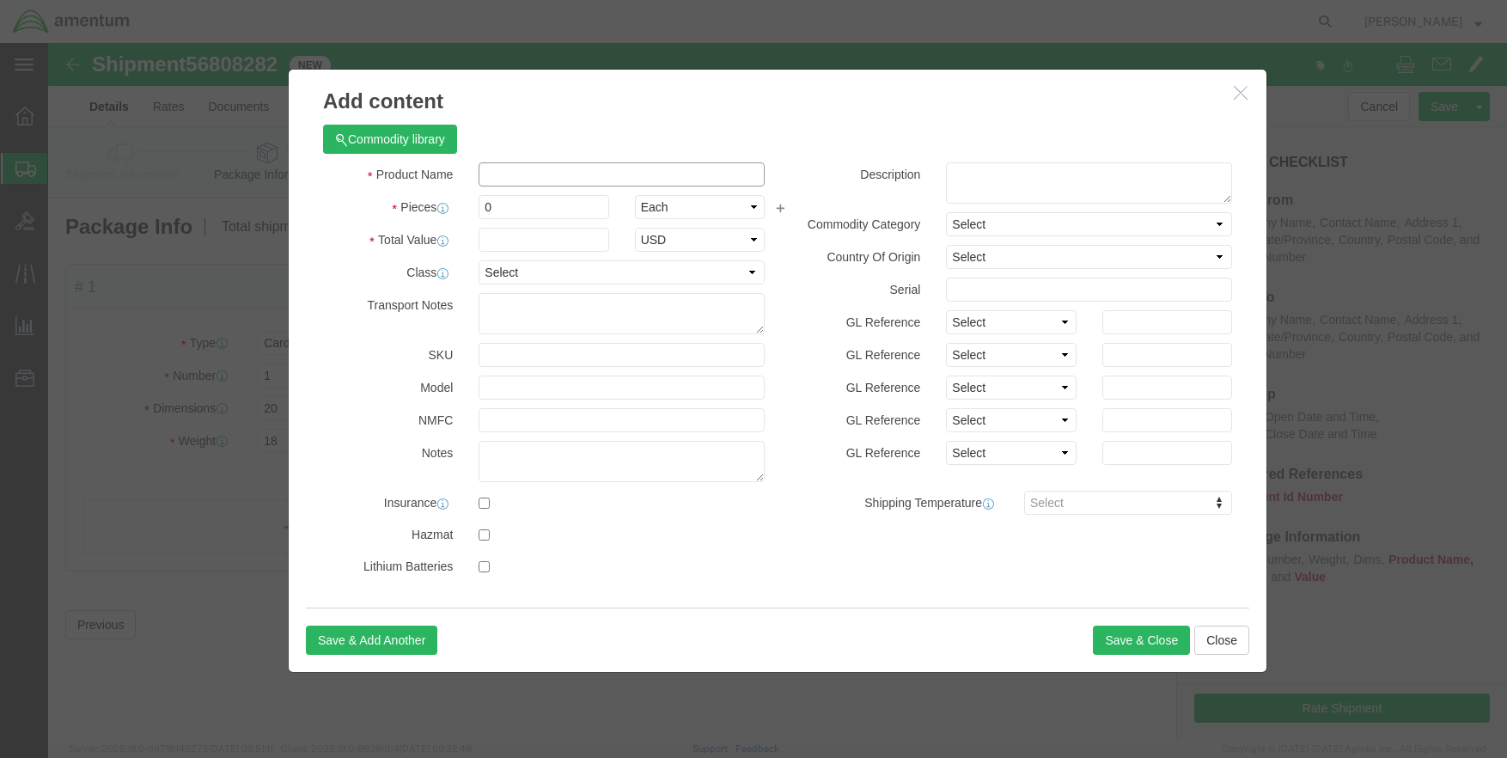
click input "text"
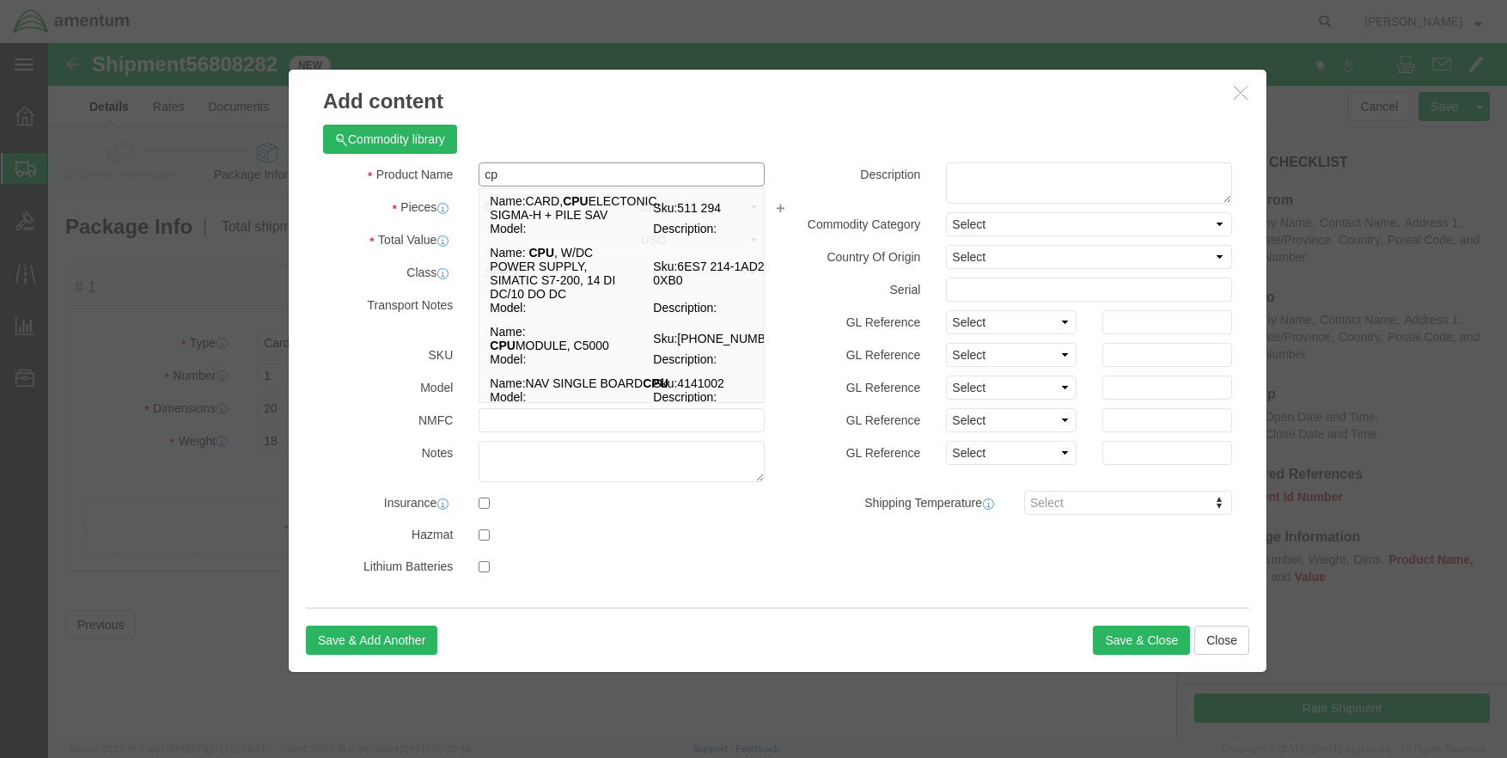
type input "c"
type input "CPU"
click label "Pieces"
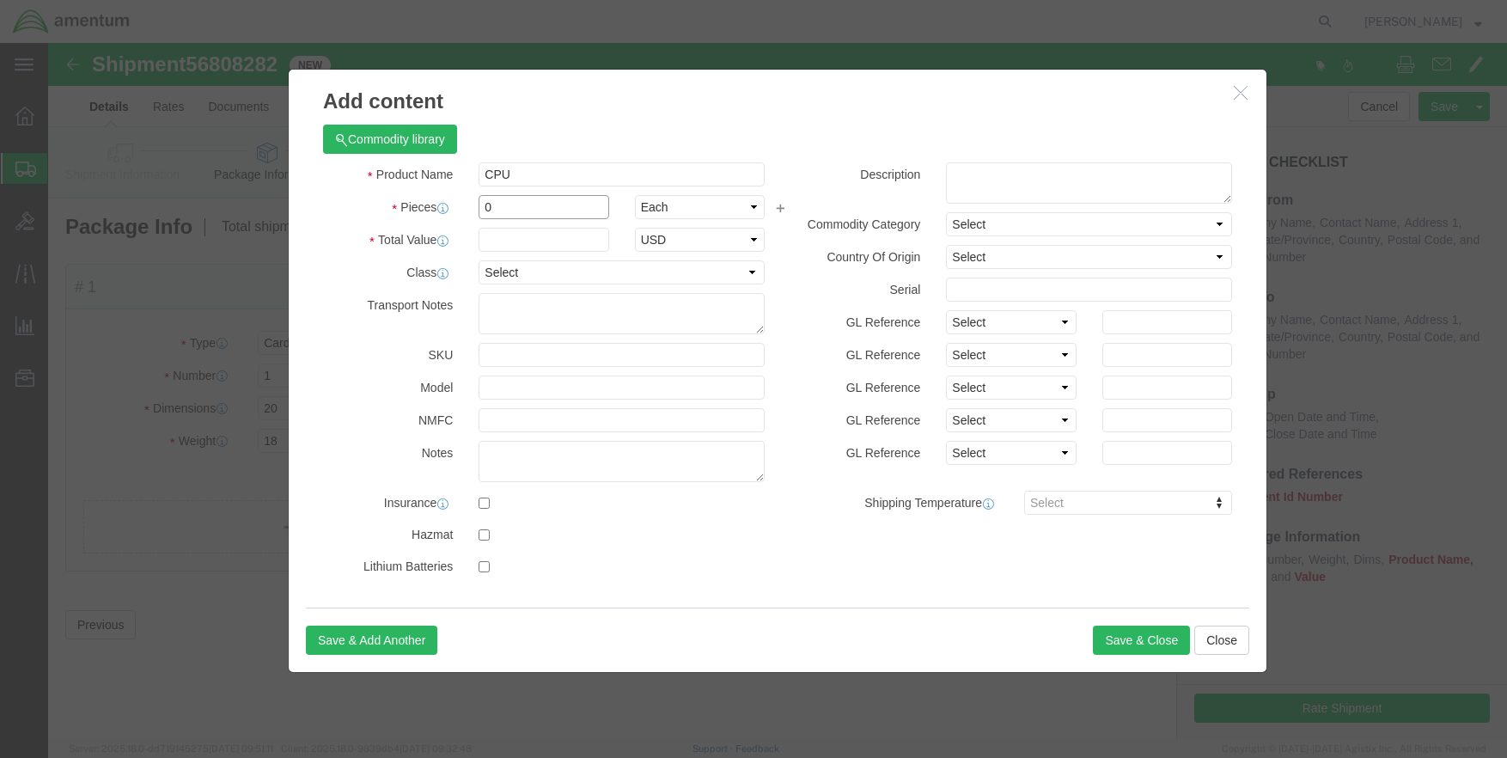
drag, startPoint x: 462, startPoint y: 164, endPoint x: 445, endPoint y: 164, distance: 17.2
click input "0"
type input "1"
drag, startPoint x: 462, startPoint y: 193, endPoint x: 465, endPoint y: 221, distance: 27.6
click input "text"
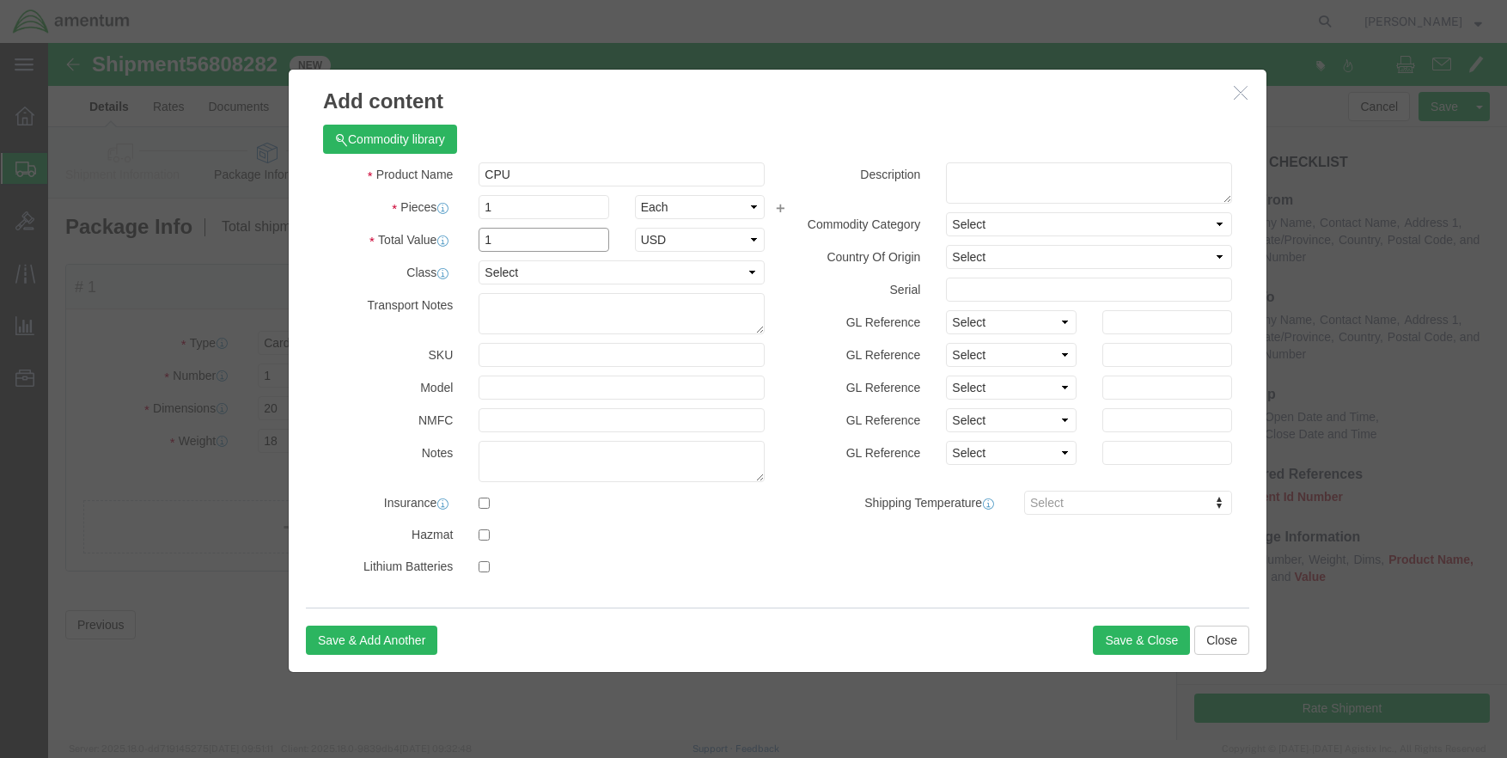
type input "1"
click select "Select 50 55 60 65 70 85 92.5 100 125 175 250 300 400"
select select "60"
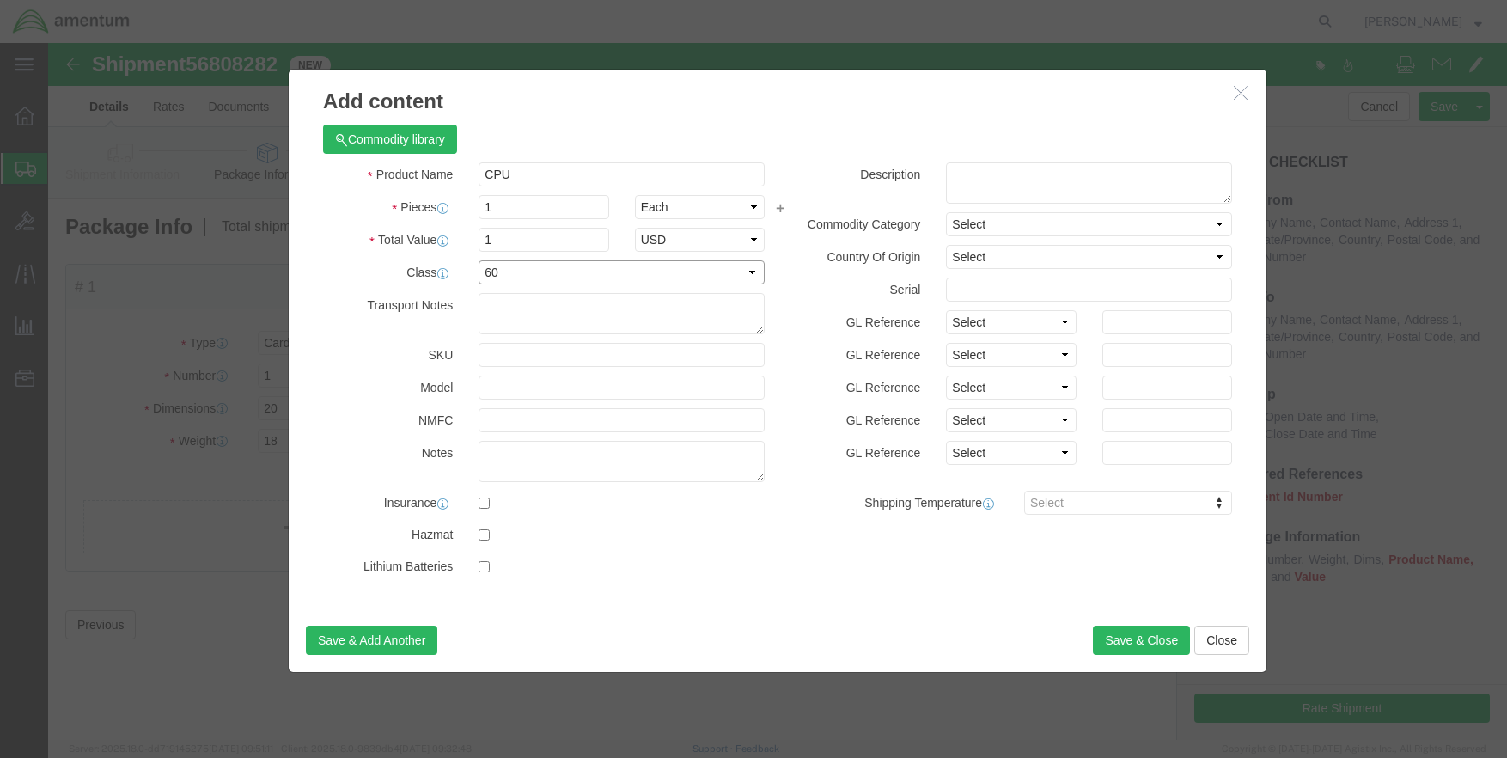
click select "Select 50 55 60 65 70 85 92.5 100 125 175 250 300 400"
click button "Save & Close"
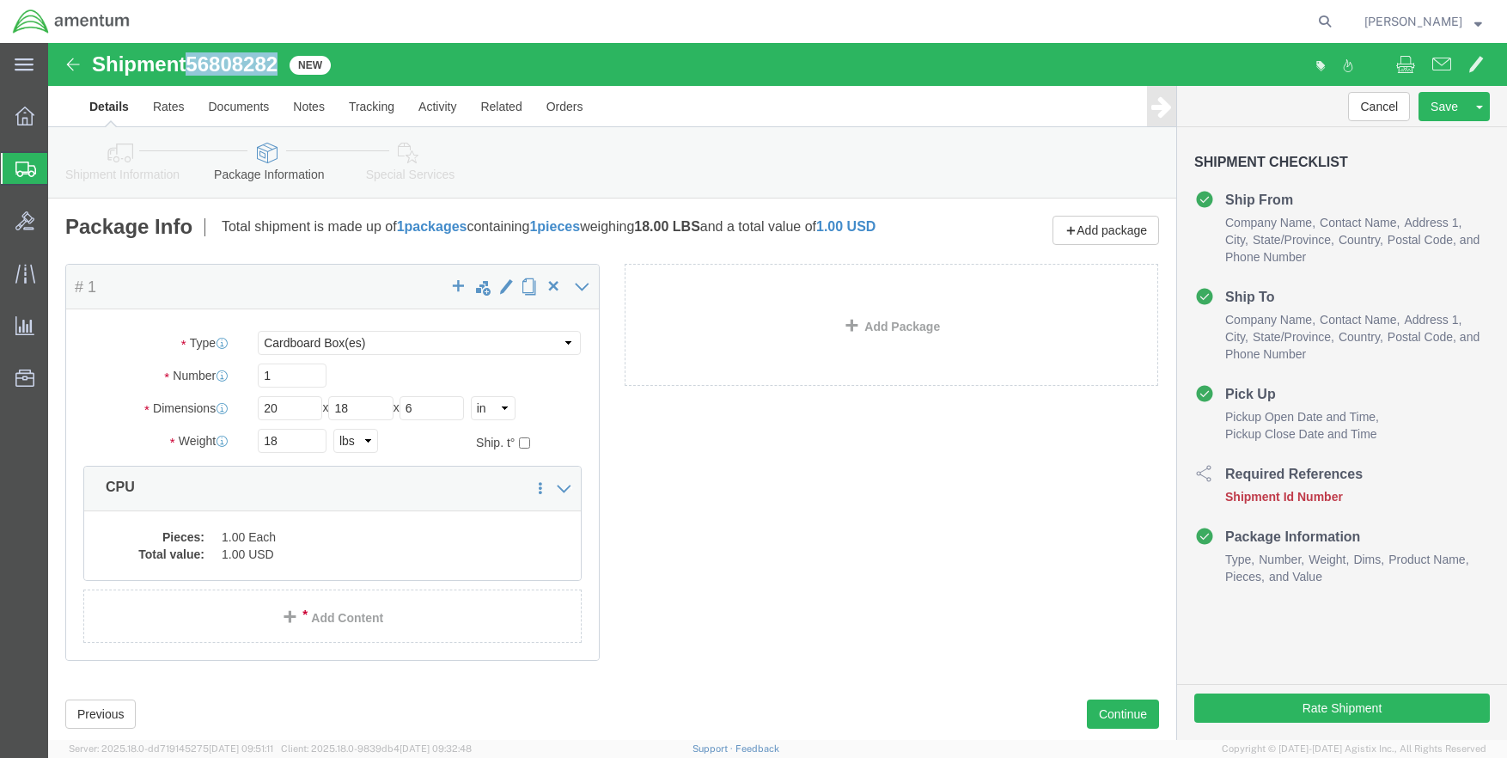
drag, startPoint x: 145, startPoint y: 21, endPoint x: 231, endPoint y: 19, distance: 86.0
click span "56808282"
copy span "56808282"
click icon
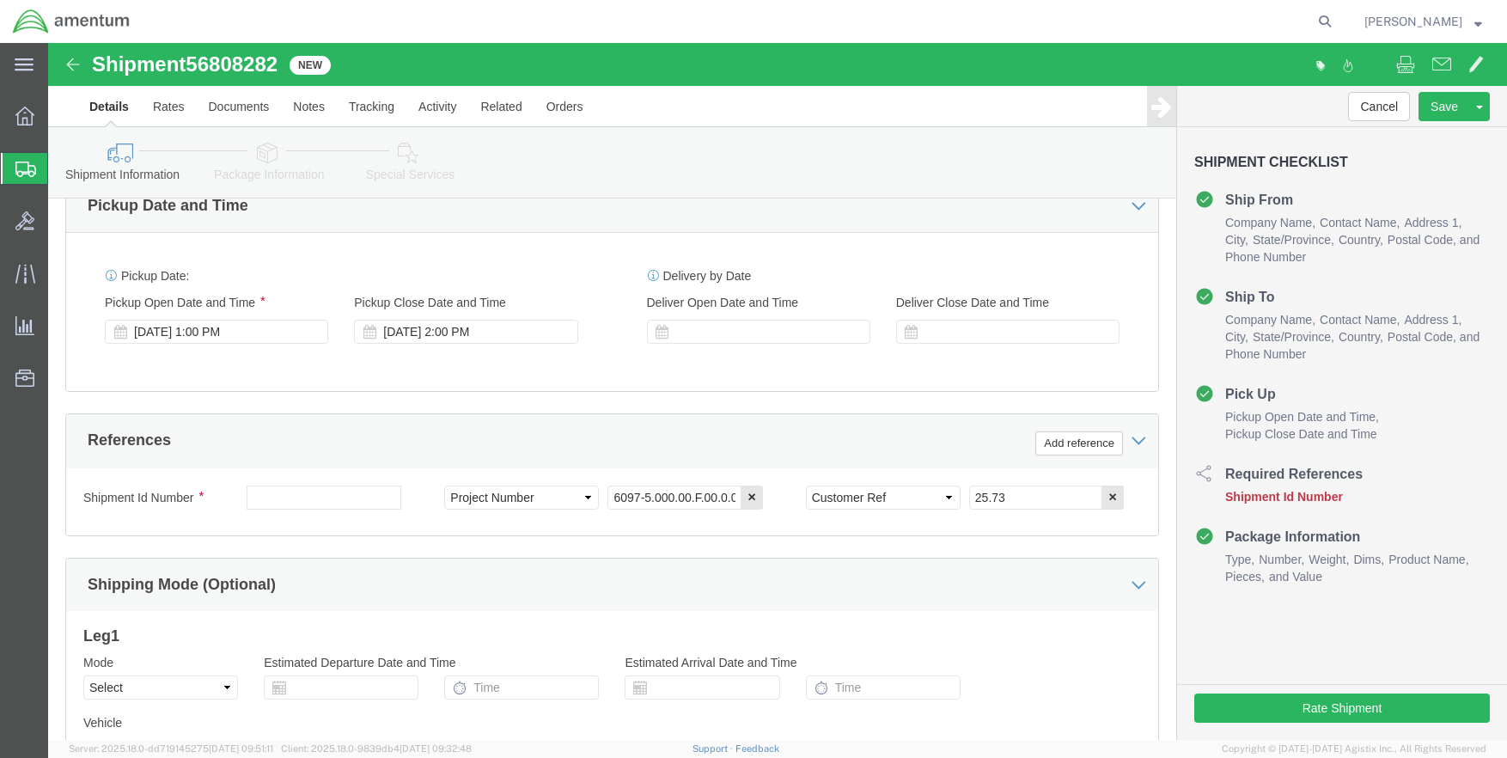
scroll to position [774, 0]
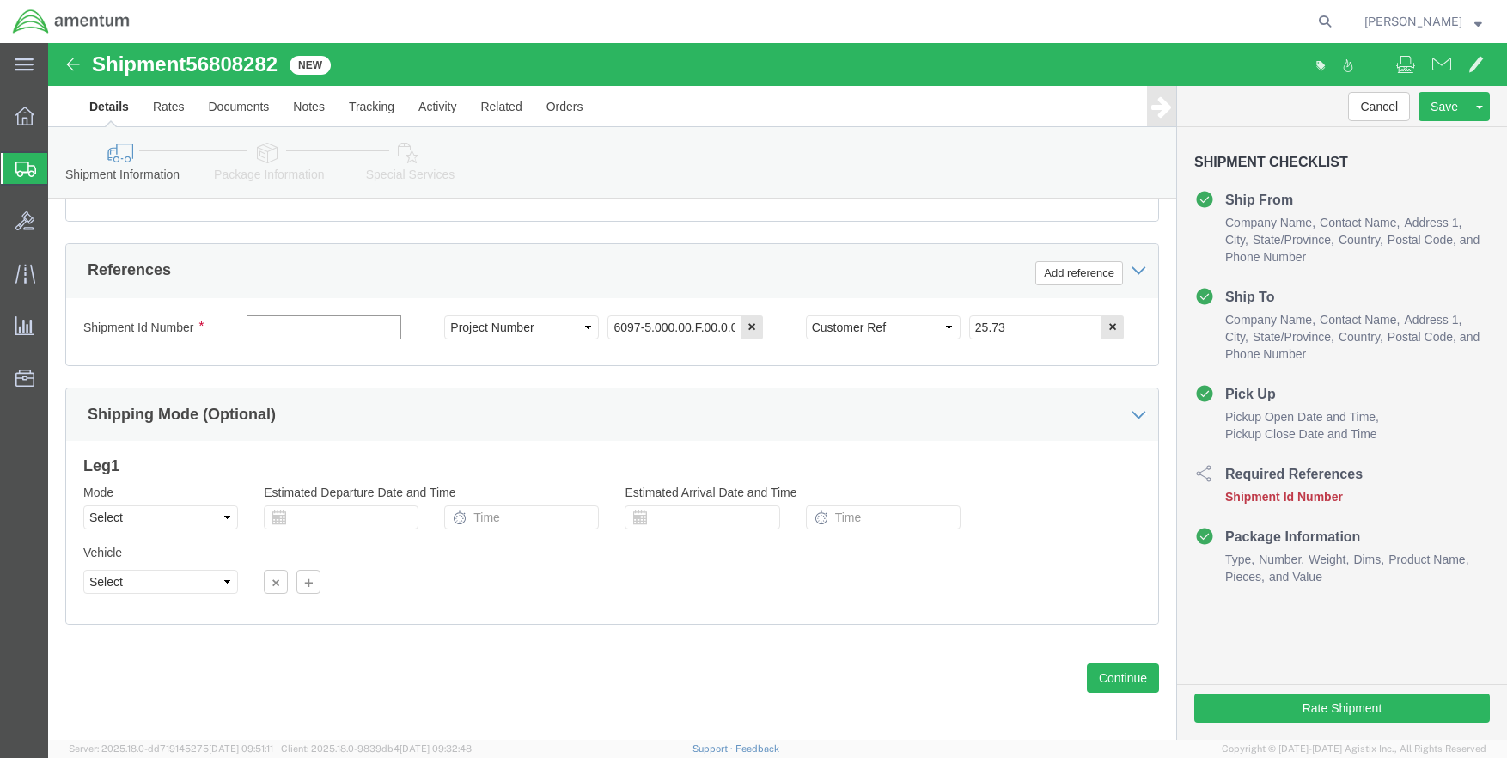
paste input "56808282"
type input "56808282"
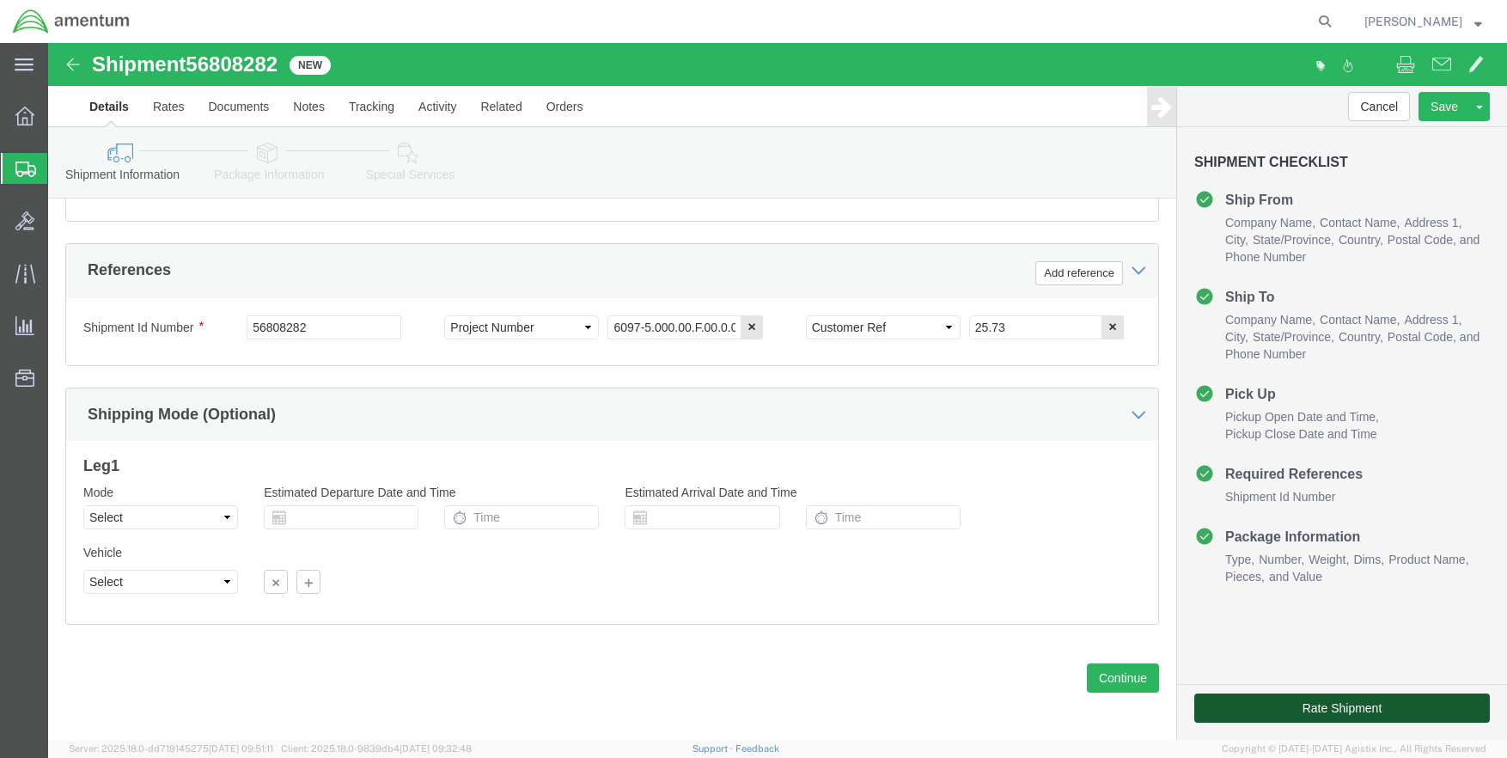
click button "Rate Shipment"
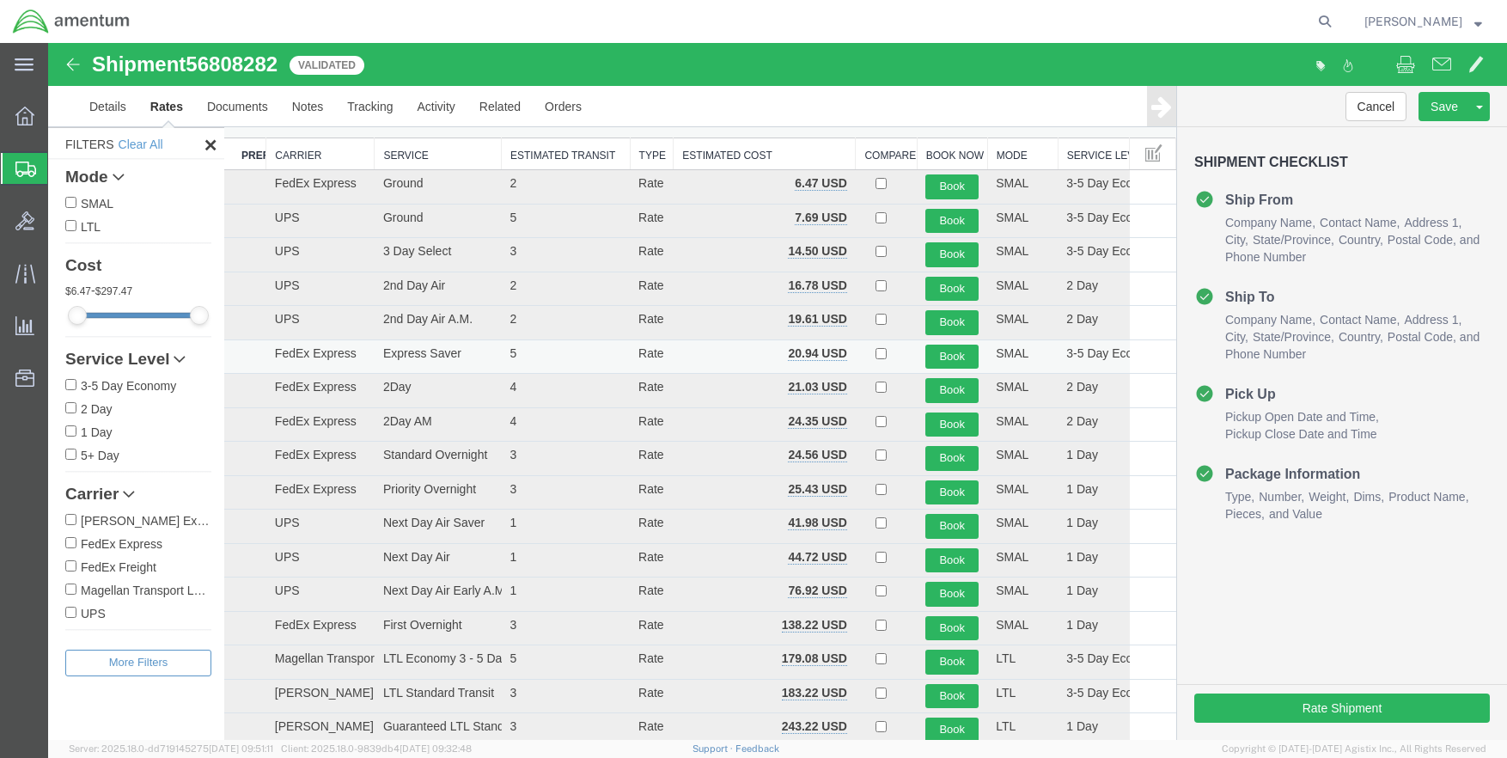
scroll to position [86, 0]
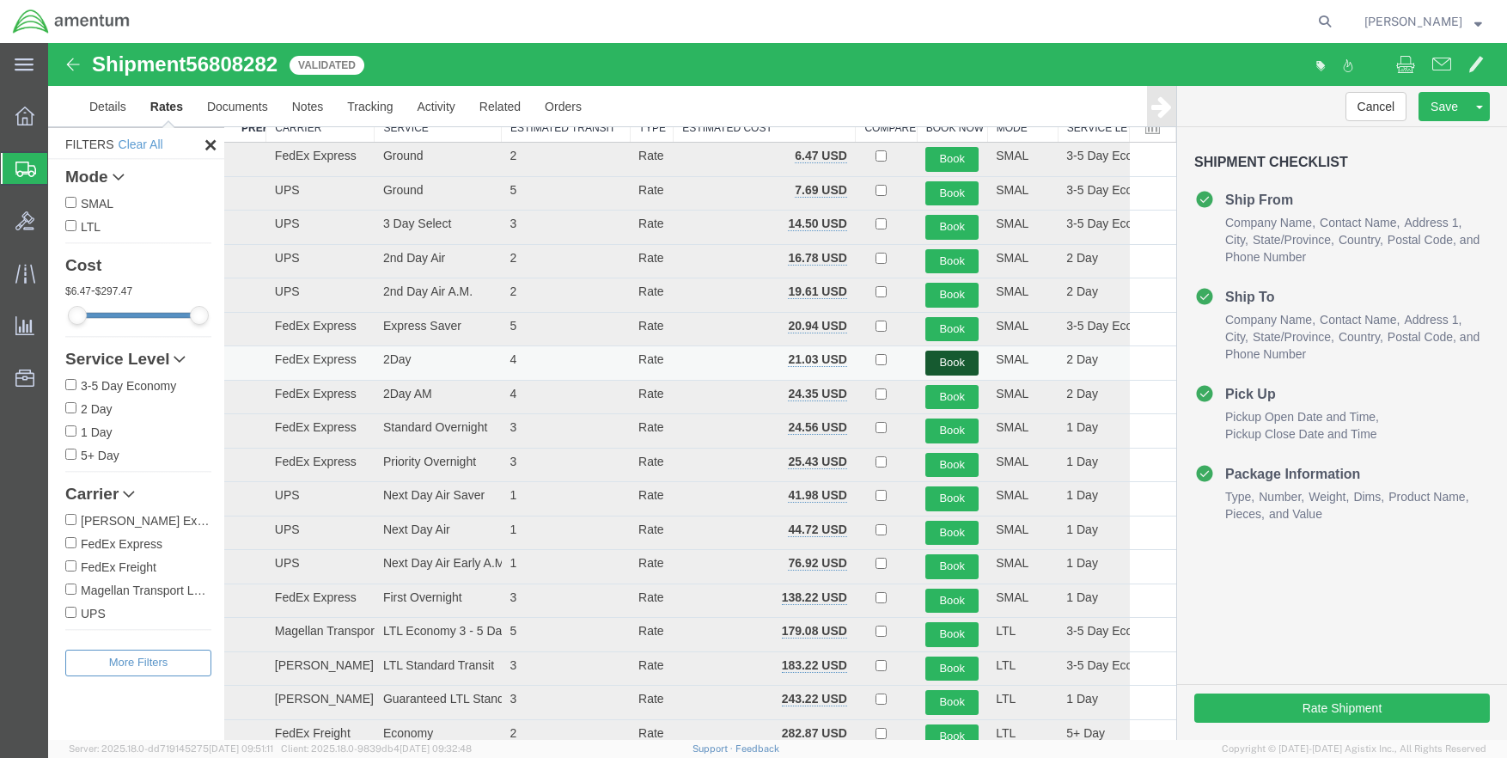
click at [941, 364] on button "Book" at bounding box center [952, 363] width 53 height 25
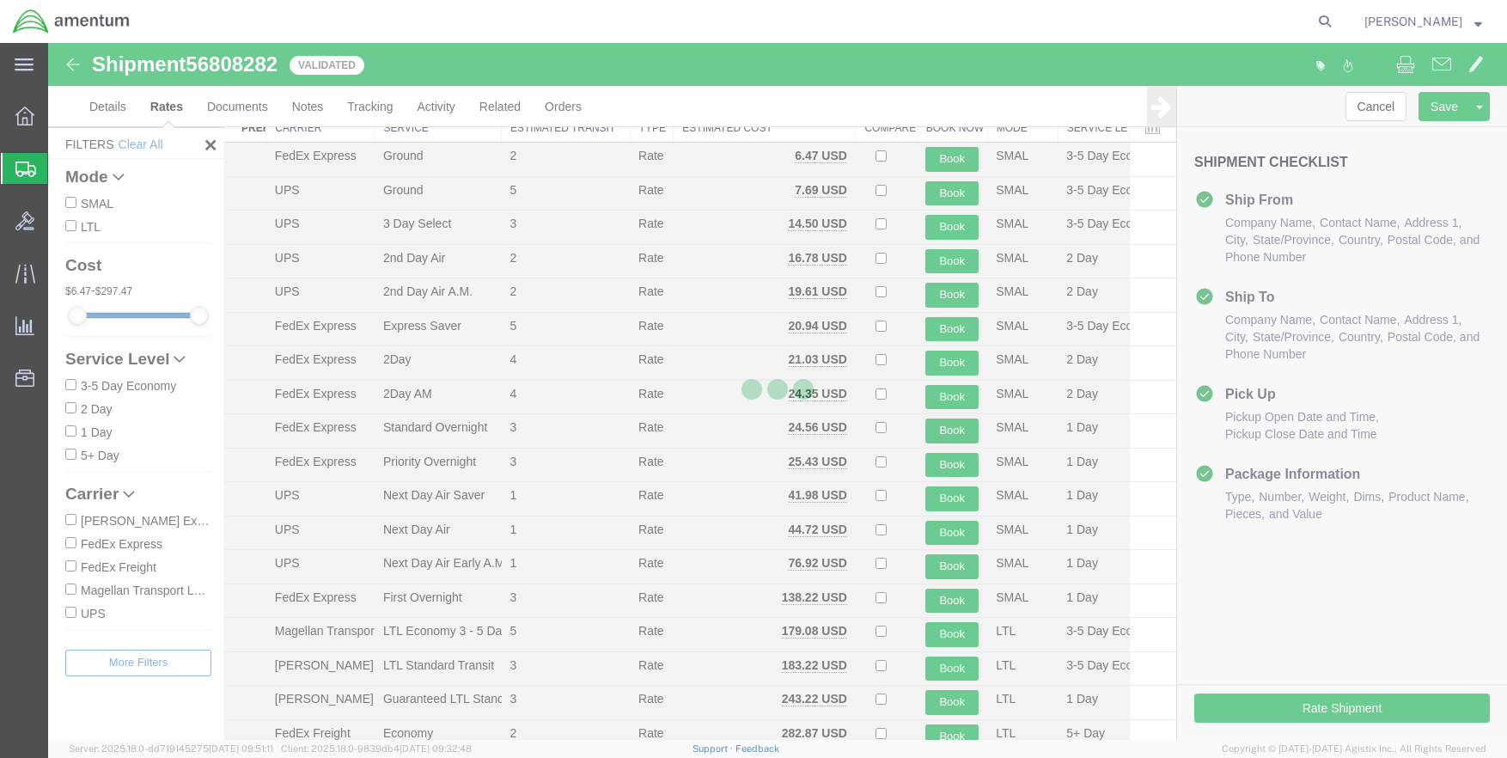
scroll to position [0, 0]
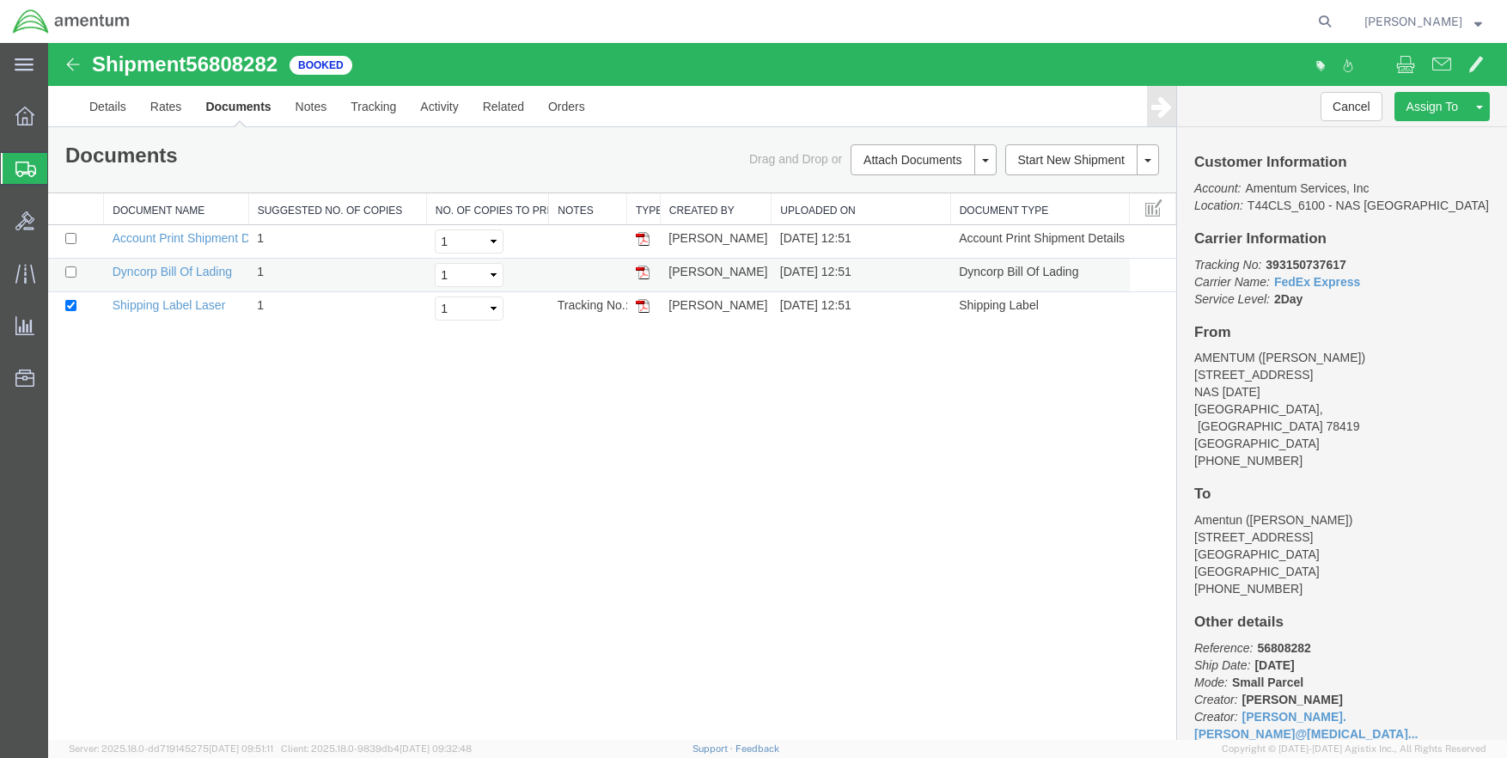
click at [648, 271] on img at bounding box center [643, 273] width 14 height 14
click at [645, 306] on img at bounding box center [643, 306] width 14 height 14
